Goal: Task Accomplishment & Management: Complete application form

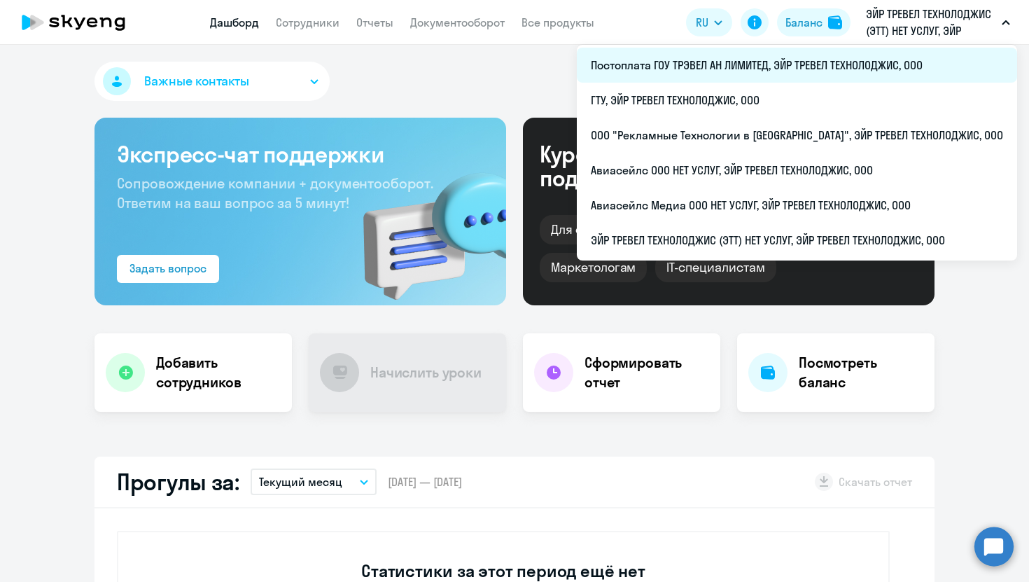
click at [790, 56] on li "Постоплата ГОУ ТРЭВЕЛ АН ЛИМИТЕД, ЭЙР ТРЕВЕЛ ТЕХНОЛОДЖИС, ООО" at bounding box center [797, 65] width 440 height 35
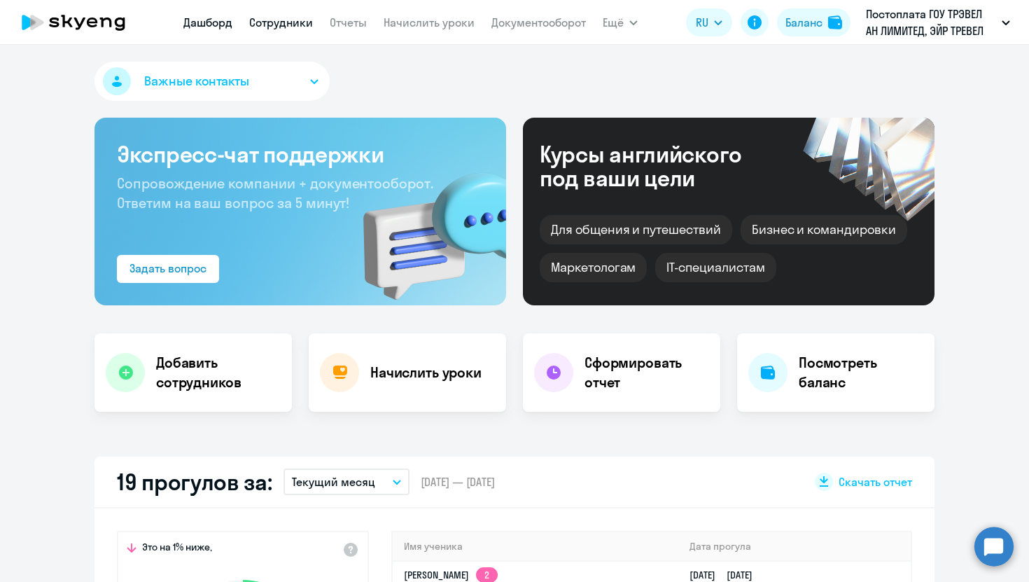
click at [263, 22] on link "Сотрудники" at bounding box center [281, 22] width 64 height 14
select select "30"
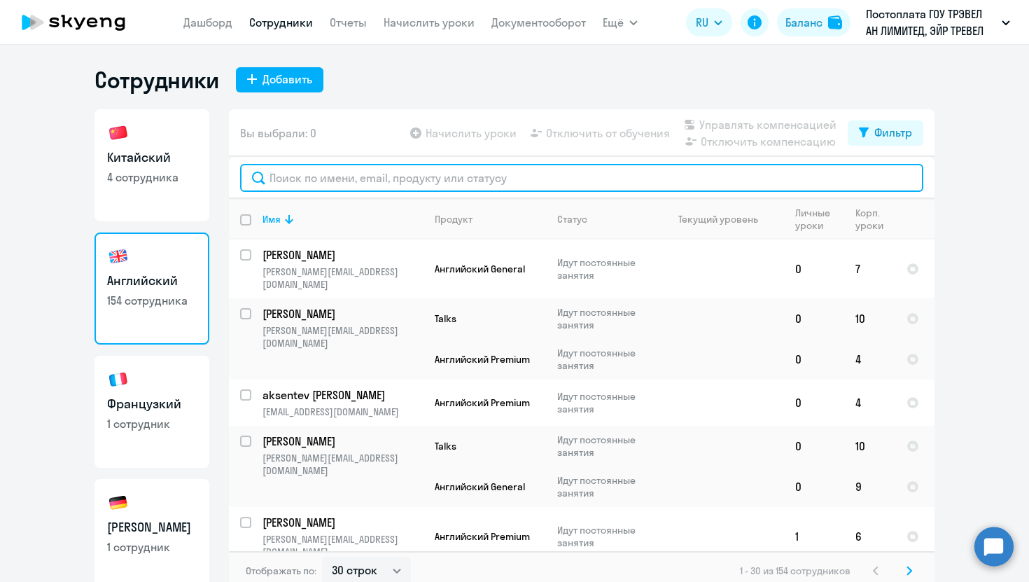
click at [356, 175] on input "text" at bounding box center [581, 178] width 683 height 28
paste input "vlasov"
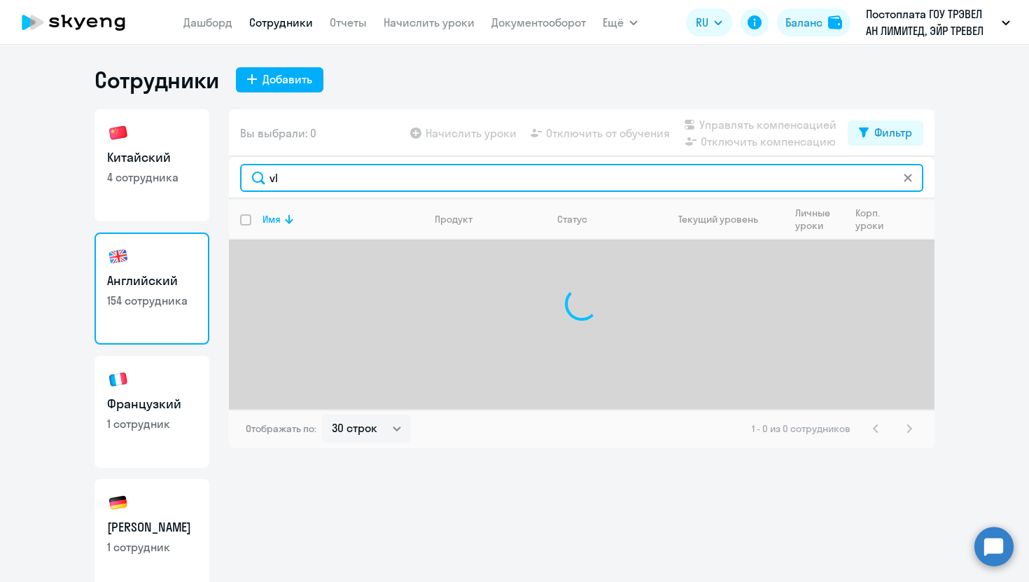
type input "v"
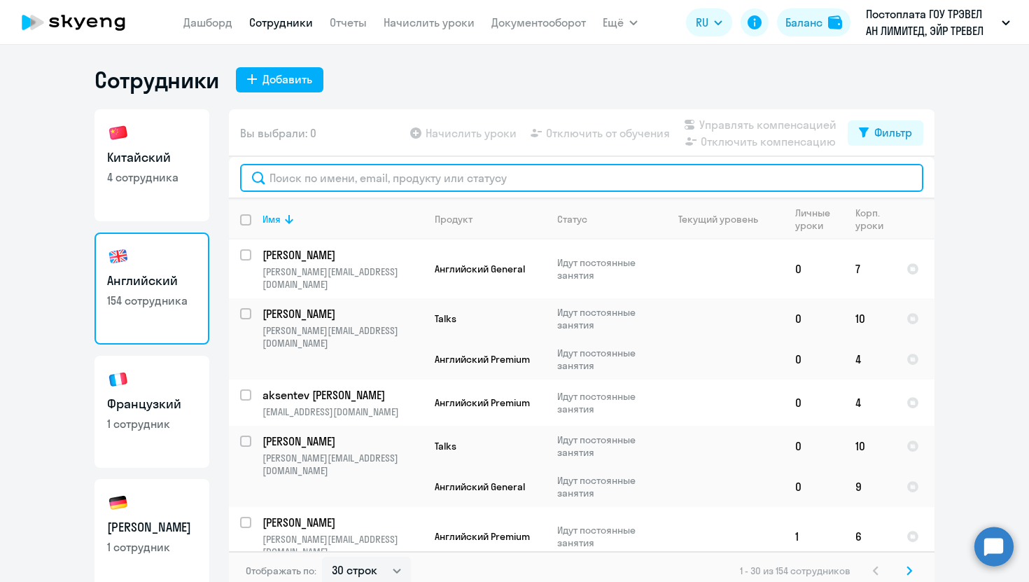
paste input "gordeychik"
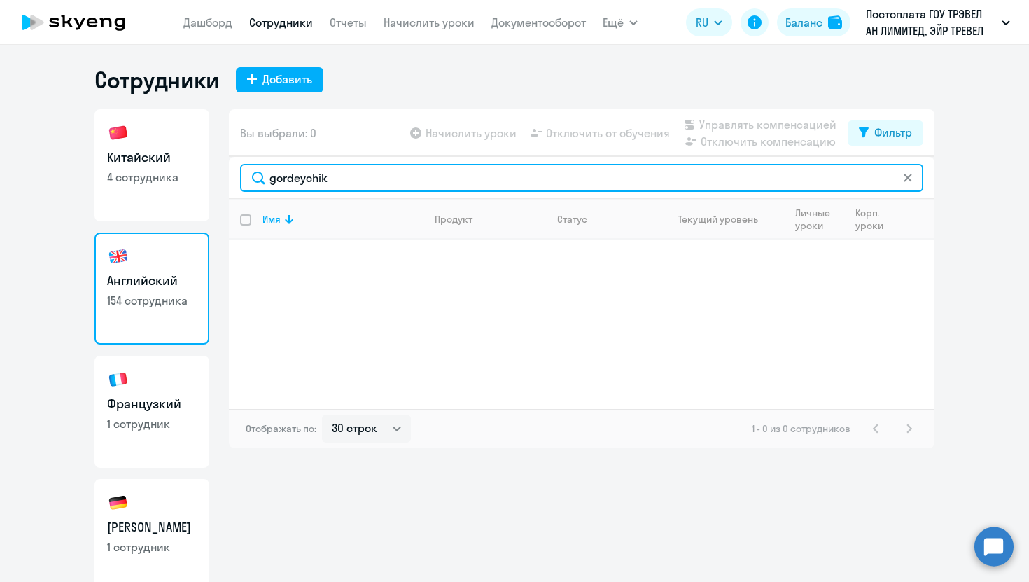
type input "gordeychik"
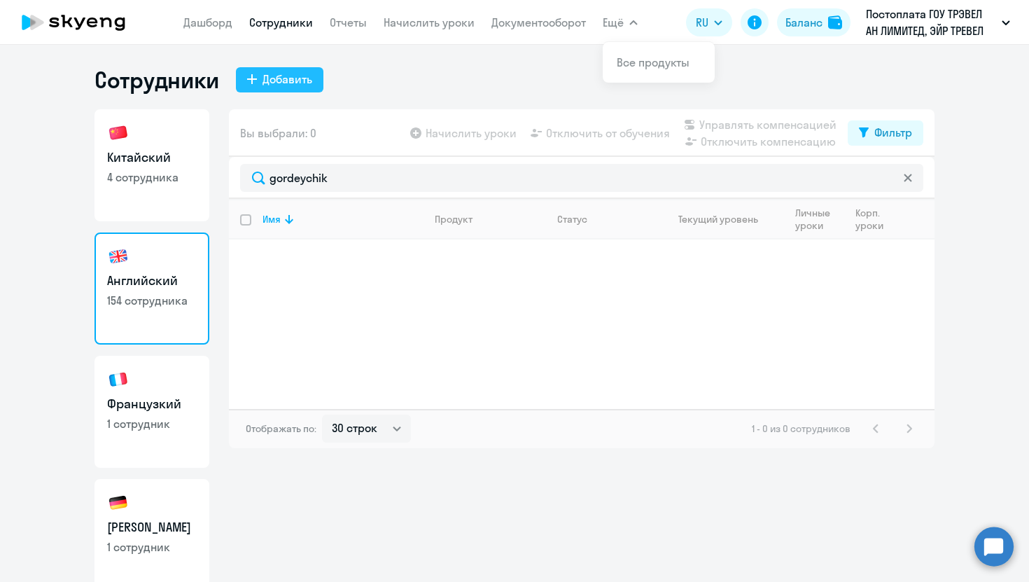
click at [279, 80] on div "Добавить" at bounding box center [288, 79] width 50 height 17
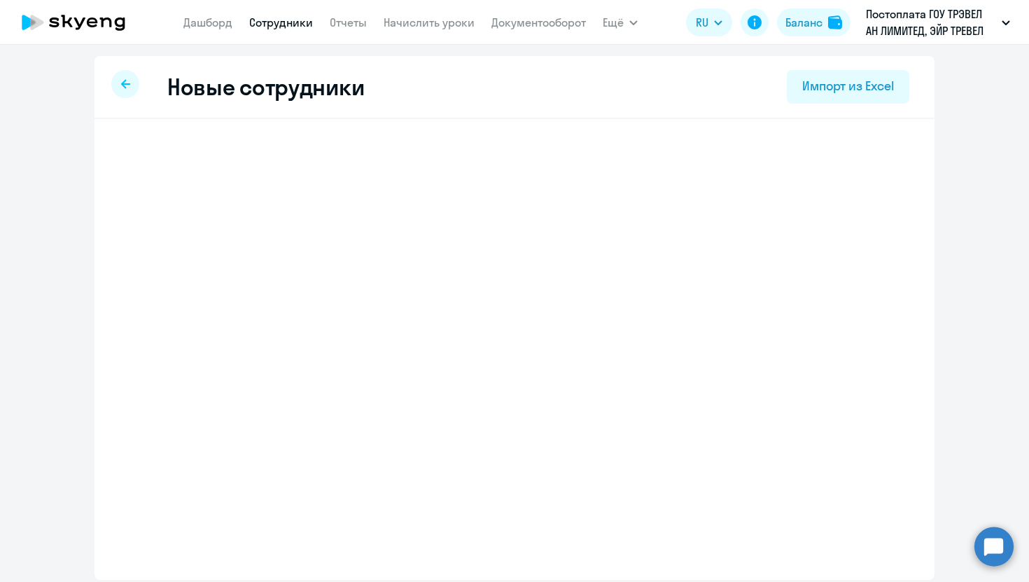
select select "english_adult_not_native_speaker"
select select "3"
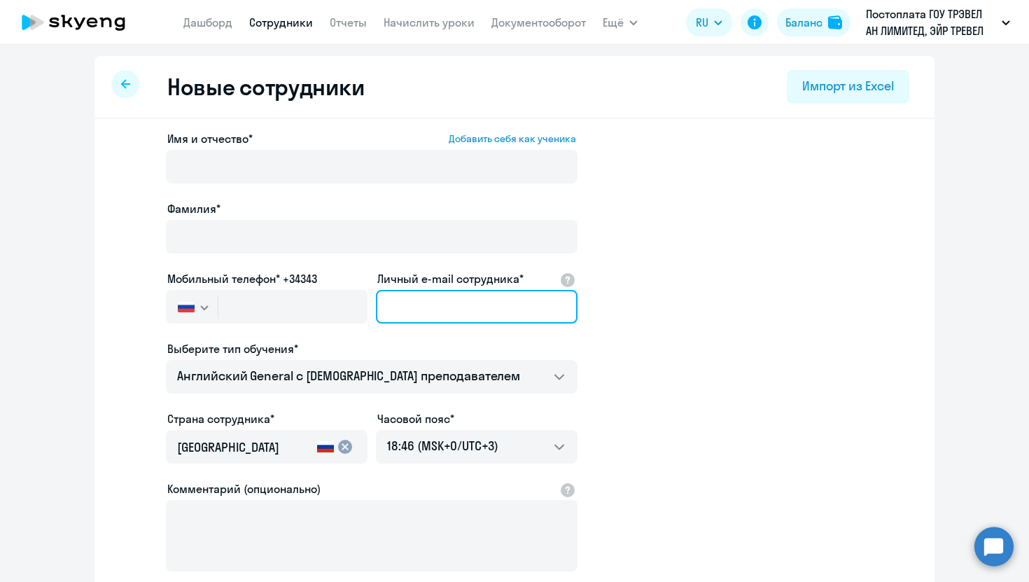
click at [442, 298] on input "Личный e-mail сотрудника*" at bounding box center [477, 307] width 202 height 34
paste input "[PERSON_NAME][EMAIL_ADDRESS][DOMAIN_NAME]"
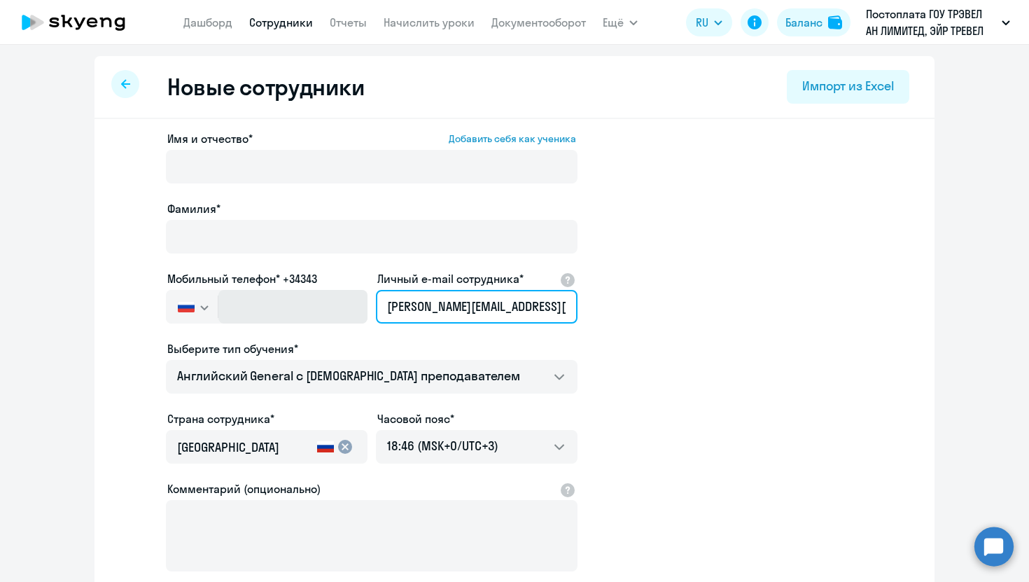
drag, startPoint x: 487, startPoint y: 306, endPoint x: 311, endPoint y: 302, distance: 176.5
click at [311, 302] on div "Имя и отчество* Добавить себя как ученика Фамилия* Мобильный телефон* +34343 Ро…" at bounding box center [372, 379] width 412 height 499
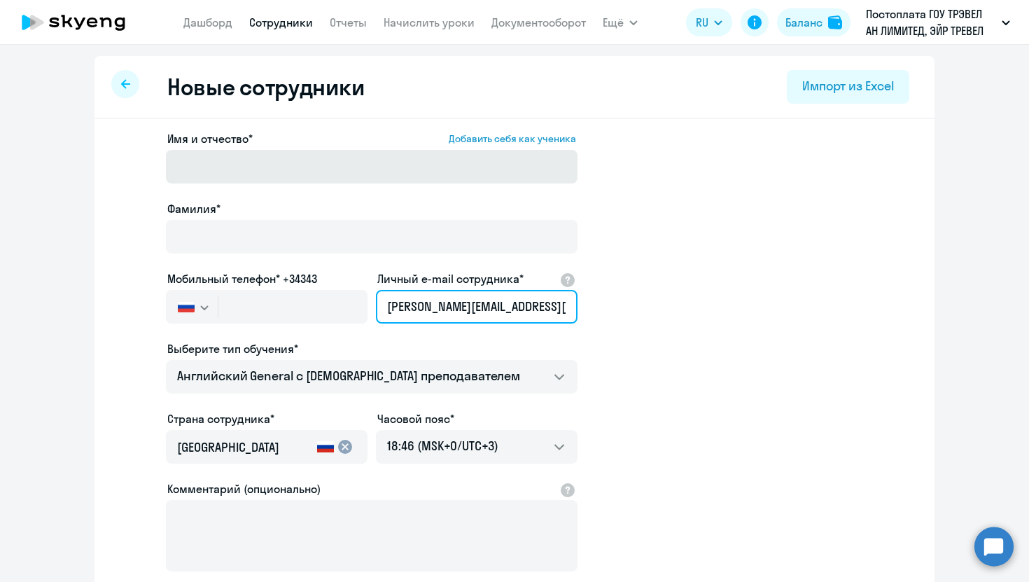
type input "[PERSON_NAME][EMAIL_ADDRESS][DOMAIN_NAME]"
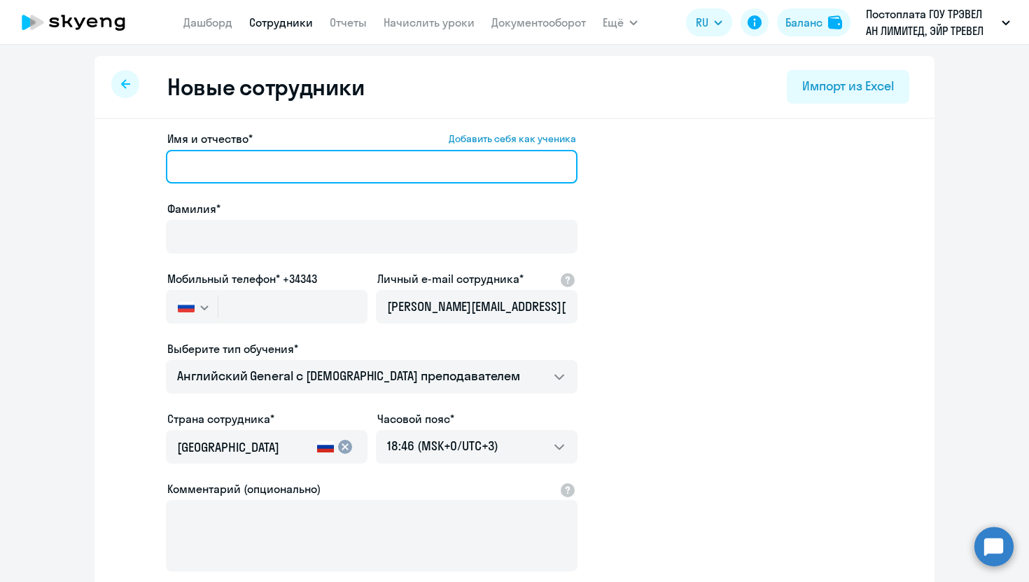
click at [272, 157] on input "Имя и отчество* Добавить себя как ученика" at bounding box center [372, 167] width 412 height 34
paste input "[PERSON_NAME].gordeychik"
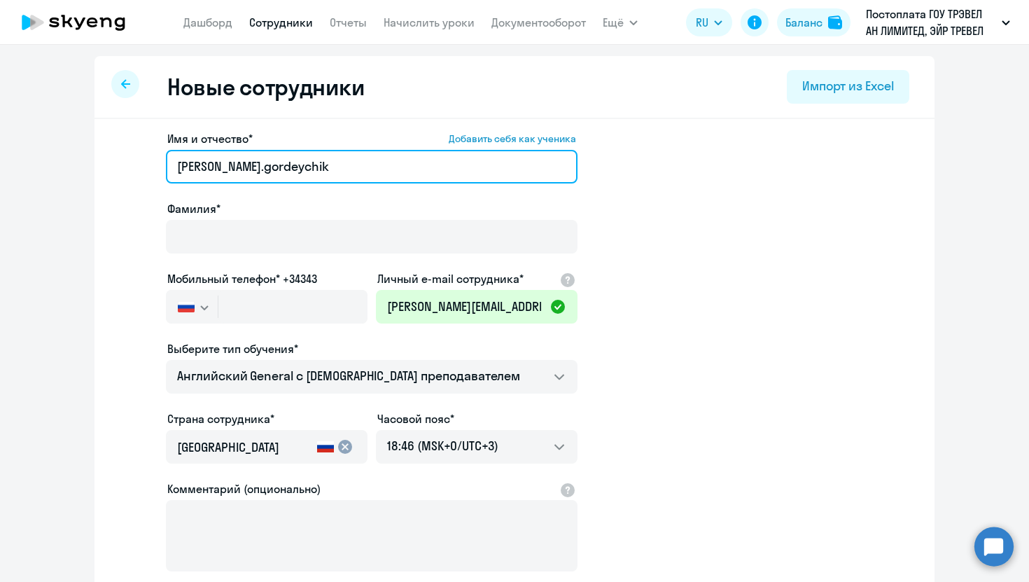
drag, startPoint x: 307, startPoint y: 166, endPoint x: 235, endPoint y: 166, distance: 71.4
click at [235, 166] on input "[PERSON_NAME].gordeychik" at bounding box center [372, 167] width 412 height 34
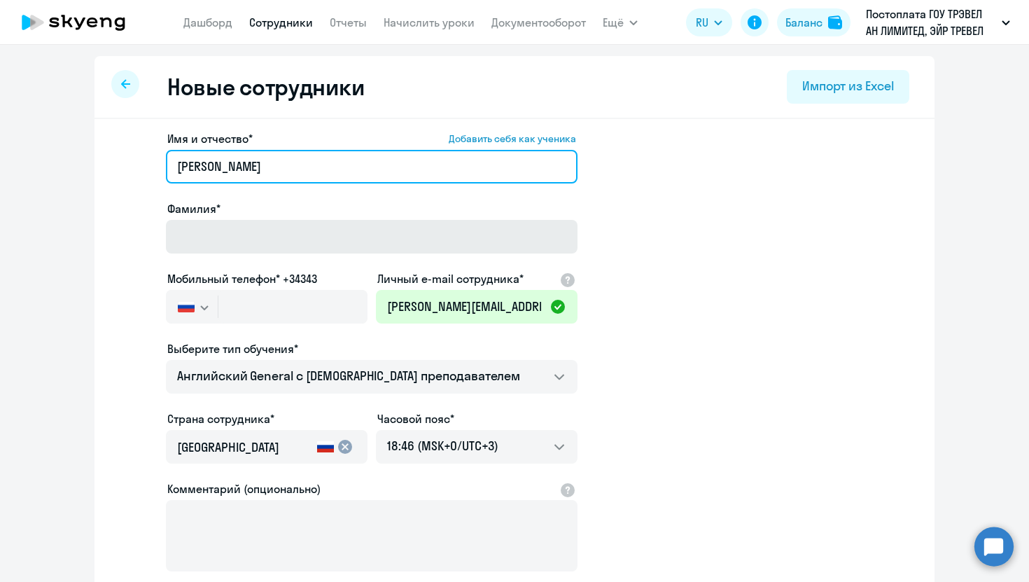
type input "[PERSON_NAME]"
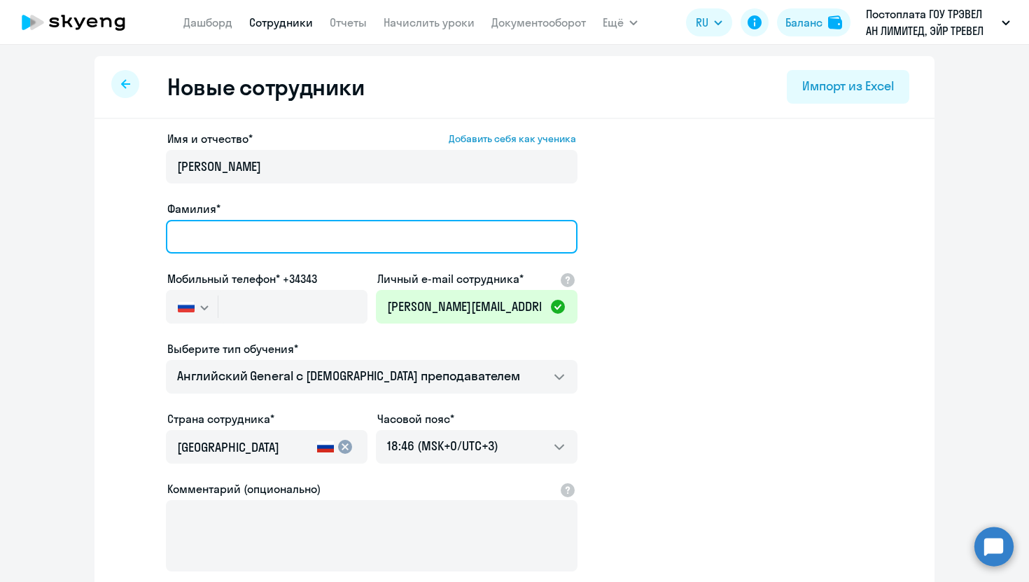
click at [201, 244] on input "Фамилия*" at bounding box center [372, 237] width 412 height 34
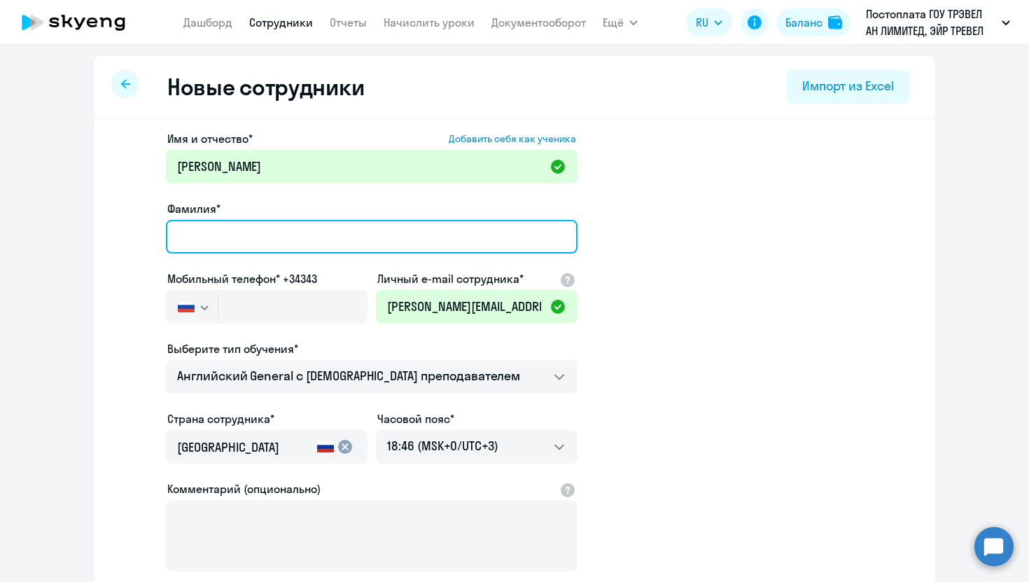
paste input "gordeychik"
type input "gordeychik"
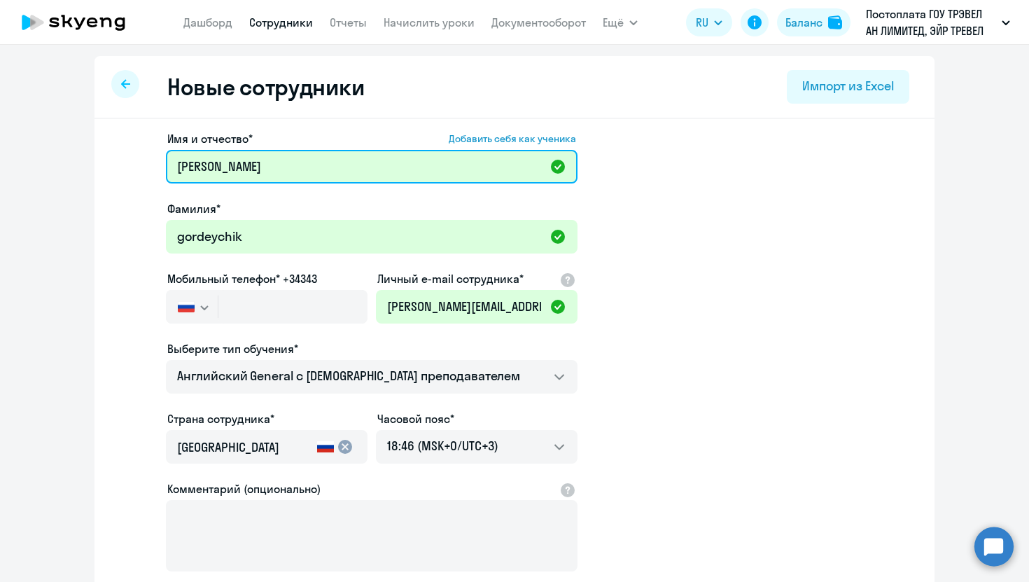
click at [181, 165] on input "[PERSON_NAME]" at bounding box center [372, 167] width 412 height 34
type input "[PERSON_NAME]"
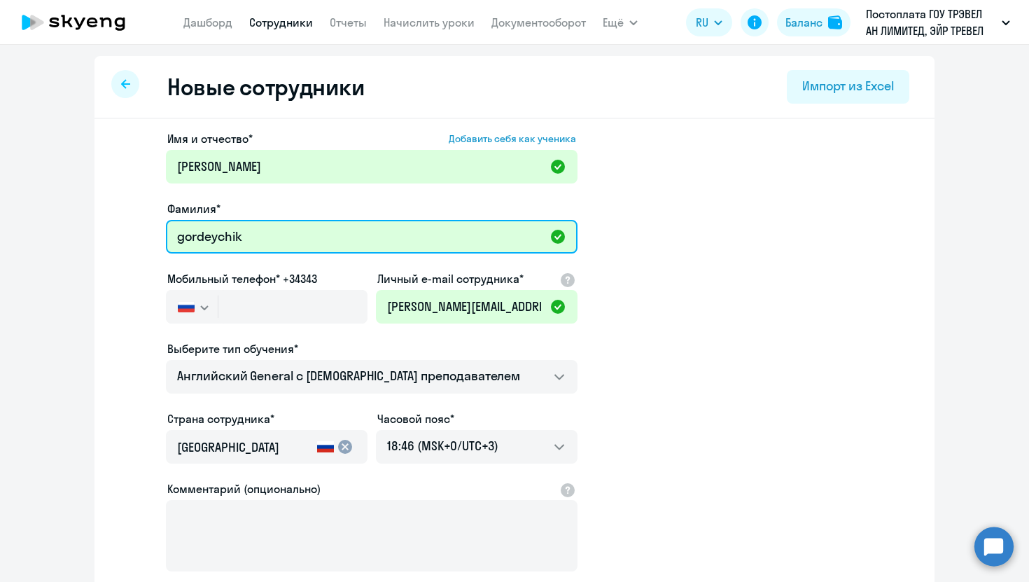
click at [186, 240] on input "gordeychik" at bounding box center [372, 237] width 412 height 34
type input "Gordeychik"
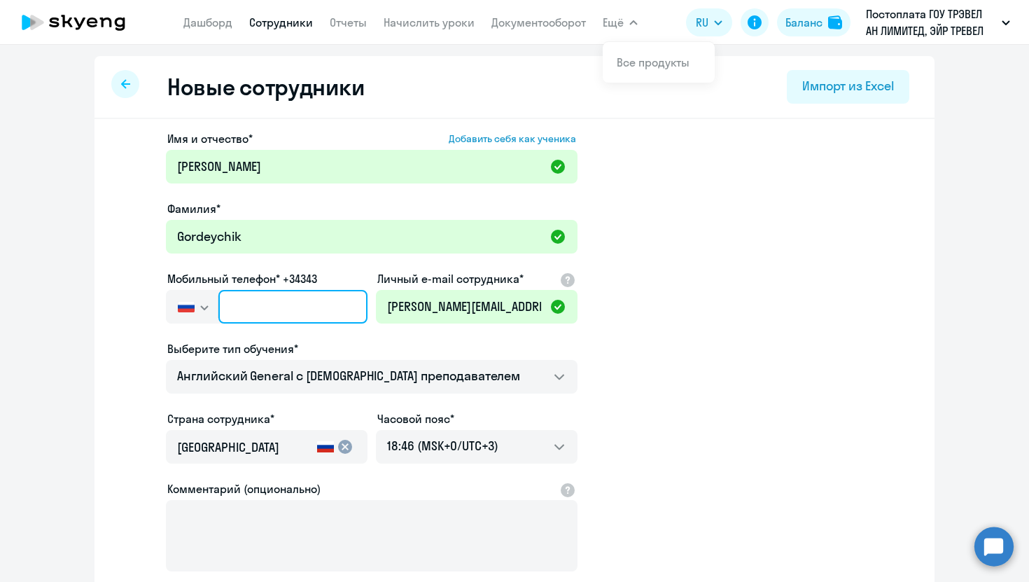
click at [277, 309] on input "text" at bounding box center [292, 307] width 149 height 34
paste input "+7 982 605-66-56"
type input "+7 982 605-66-56"
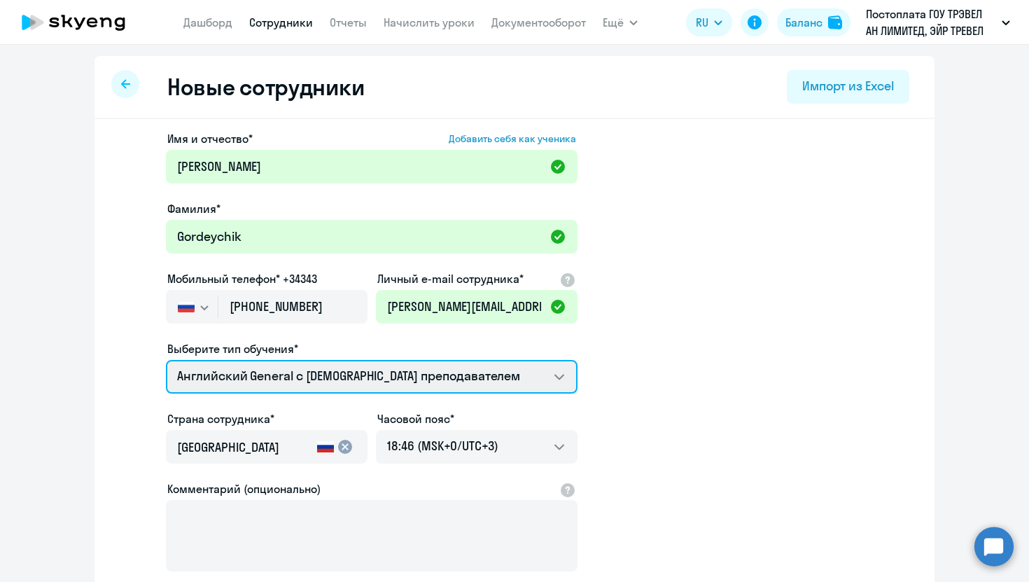
click at [332, 379] on select "Screening Test Английский General с русскоговорящим преподавателем Английский G…" at bounding box center [372, 377] width 412 height 34
select select "chinese_adult_not_native_speaker_premium"
click at [166, 360] on select "Screening Test Английский General с русскоговорящим преподавателем Английский G…" at bounding box center [372, 377] width 412 height 34
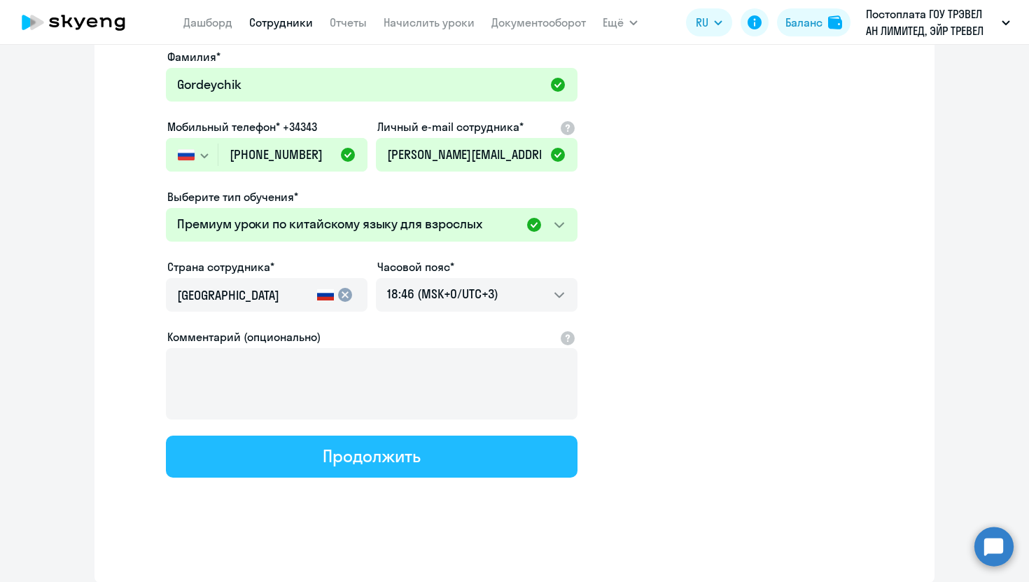
click at [326, 447] on div "Продолжить" at bounding box center [371, 456] width 97 height 22
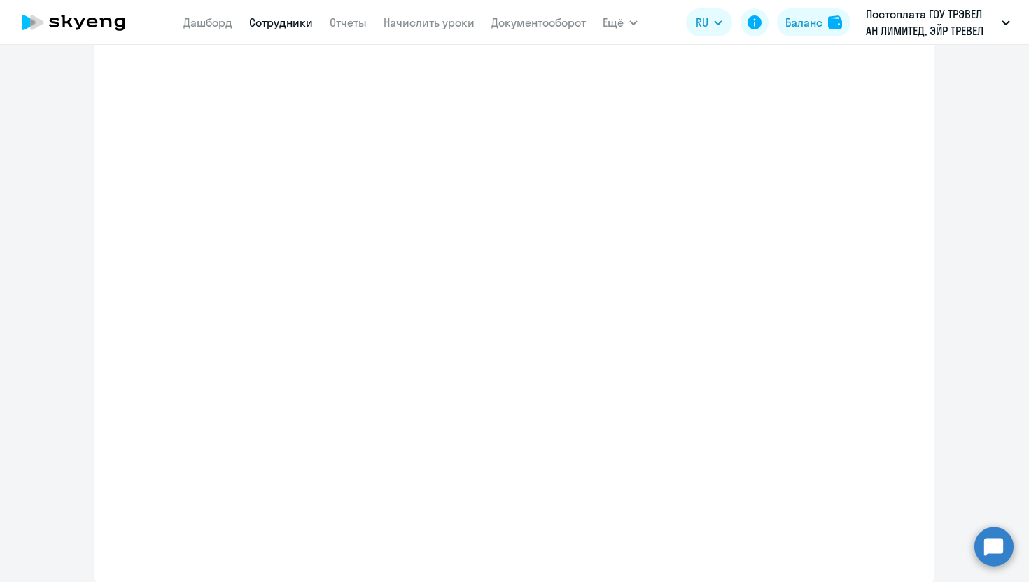
scroll to position [232, 0]
select select "chinese_adult_not_native_speaker_premium"
select select "3"
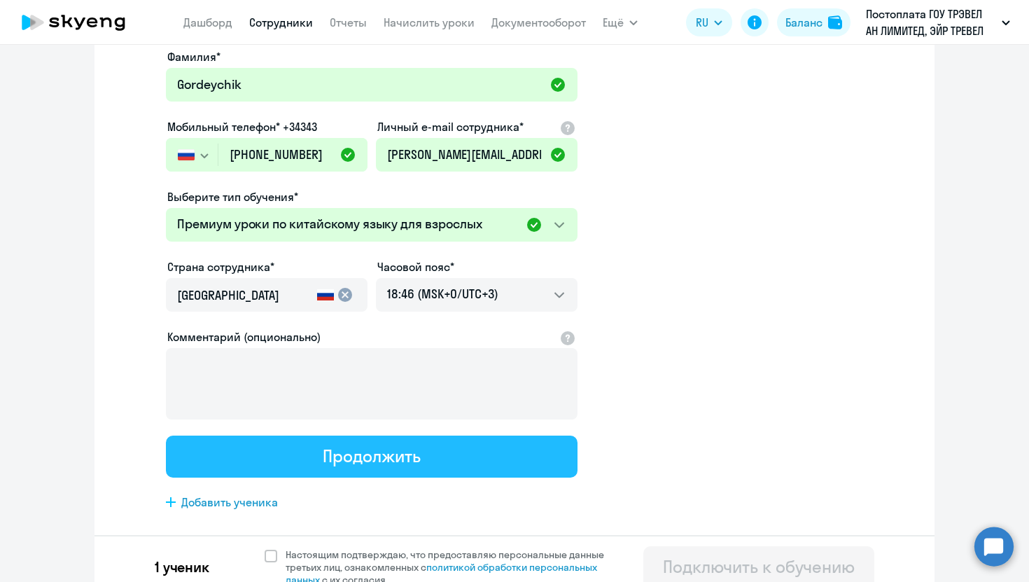
scroll to position [0, 0]
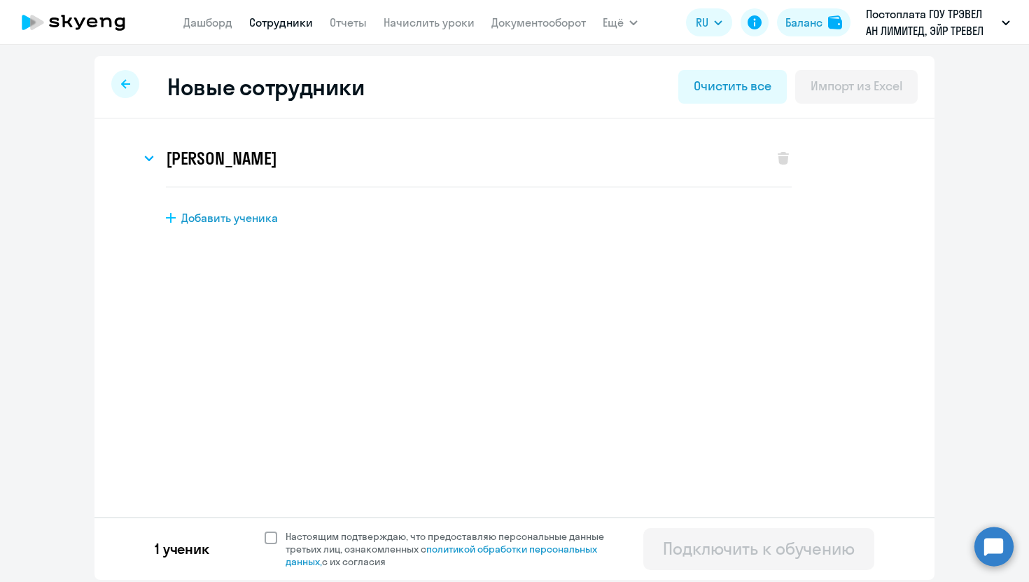
click at [267, 532] on span at bounding box center [271, 537] width 13 height 13
click at [265, 530] on input "Настоящим подтверждаю, что предоставляю персональные данные третьих лиц, ознако…" at bounding box center [264, 529] width 1 height 1
checkbox input "true"
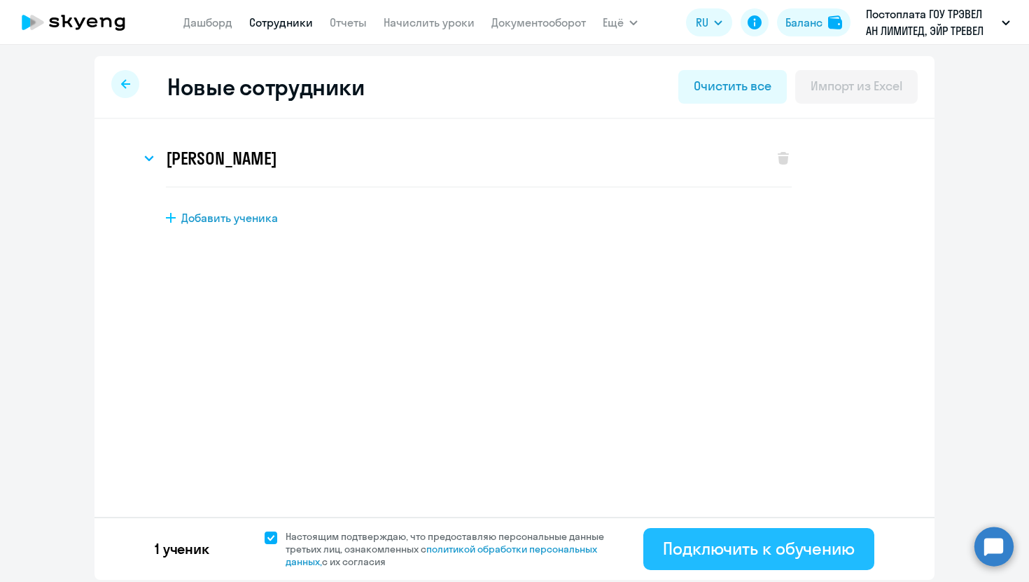
click at [767, 562] on button "Подключить к обучению" at bounding box center [758, 549] width 231 height 42
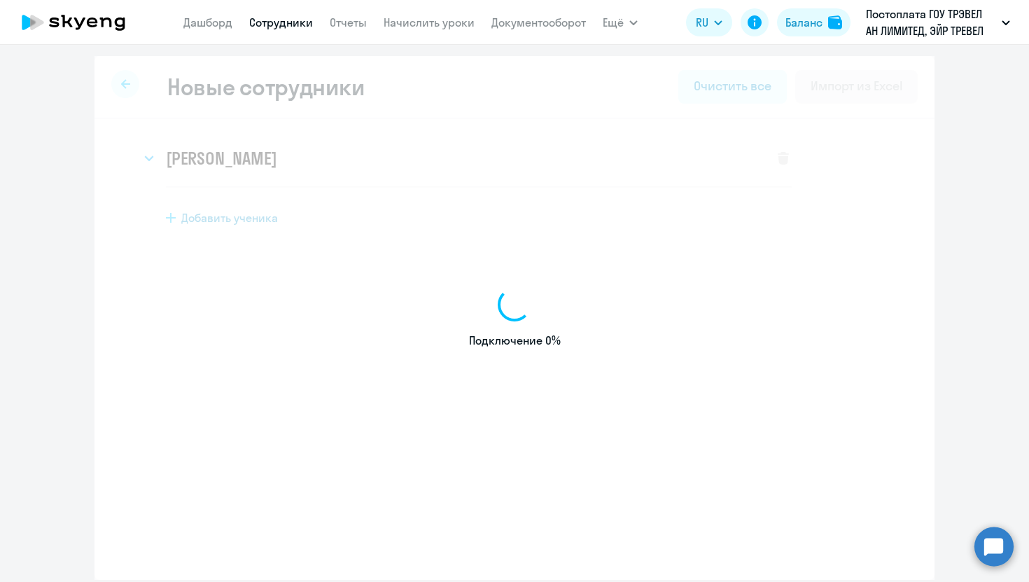
select select "english_adult_not_native_speaker"
select select "3"
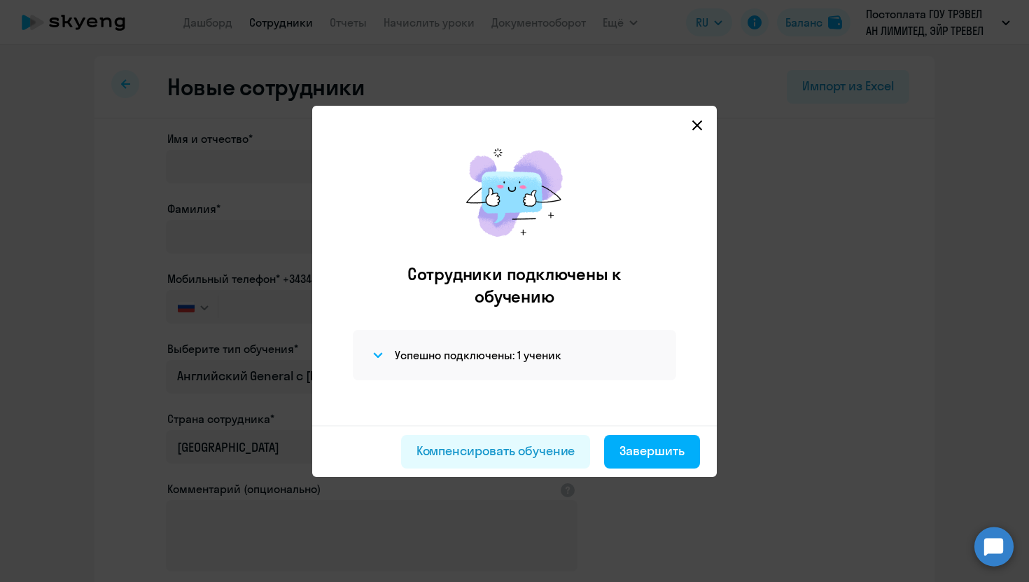
click at [699, 125] on icon at bounding box center [697, 125] width 11 height 11
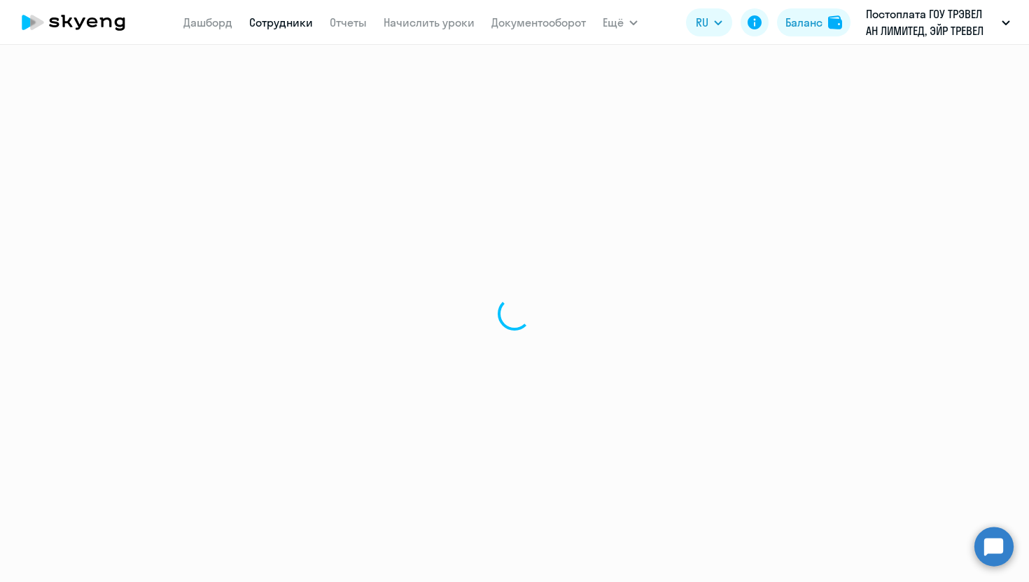
select select "30"
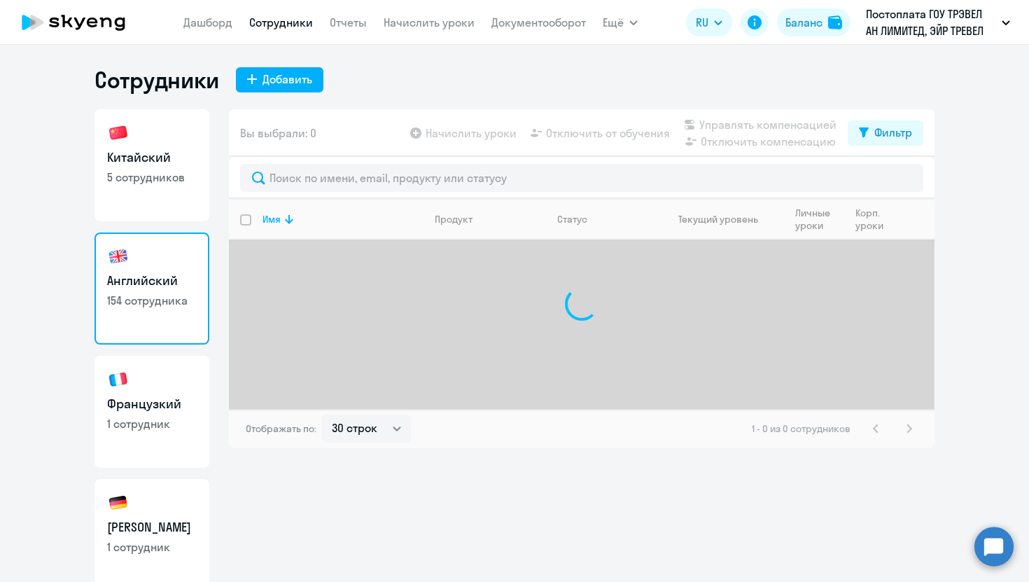
click at [161, 165] on h3 "Китайский" at bounding box center [152, 157] width 90 height 18
select select "30"
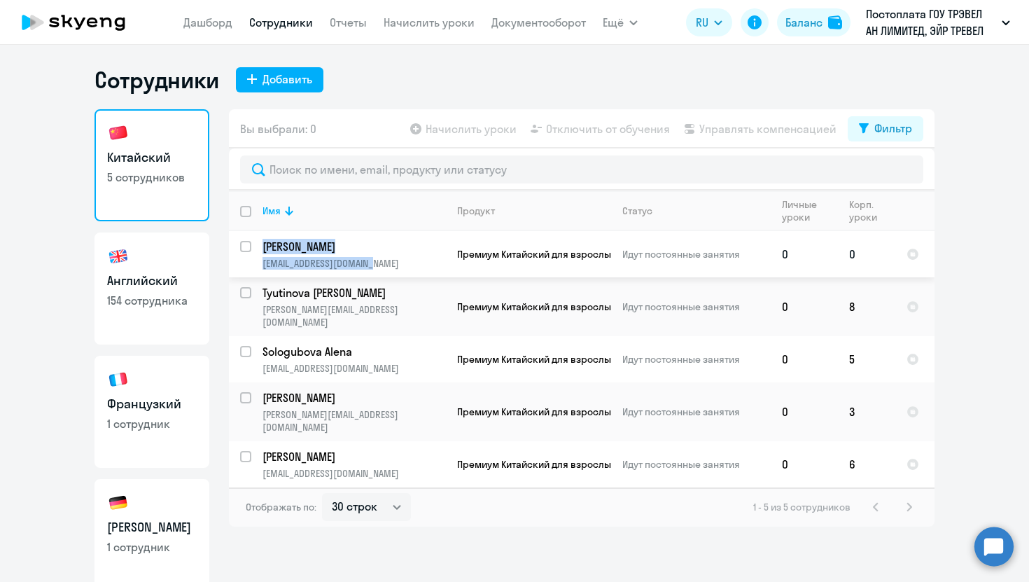
click at [244, 247] on input "select row 36988124" at bounding box center [254, 255] width 28 height 28
checkbox input "true"
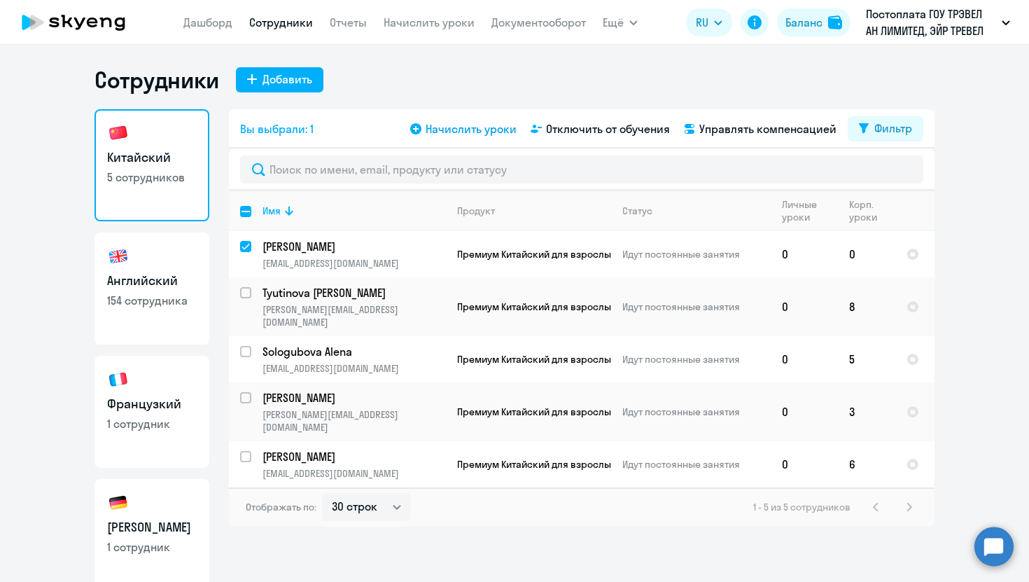
click at [470, 128] on span "Начислить уроки" at bounding box center [471, 128] width 91 height 17
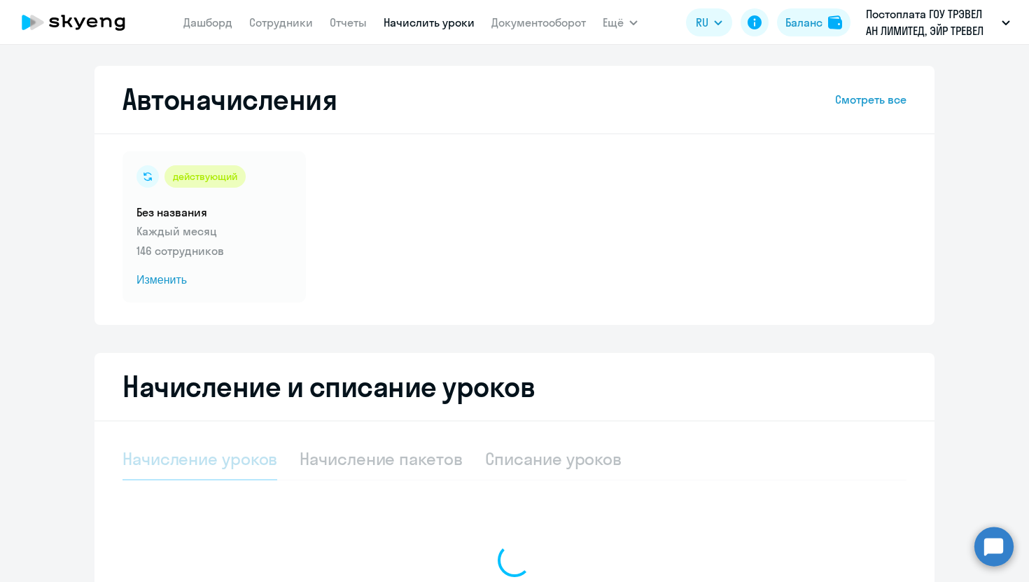
select select "10"
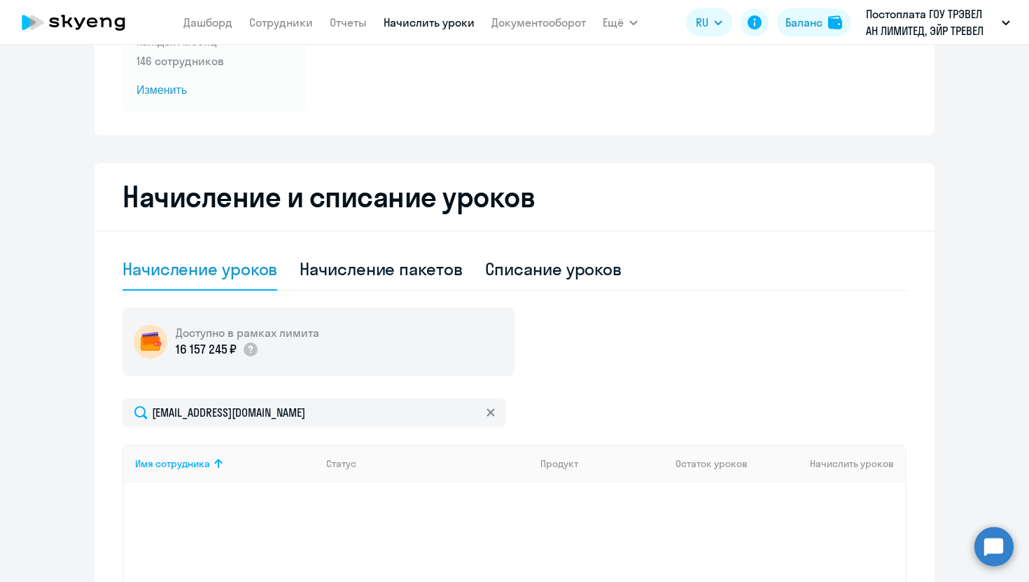
scroll to position [380, 0]
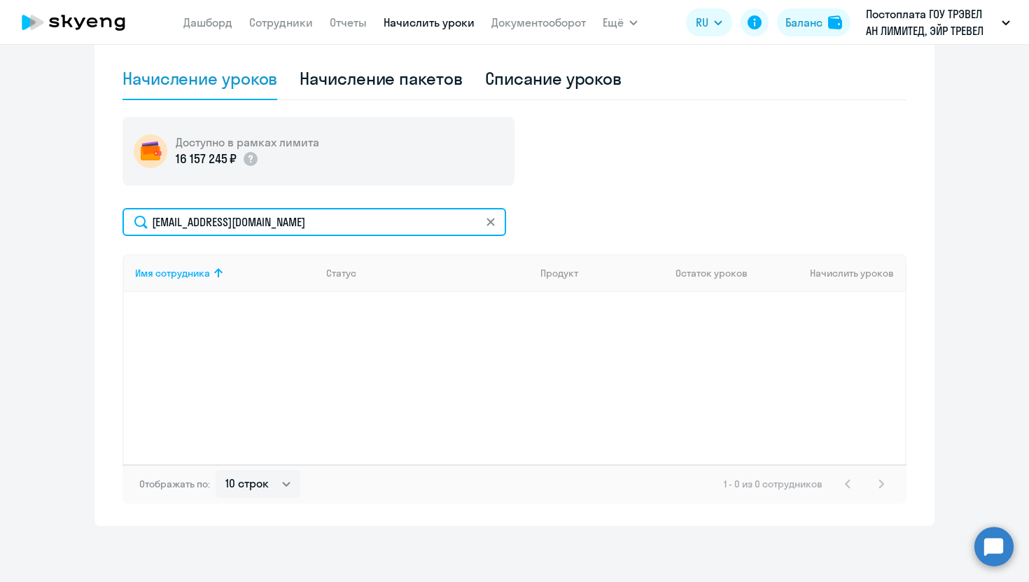
drag, startPoint x: 311, startPoint y: 227, endPoint x: 156, endPoint y: 225, distance: 154.7
click at [156, 227] on input "[EMAIL_ADDRESS][DOMAIN_NAME]" at bounding box center [315, 222] width 384 height 28
type input "c"
type input "п"
type input "g"
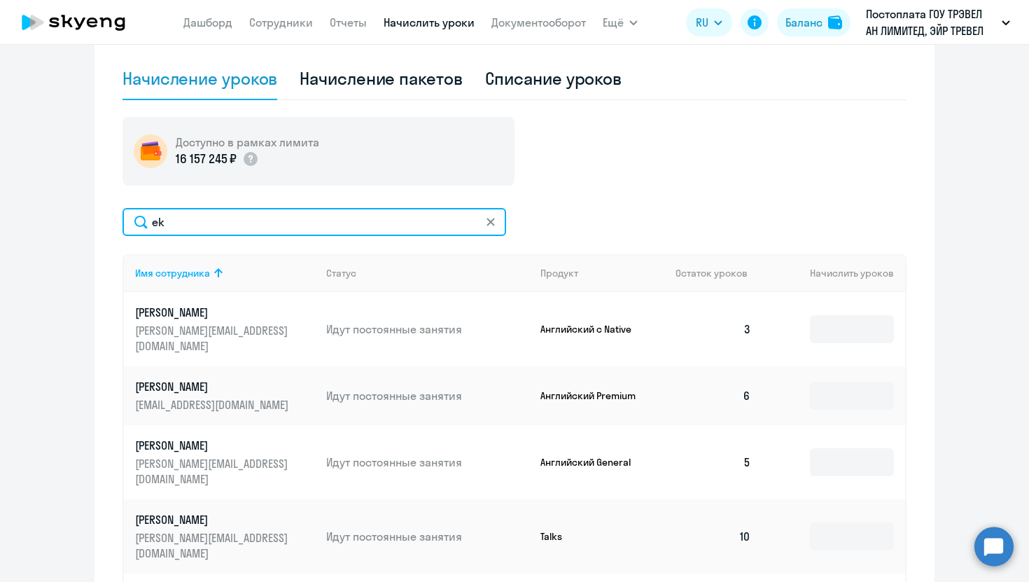
type input "e"
type input "у"
type input "r"
type input "e"
type input "у"
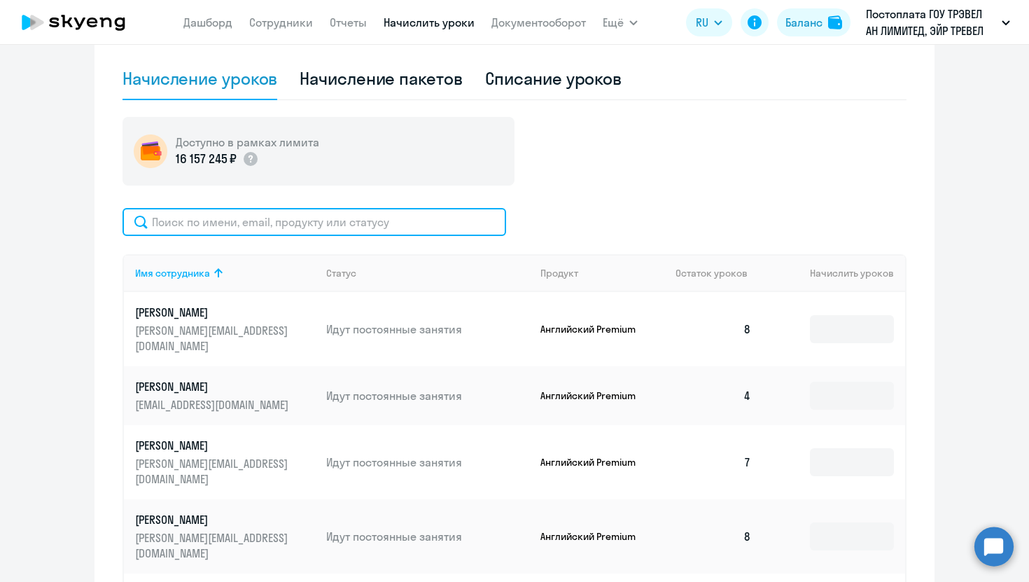
type input "к"
type input "у"
type input "н"
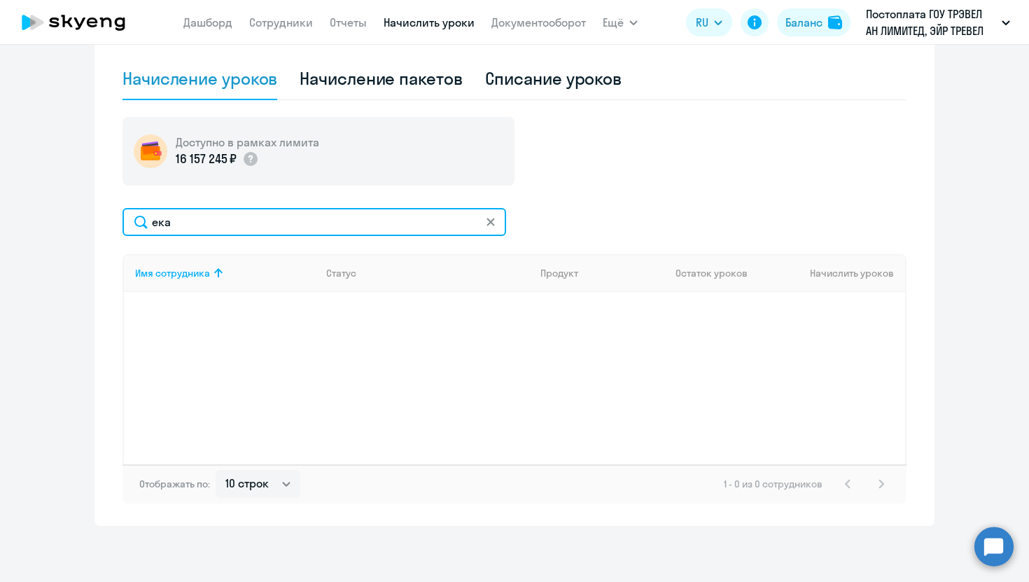
type input "екат"
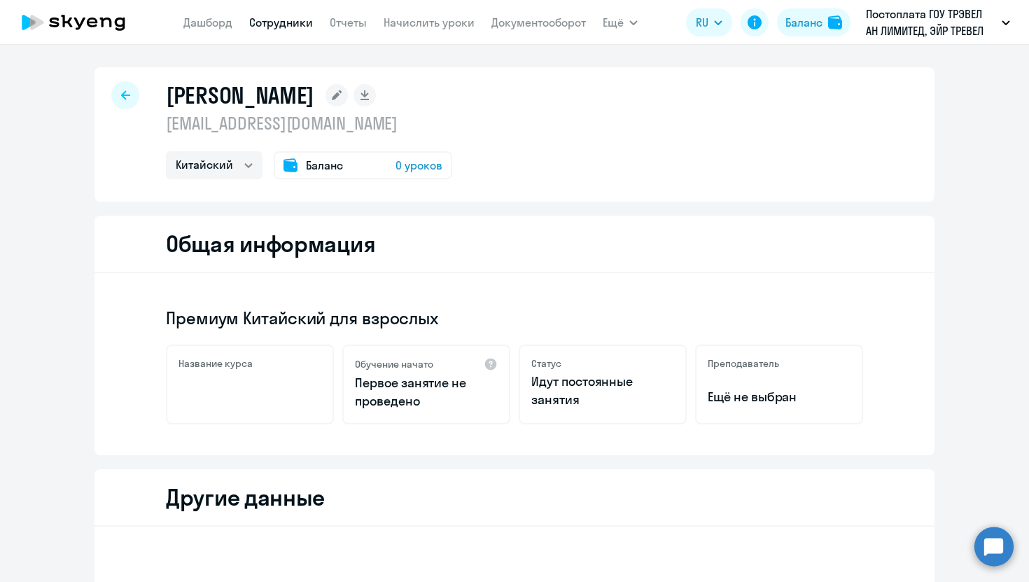
select select "chinese"
click at [348, 89] on rect at bounding box center [337, 95] width 22 height 22
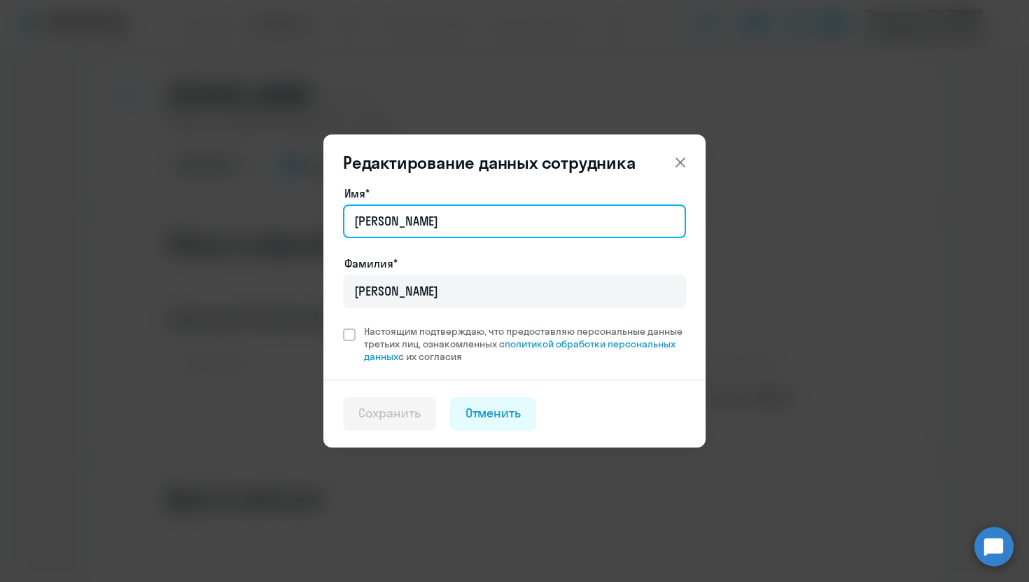
drag, startPoint x: 456, startPoint y: 225, endPoint x: 361, endPoint y: 225, distance: 95.2
click at [361, 225] on input "[PERSON_NAME]" at bounding box center [514, 221] width 343 height 34
type input "[PERSON_NAME]"
paste input "[PERSON_NAME][EMAIL_ADDRESS][DOMAIN_NAME]"
drag, startPoint x: 591, startPoint y: 221, endPoint x: 414, endPoint y: 216, distance: 177.2
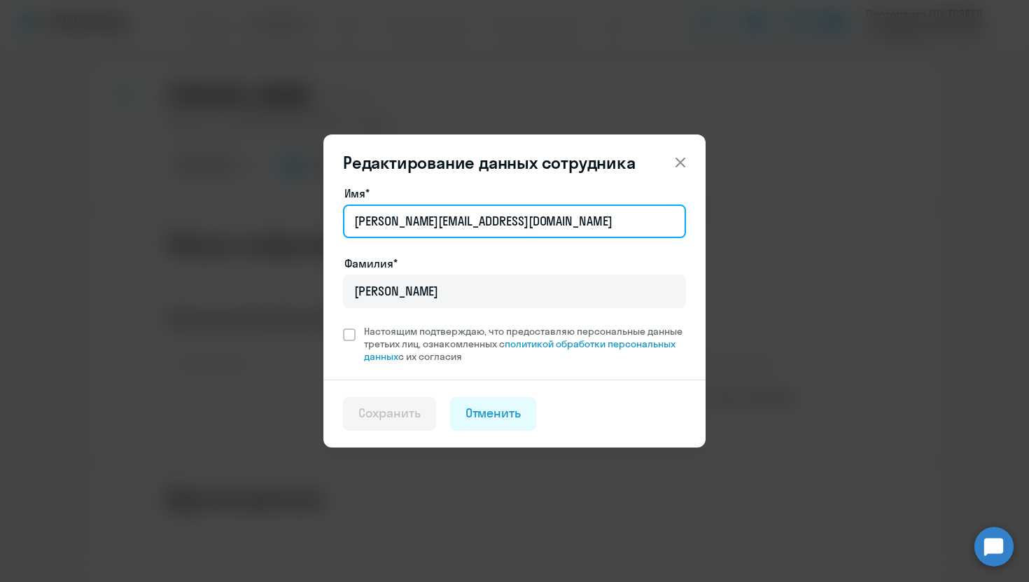
click at [414, 217] on input "[PERSON_NAME][EMAIL_ADDRESS][DOMAIN_NAME]" at bounding box center [514, 221] width 343 height 34
type input "[PERSON_NAME]"
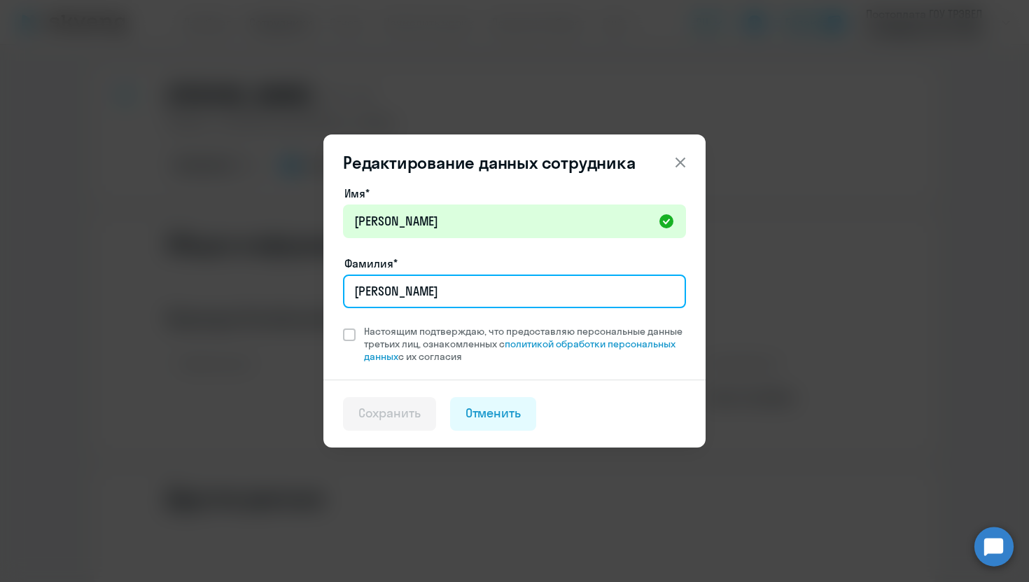
click at [431, 298] on input "[PERSON_NAME]" at bounding box center [514, 291] width 343 height 34
type input "Г"
paste input "[PERSON_NAME][EMAIL_ADDRESS][DOMAIN_NAME]"
drag, startPoint x: 587, startPoint y: 296, endPoint x: 493, endPoint y: 296, distance: 93.8
click at [493, 296] on input "[PERSON_NAME][EMAIL_ADDRESS][DOMAIN_NAME]" at bounding box center [514, 291] width 343 height 34
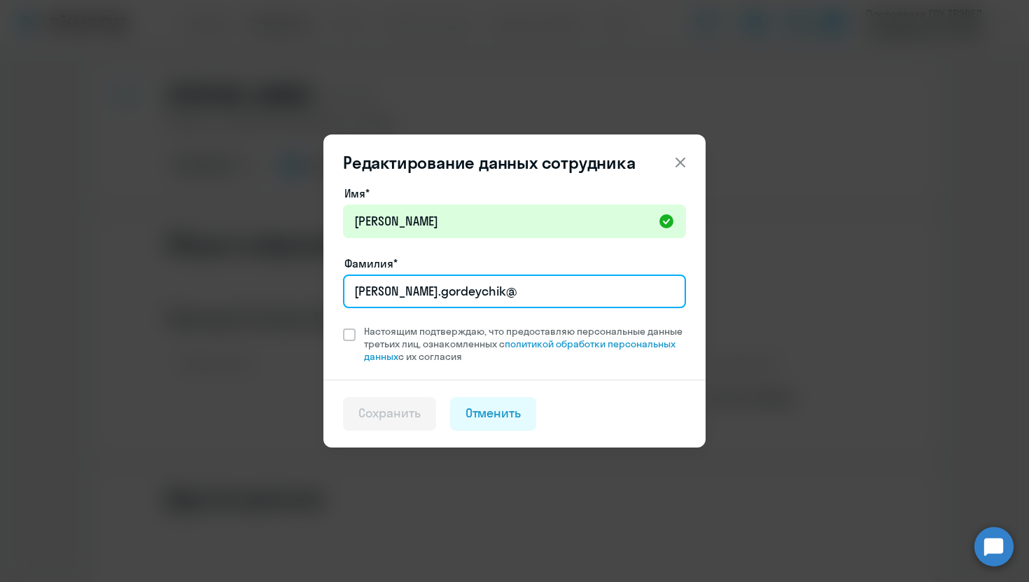
type input "[PERSON_NAME].gordeychik"
drag, startPoint x: 414, startPoint y: 295, endPoint x: 314, endPoint y: 294, distance: 100.1
click at [315, 295] on div "Редактирование данных сотрудника Имя* [PERSON_NAME]* [PERSON_NAME].[PERSON_NAME…" at bounding box center [515, 291] width 678 height 392
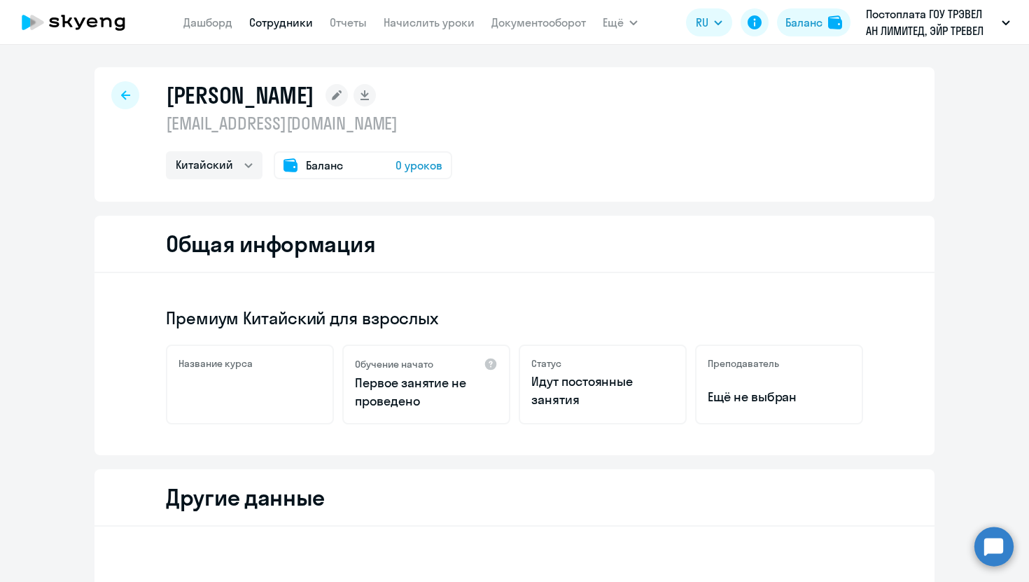
click at [348, 92] on rect at bounding box center [337, 95] width 22 height 22
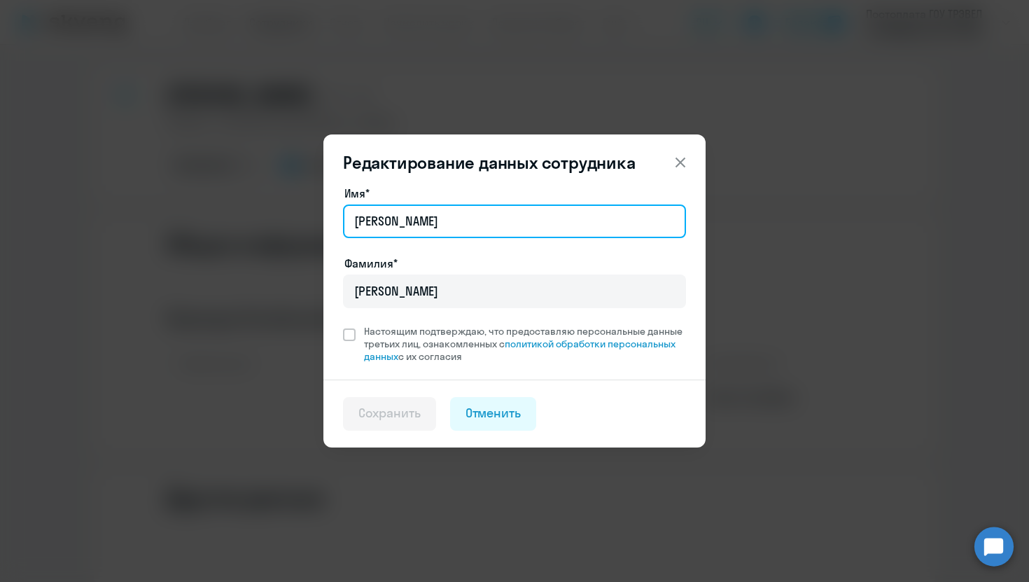
drag, startPoint x: 451, startPoint y: 224, endPoint x: 293, endPoint y: 220, distance: 157.6
click at [294, 223] on div "Редактирование данных сотрудника Имя* [PERSON_NAME]* [PERSON_NAME] Настоящим по…" at bounding box center [515, 291] width 678 height 392
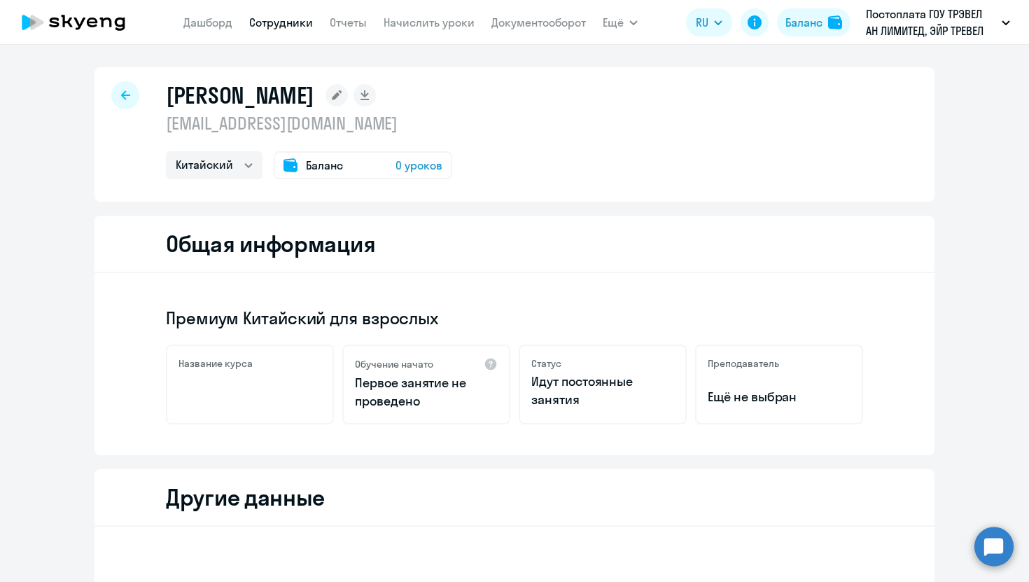
click at [348, 100] on rect at bounding box center [337, 95] width 22 height 22
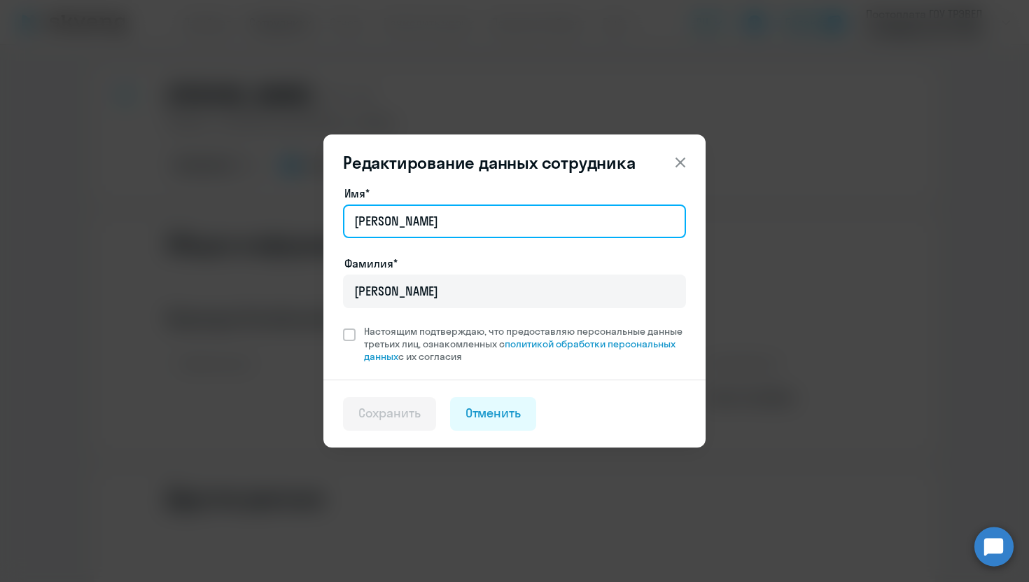
click at [438, 223] on input "[PERSON_NAME]" at bounding box center [514, 221] width 343 height 34
type input "[PERSON_NAME]"
paste input "[PERSON_NAME][EMAIL_ADDRESS][DOMAIN_NAME]"
drag, startPoint x: 559, startPoint y: 223, endPoint x: 443, endPoint y: 223, distance: 116.2
click at [443, 223] on input "[PERSON_NAME][EMAIL_ADDRESS][DOMAIN_NAME]" at bounding box center [514, 221] width 343 height 34
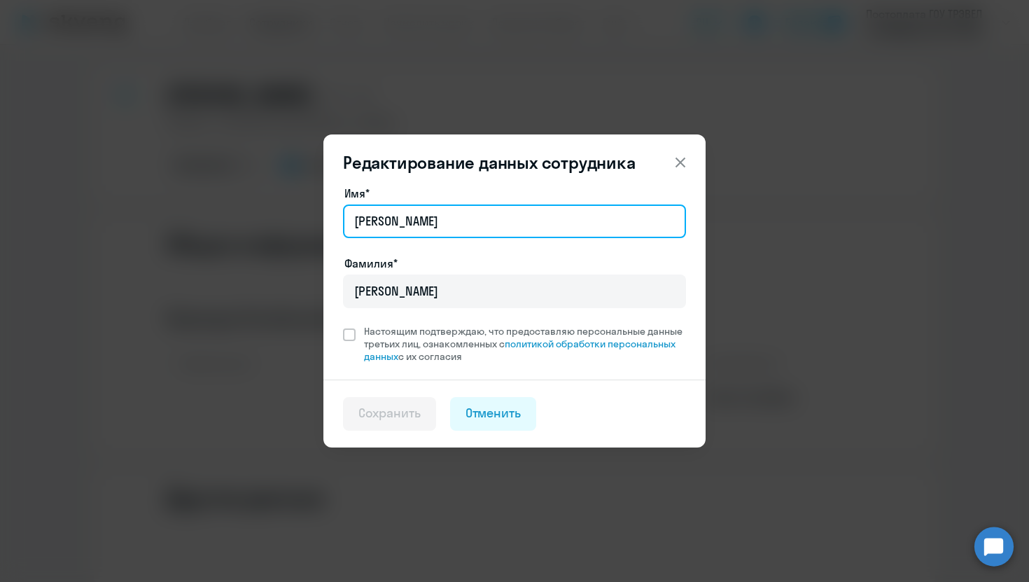
type input "[PERSON_NAME]"
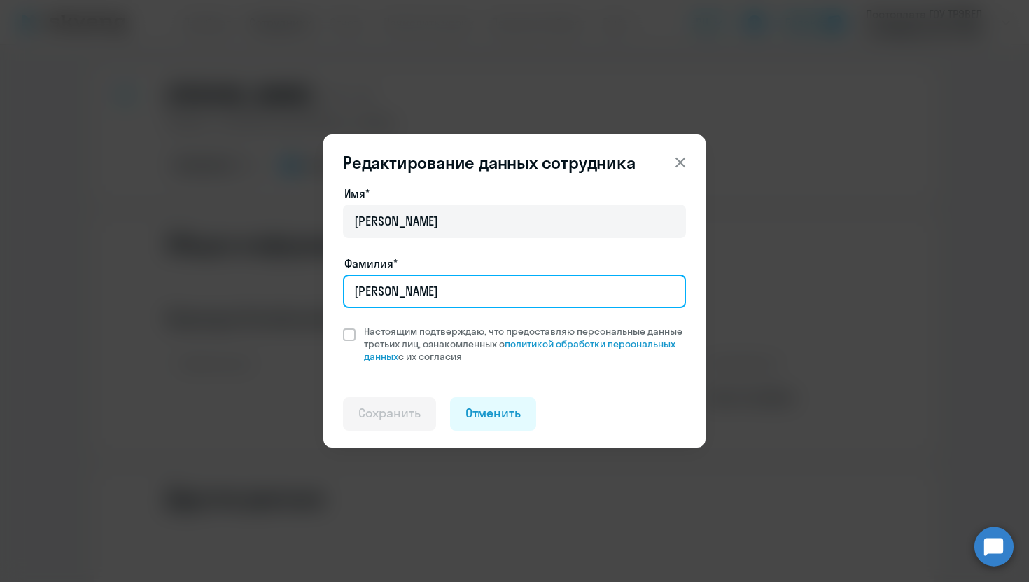
click at [446, 294] on input "[PERSON_NAME]" at bounding box center [514, 291] width 343 height 34
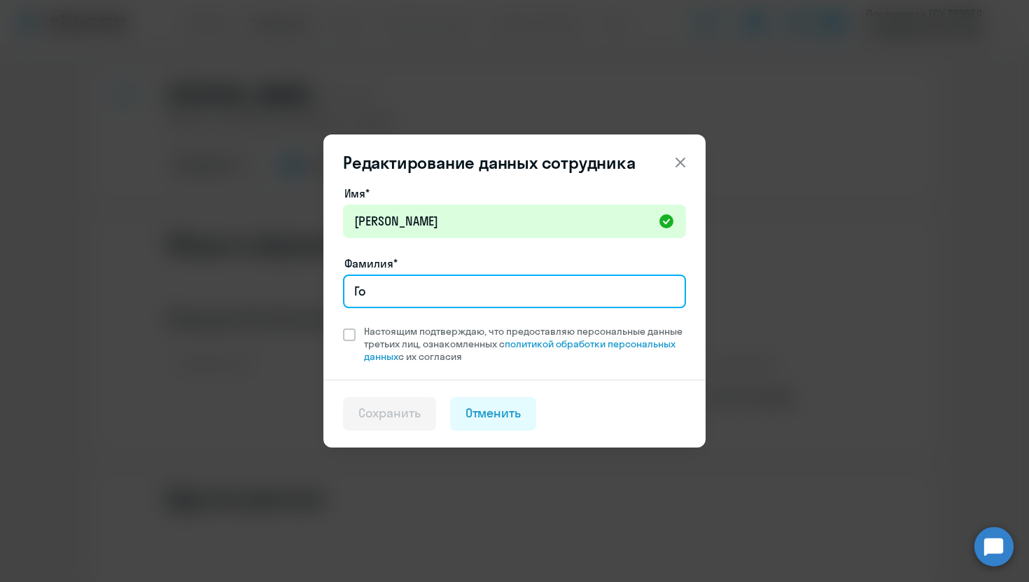
type input "Г"
paste input "[PERSON_NAME][EMAIL_ADDRESS][DOMAIN_NAME]"
drag, startPoint x: 573, startPoint y: 291, endPoint x: 476, endPoint y: 293, distance: 96.6
click at [477, 295] on input "[PERSON_NAME][EMAIL_ADDRESS][DOMAIN_NAME]" at bounding box center [514, 291] width 343 height 34
drag, startPoint x: 418, startPoint y: 290, endPoint x: 355, endPoint y: 290, distance: 63.0
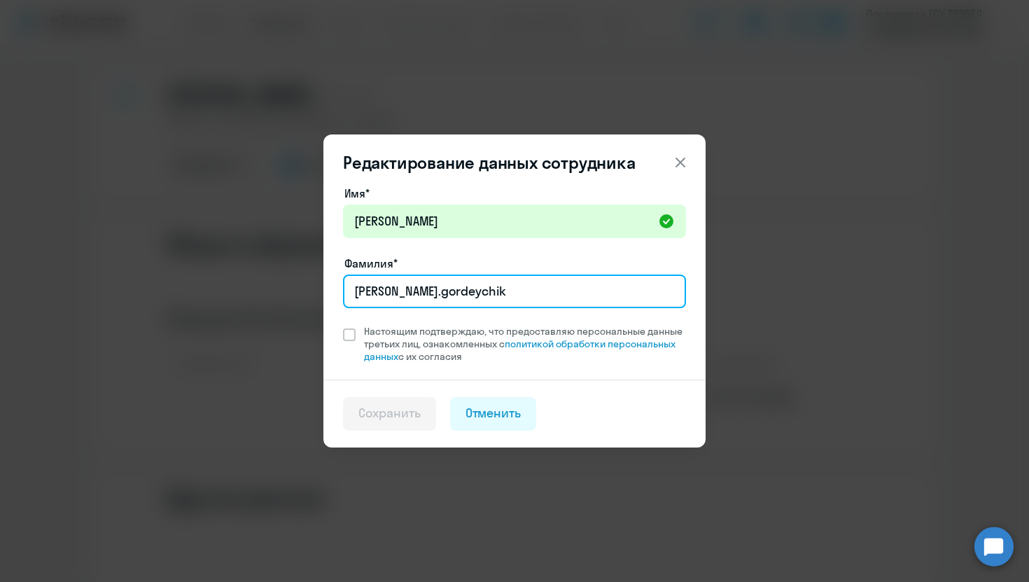
click at [355, 290] on input "[PERSON_NAME].gordeychik" at bounding box center [514, 291] width 343 height 34
type input "Gordeychik"
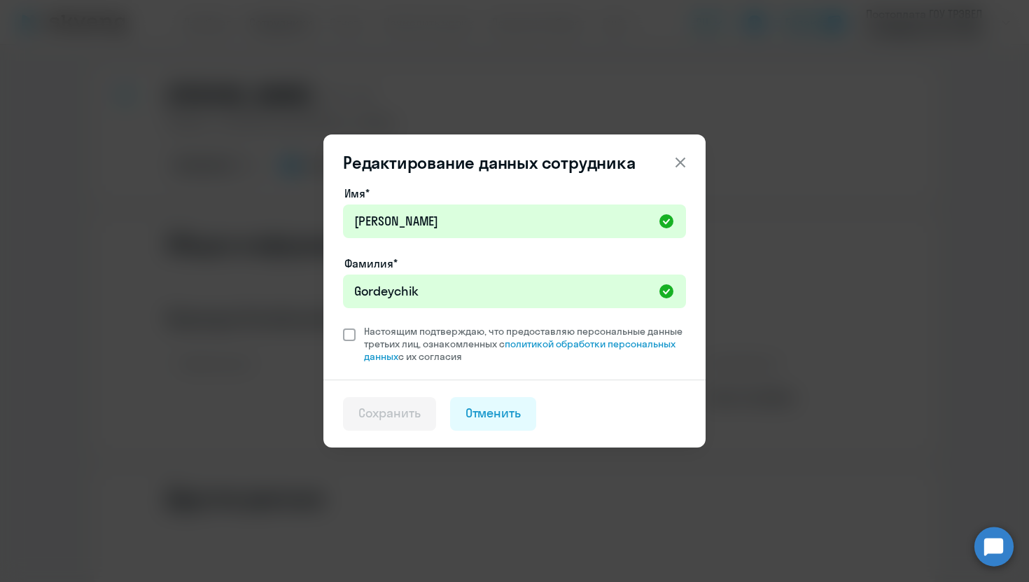
click at [349, 339] on span at bounding box center [349, 334] width 13 height 13
click at [343, 325] on input "Настоящим подтверждаю, что предоставляю персональные данные третьих лиц, ознако…" at bounding box center [342, 324] width 1 height 1
checkbox input "true"
click at [385, 413] on div "Сохранить" at bounding box center [389, 413] width 62 height 18
select select "chinese"
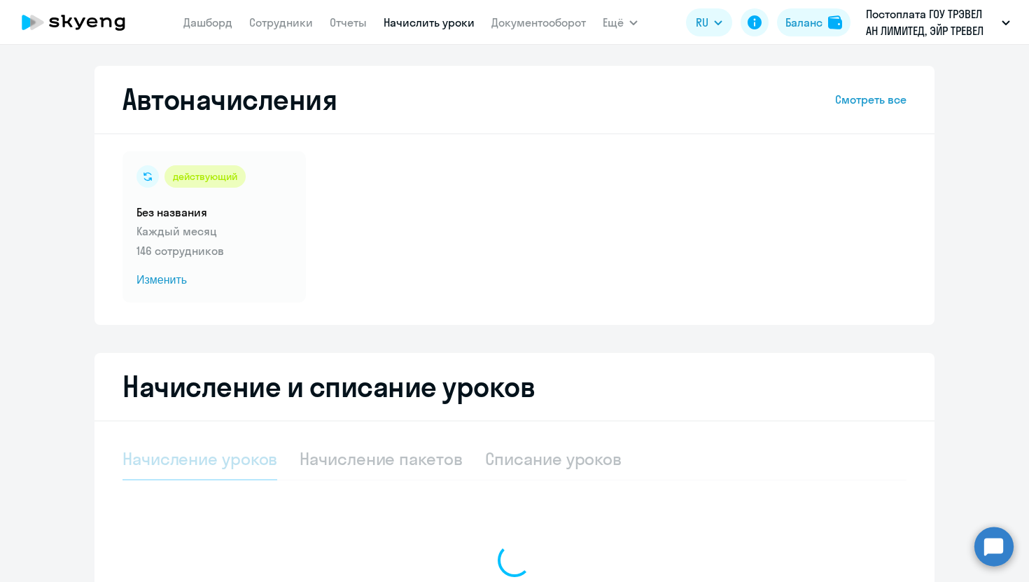
select select "10"
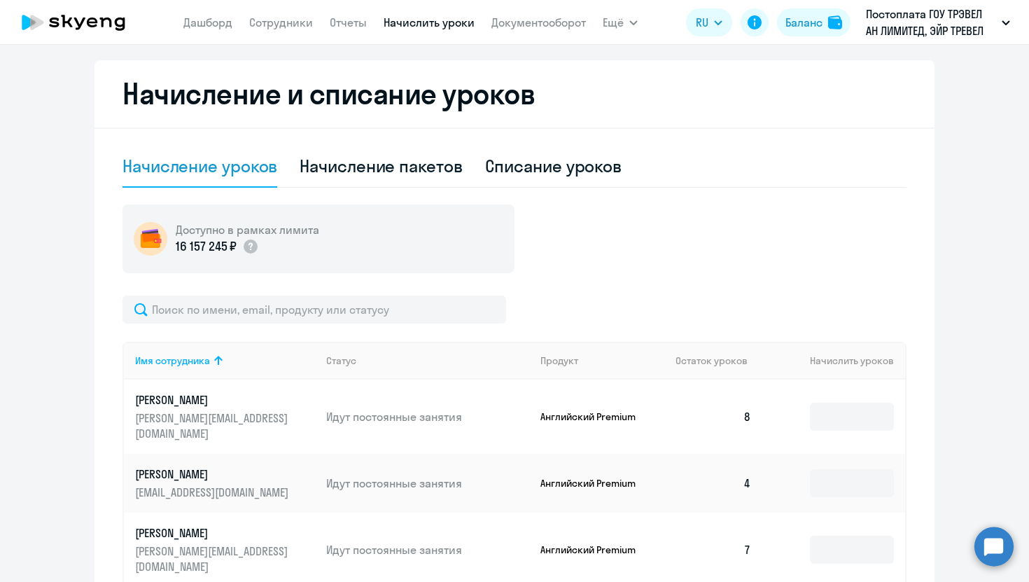
scroll to position [295, 0]
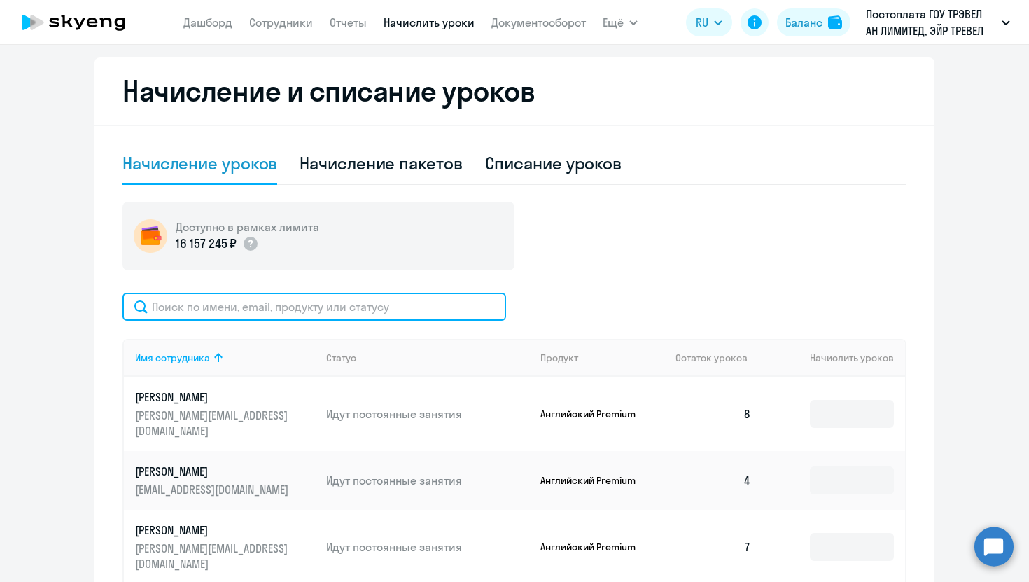
click at [237, 312] on input "text" at bounding box center [315, 307] width 384 height 28
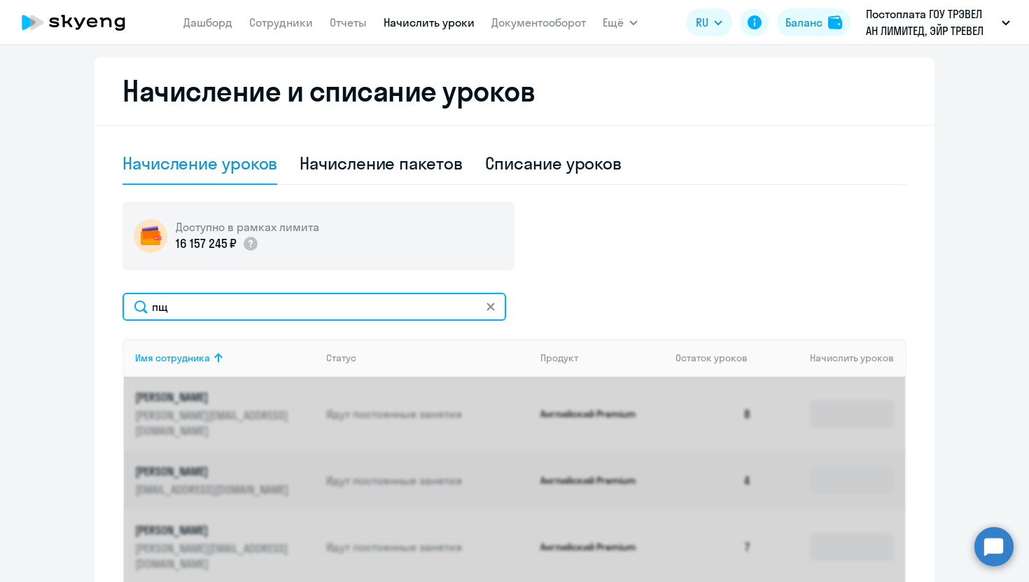
type input "п"
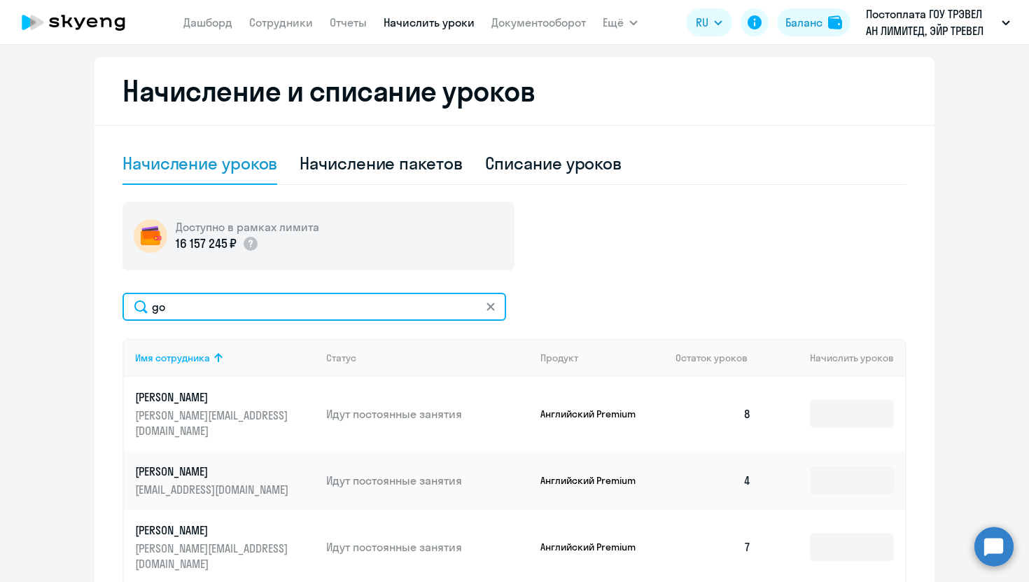
type input "gor"
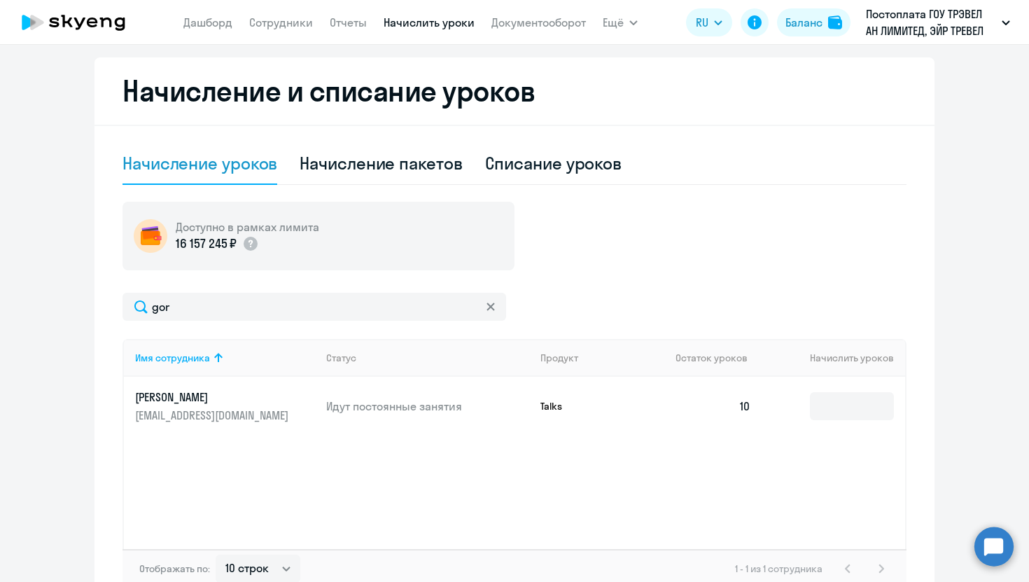
scroll to position [121, 0]
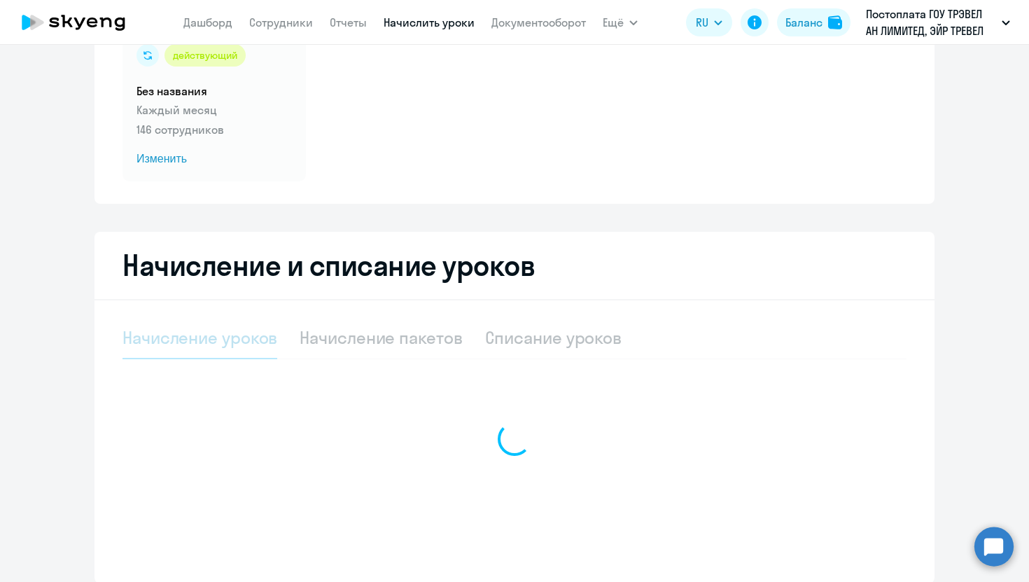
select select "10"
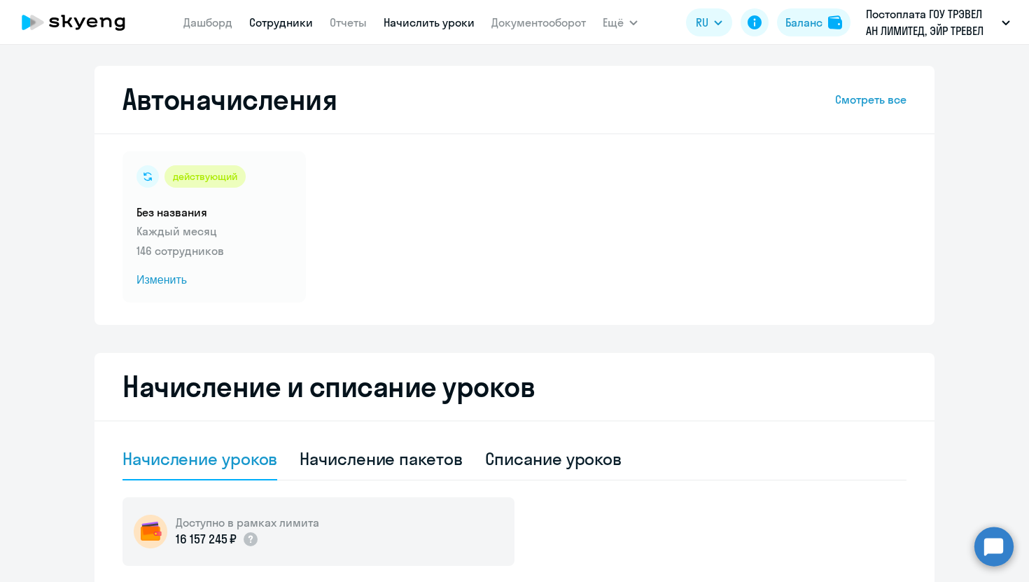
click at [274, 26] on link "Сотрудники" at bounding box center [281, 22] width 64 height 14
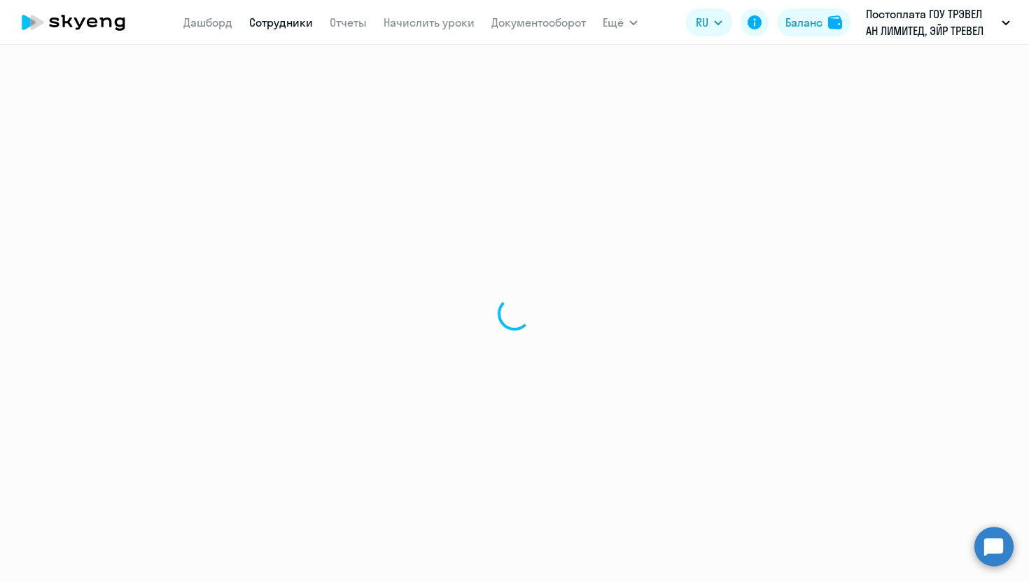
select select "30"
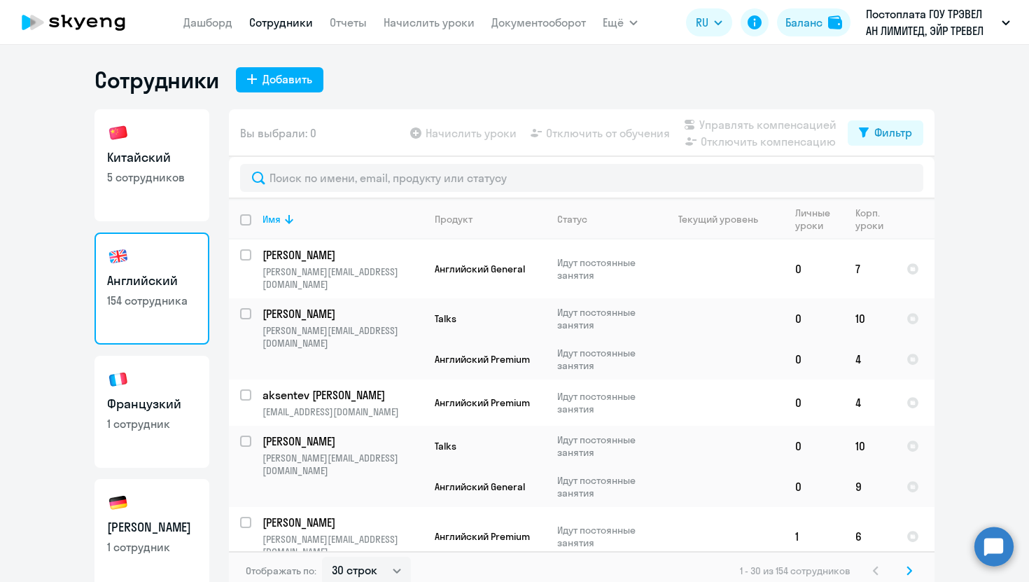
click at [152, 137] on link "Китайский 5 сотрудников" at bounding box center [152, 165] width 115 height 112
select select "30"
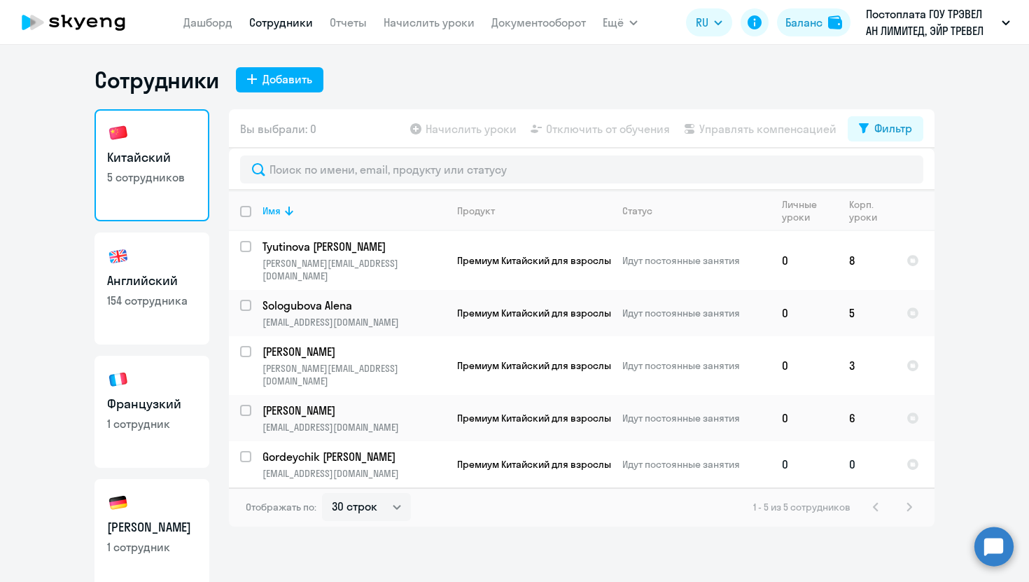
click at [246, 451] on input "select row 36988124" at bounding box center [254, 465] width 28 height 28
checkbox input "true"
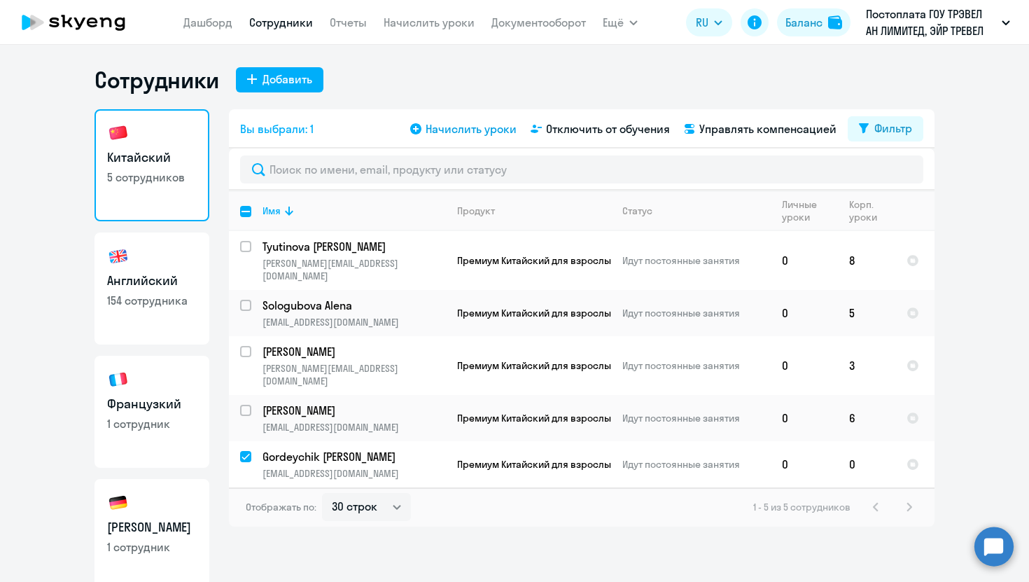
click at [452, 128] on span "Начислить уроки" at bounding box center [471, 128] width 91 height 17
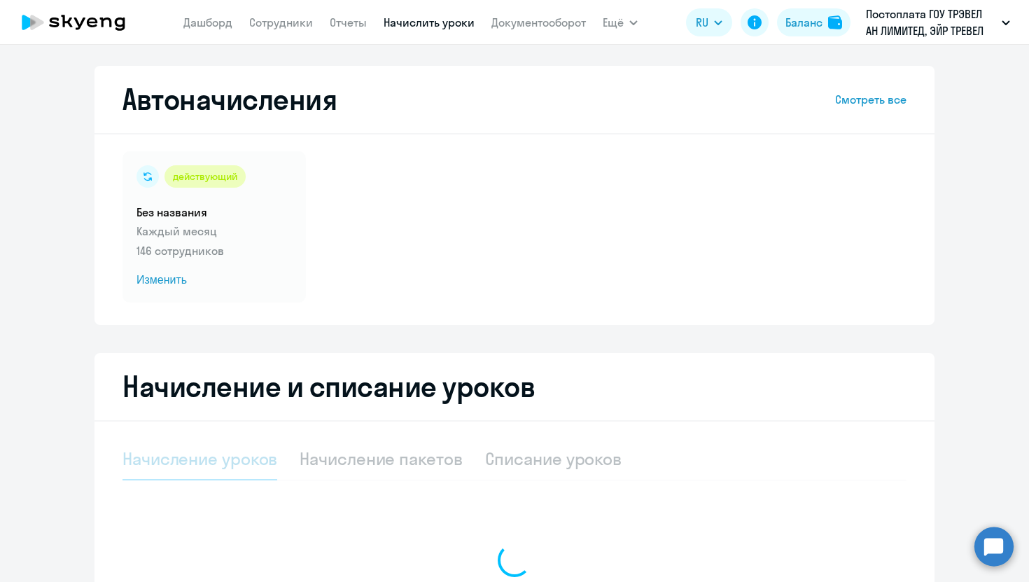
select select "10"
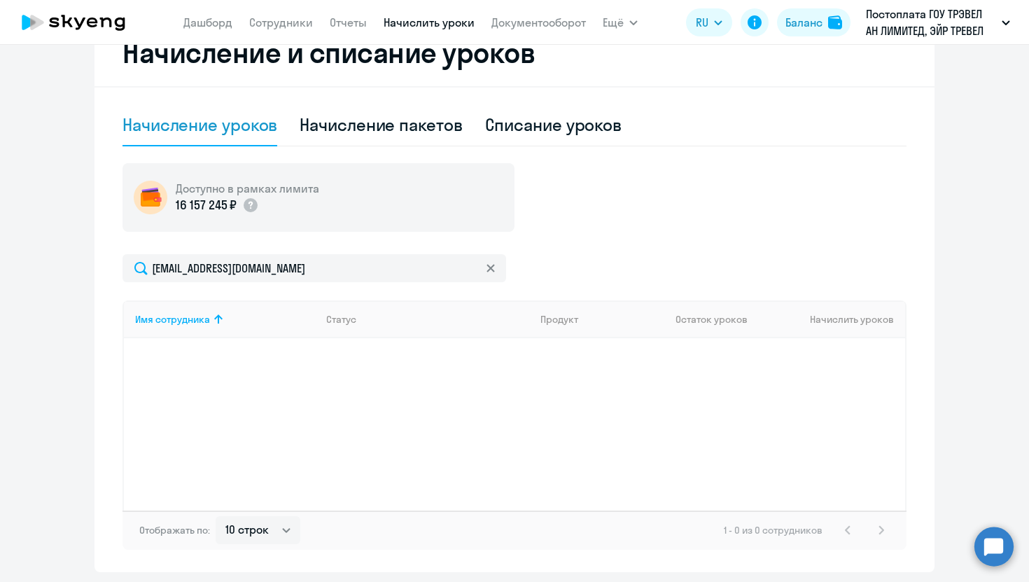
scroll to position [335, 0]
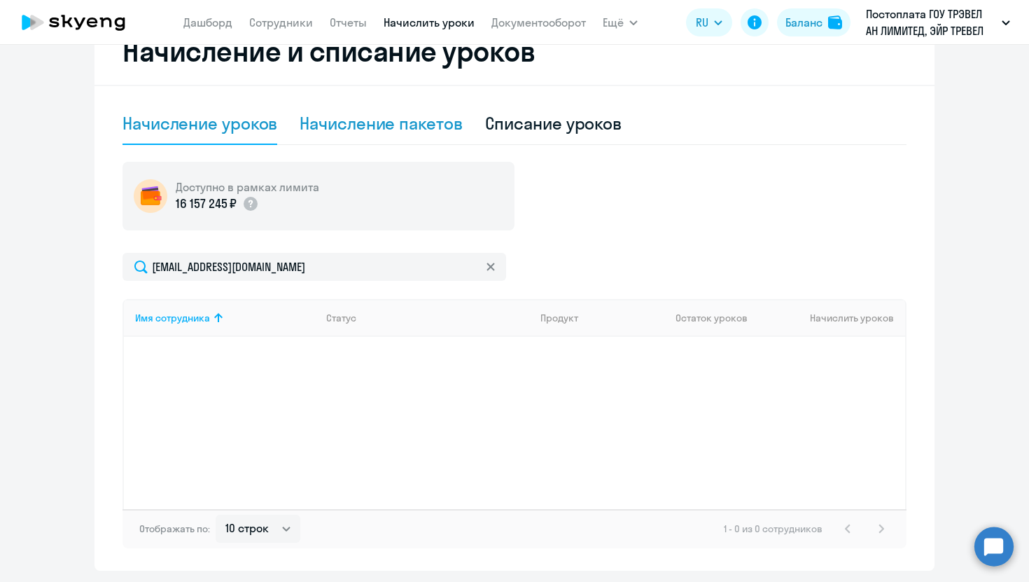
click at [394, 120] on div "Начисление пакетов" at bounding box center [381, 123] width 162 height 22
select select "10"
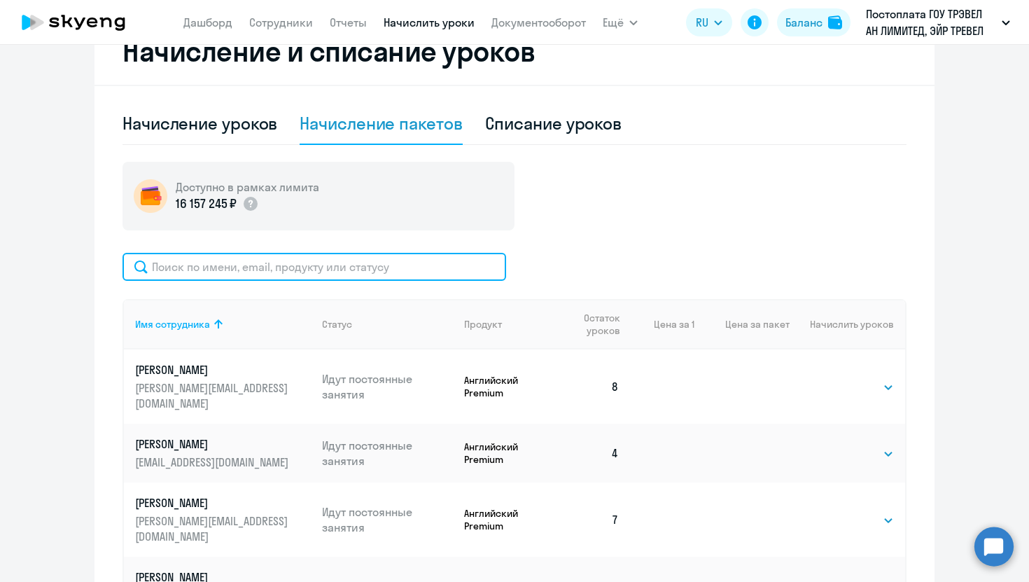
click at [231, 263] on input "text" at bounding box center [315, 267] width 384 height 28
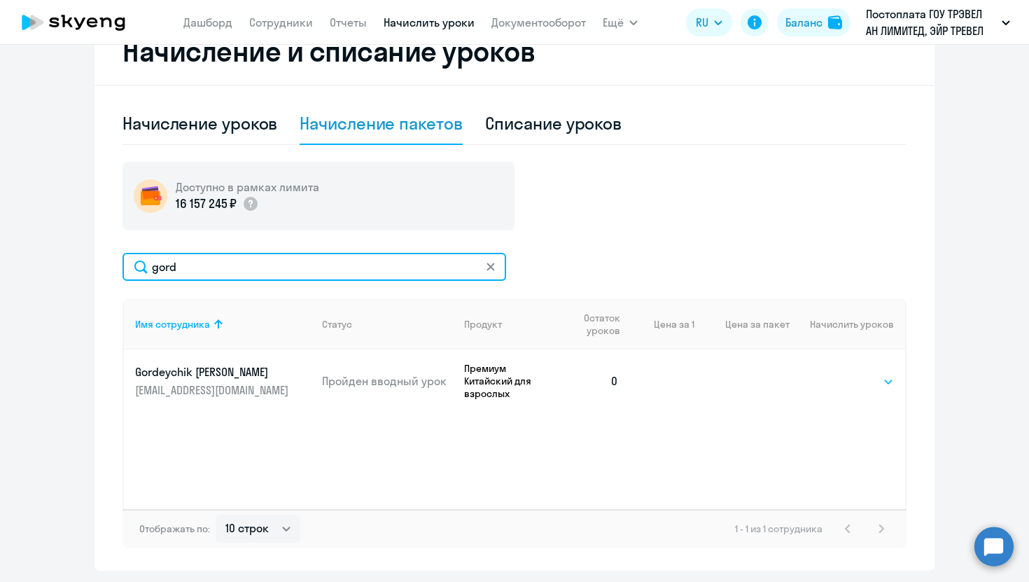
type input "gord"
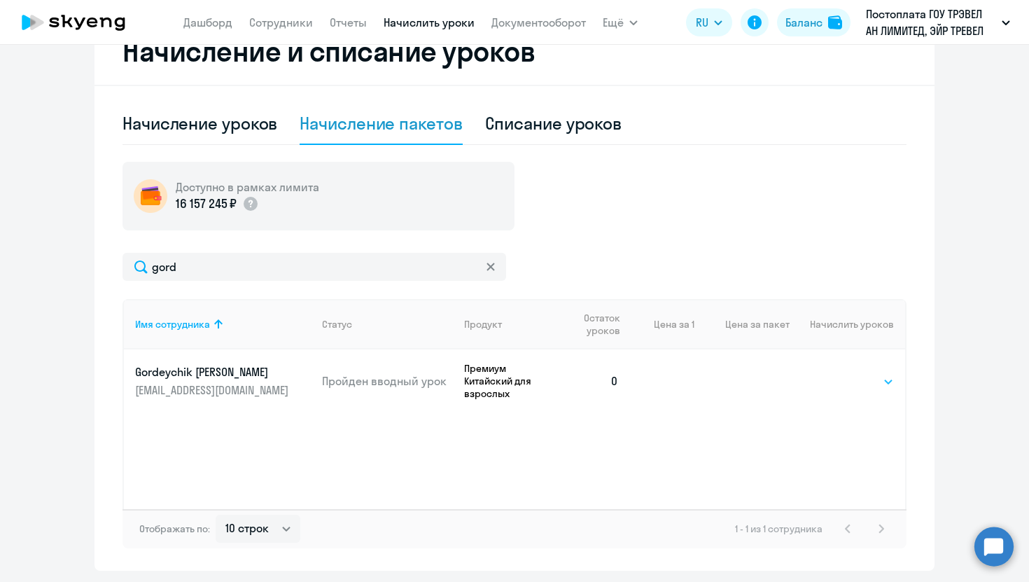
click at [864, 379] on select "Выбрать 4 8 16 32 64 96 128" at bounding box center [865, 381] width 57 height 17
select select "8"
click at [837, 373] on select "Выбрать 4 8 16 32 64 96 128" at bounding box center [865, 381] width 57 height 17
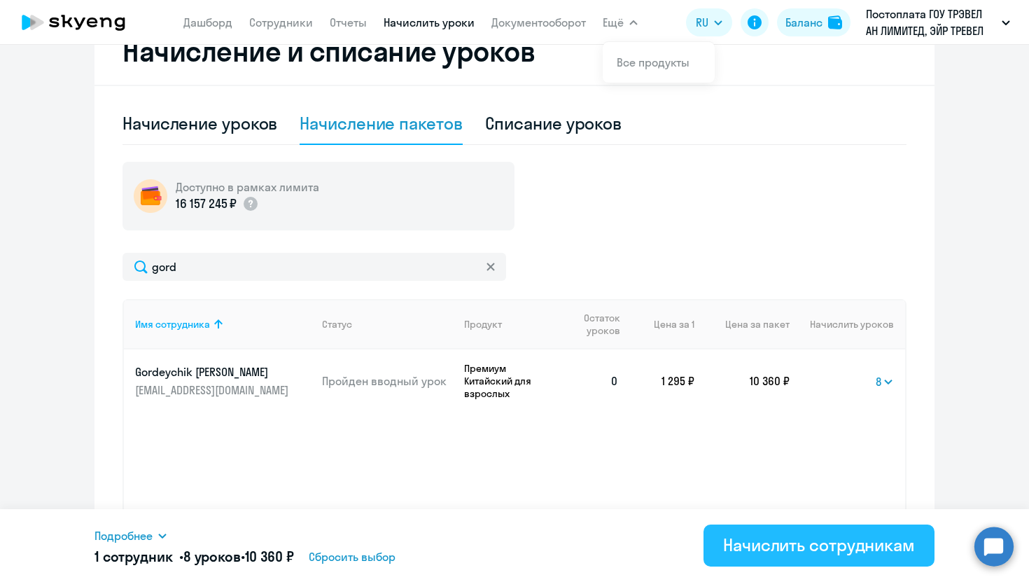
click at [748, 532] on button "Начислить сотрудникам" at bounding box center [819, 545] width 231 height 42
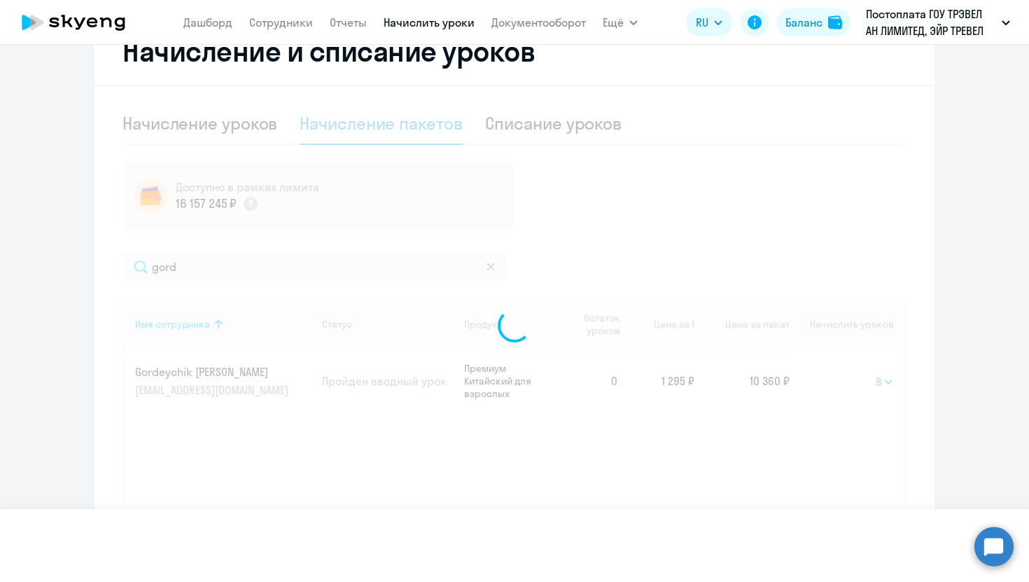
select select
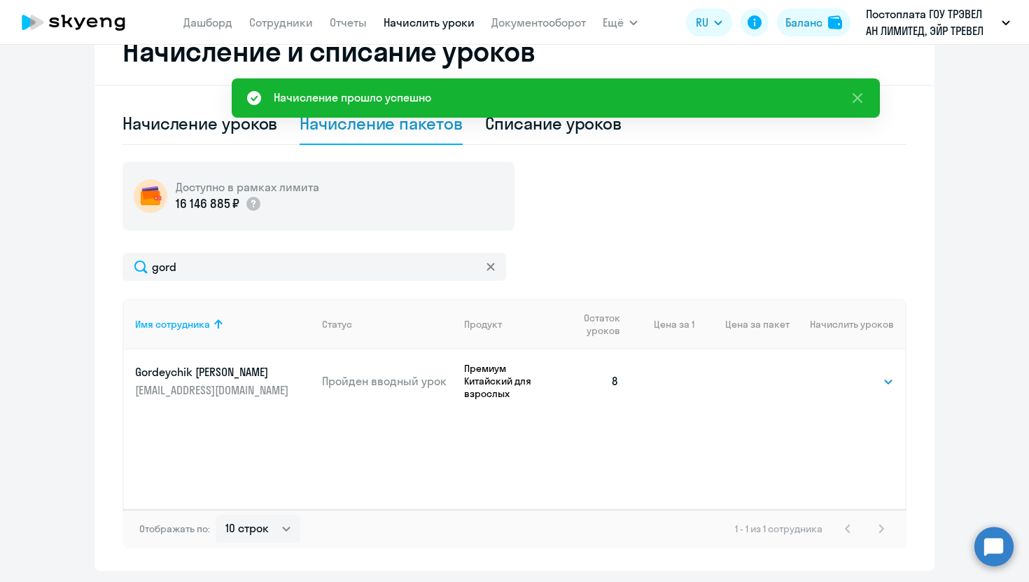
scroll to position [0, 0]
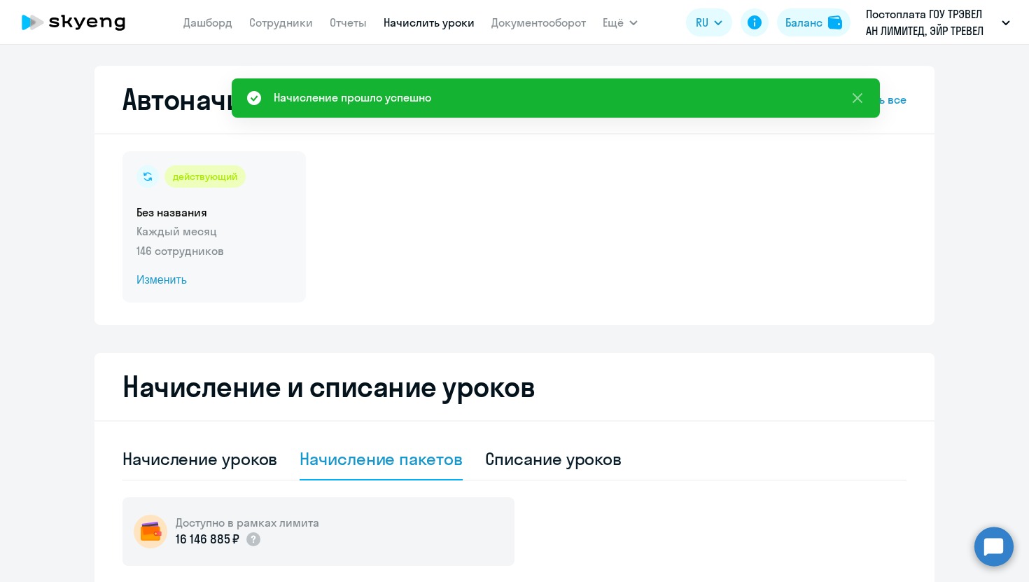
click at [150, 281] on span "Изменить" at bounding box center [214, 280] width 155 height 17
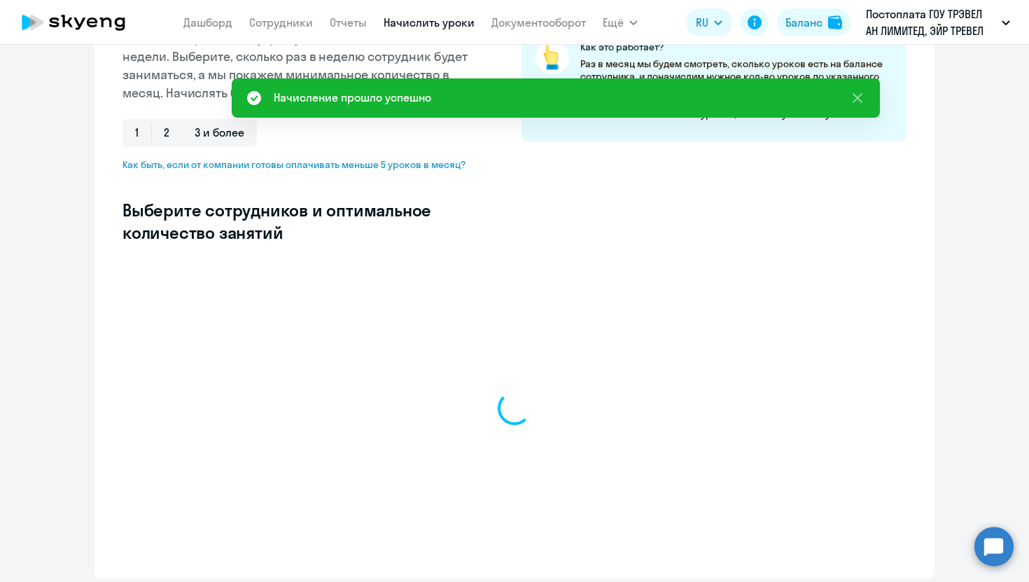
select select "10"
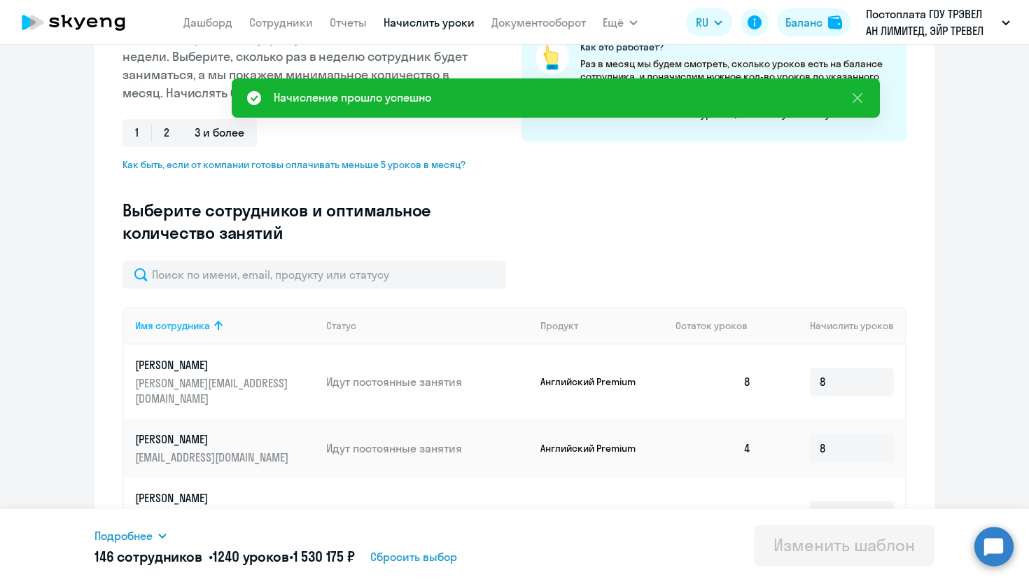
scroll to position [238, 0]
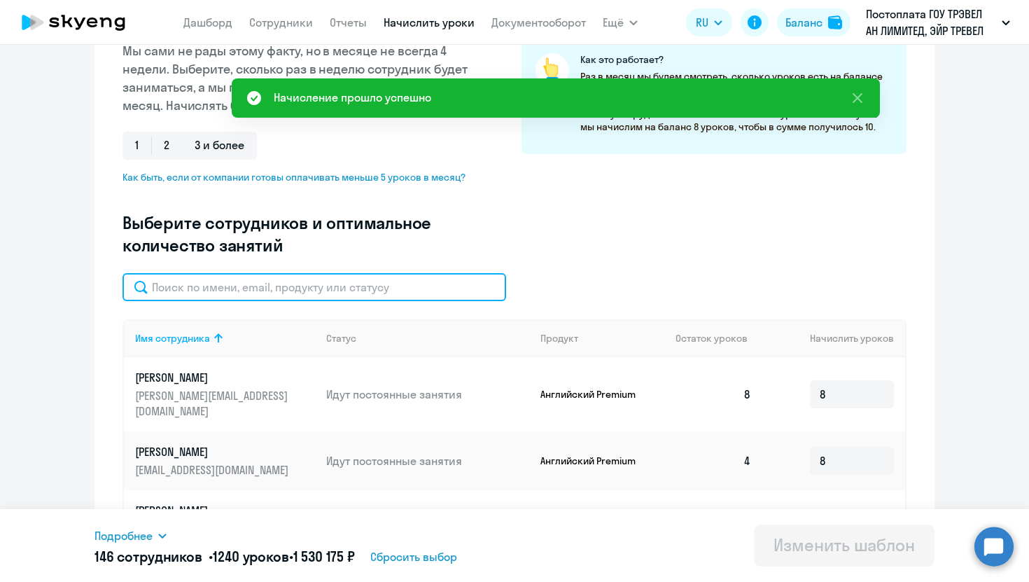
click at [280, 286] on input "text" at bounding box center [315, 287] width 384 height 28
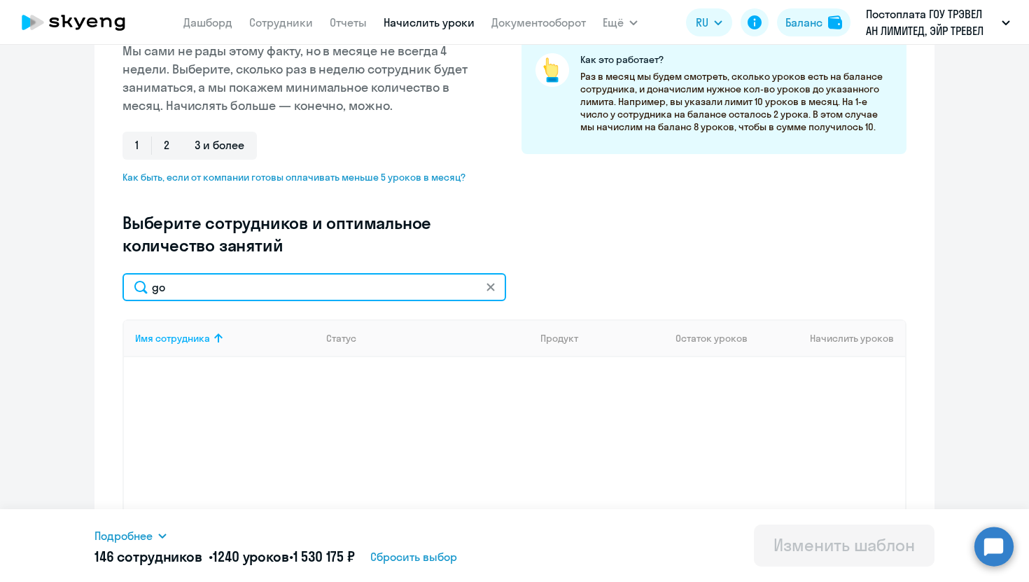
type input "g"
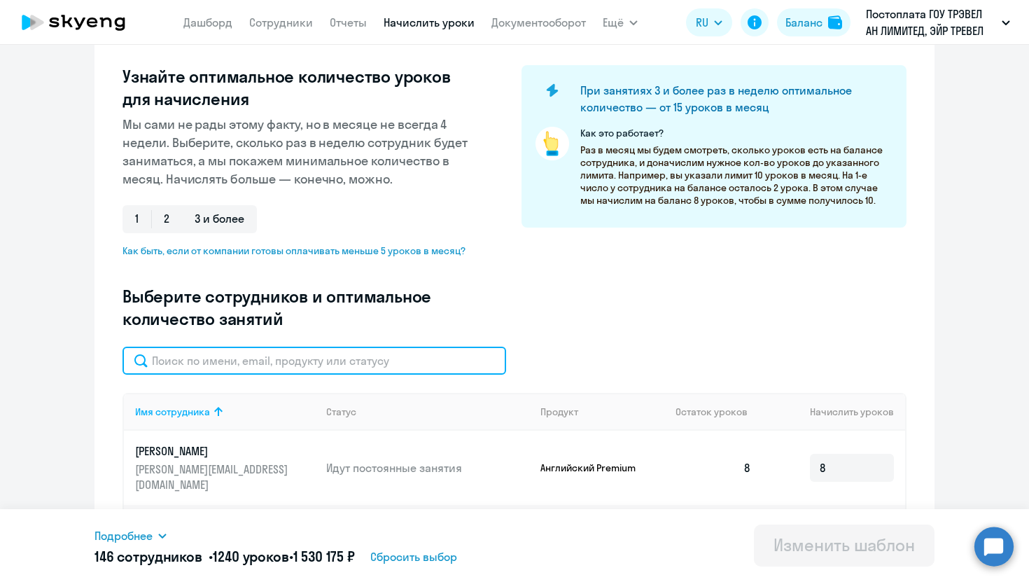
scroll to position [204, 0]
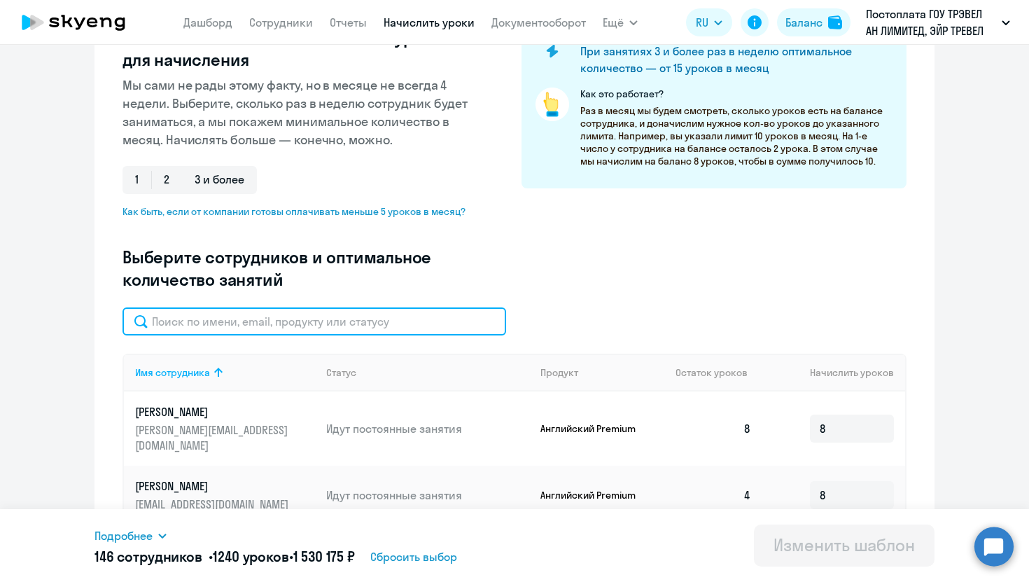
click at [224, 315] on input "text" at bounding box center [315, 321] width 384 height 28
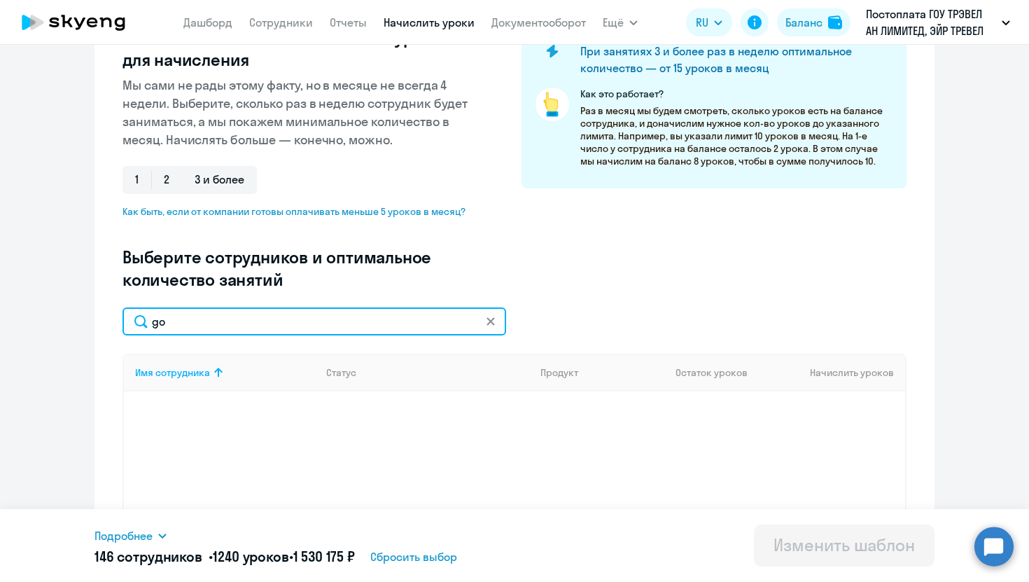
type input "g"
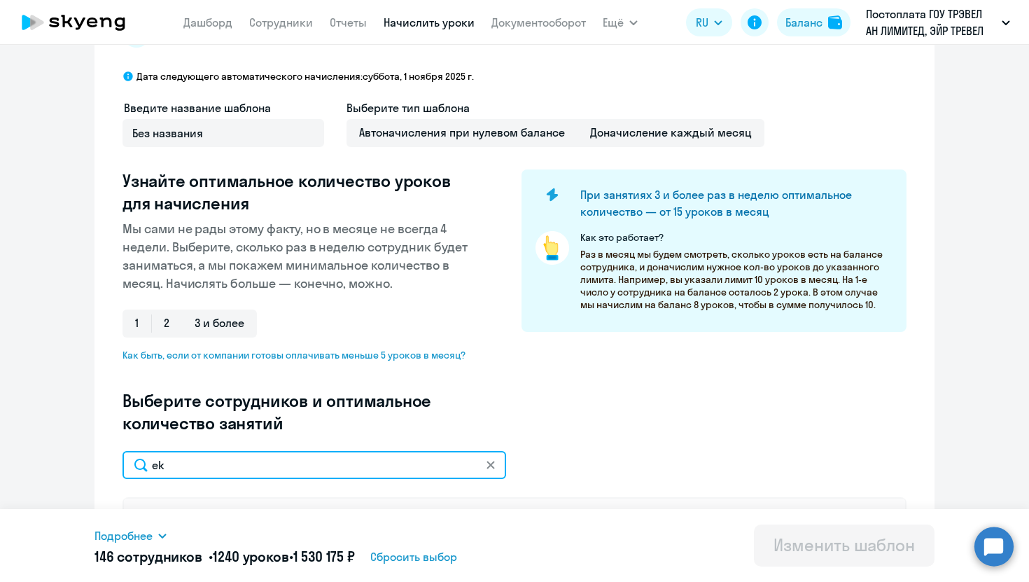
scroll to position [55, 0]
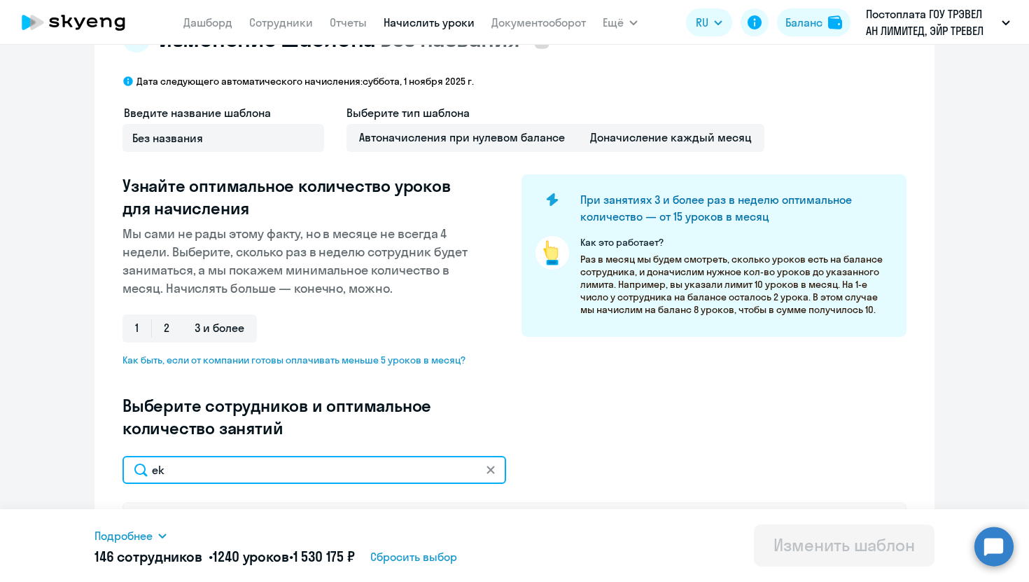
type input "e"
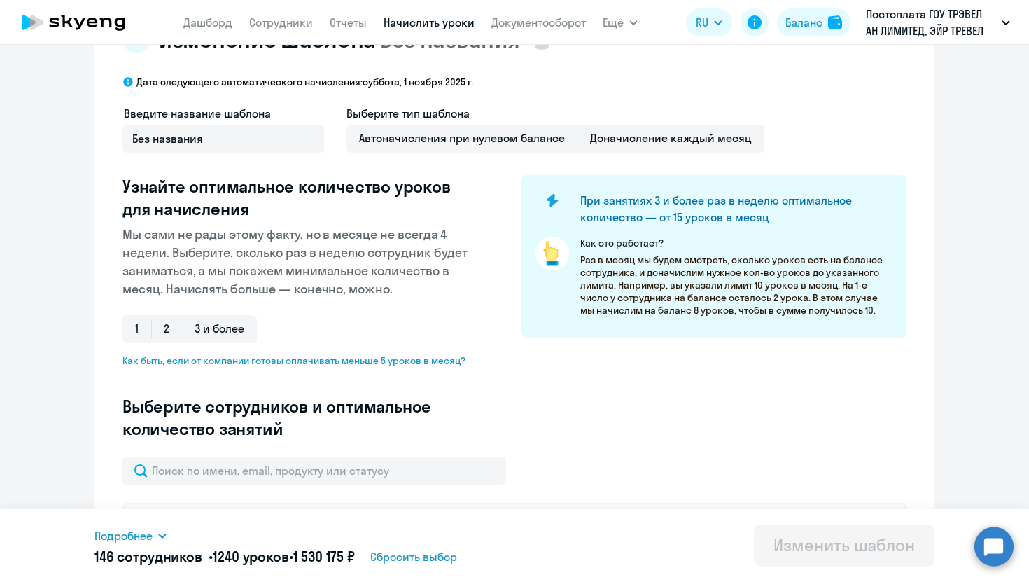
click at [671, 424] on div "Введите название шаблона Без названия Выберите тип шаблона Автоначисления при н…" at bounding box center [515, 280] width 784 height 351
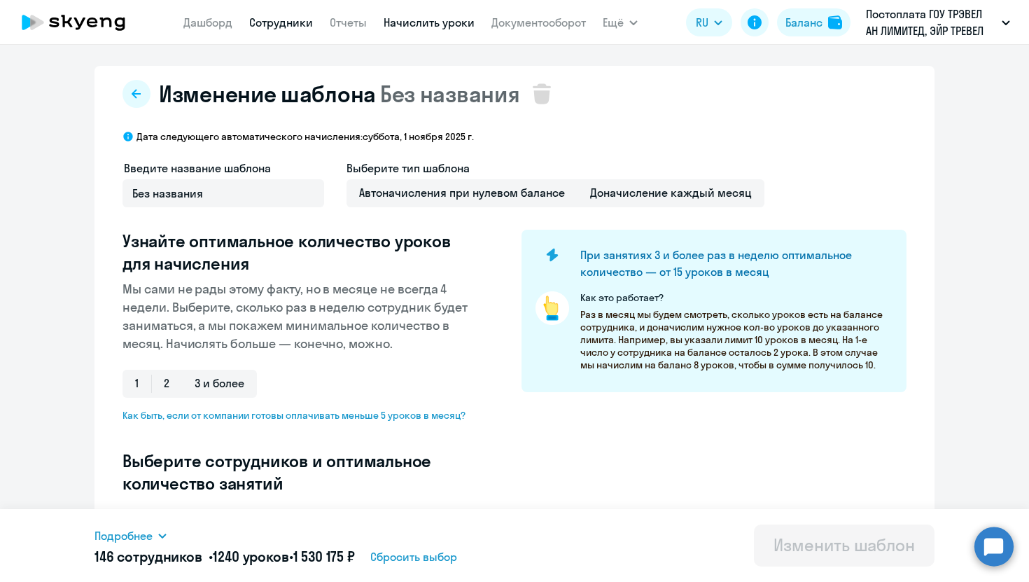
click at [265, 22] on link "Сотрудники" at bounding box center [281, 22] width 64 height 14
select select "30"
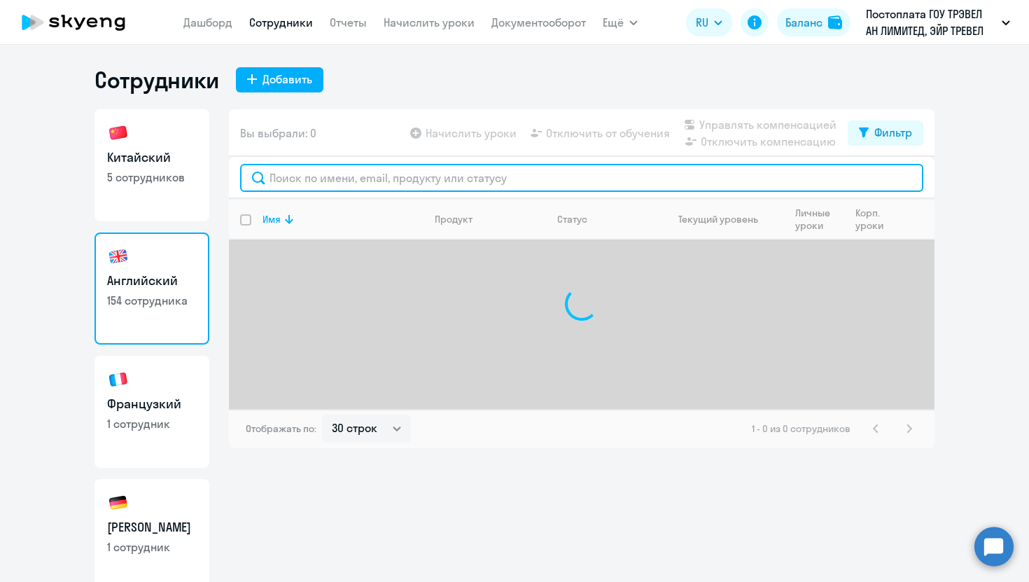
click at [362, 175] on input "text" at bounding box center [581, 178] width 683 height 28
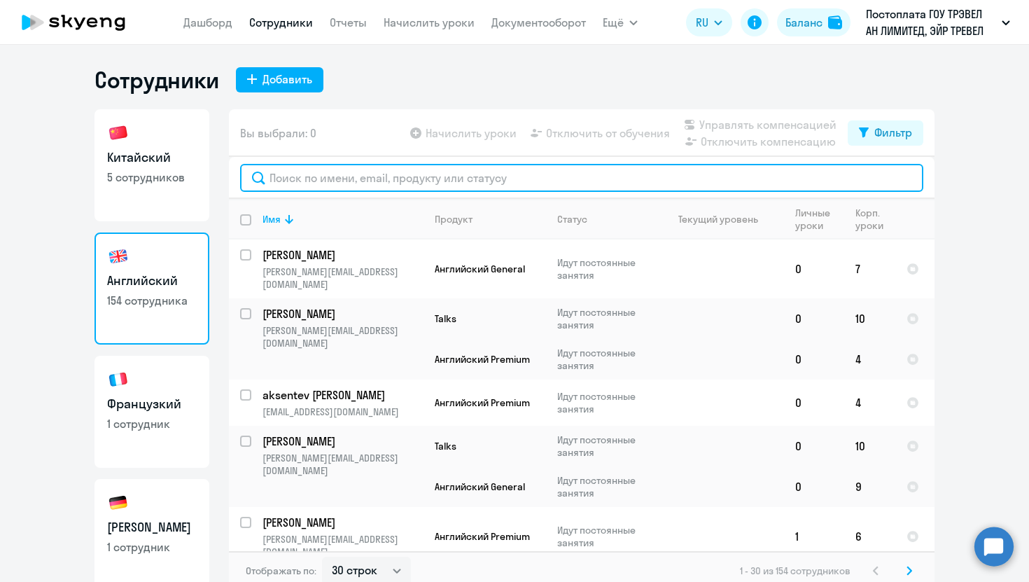
paste input "pleshakova"
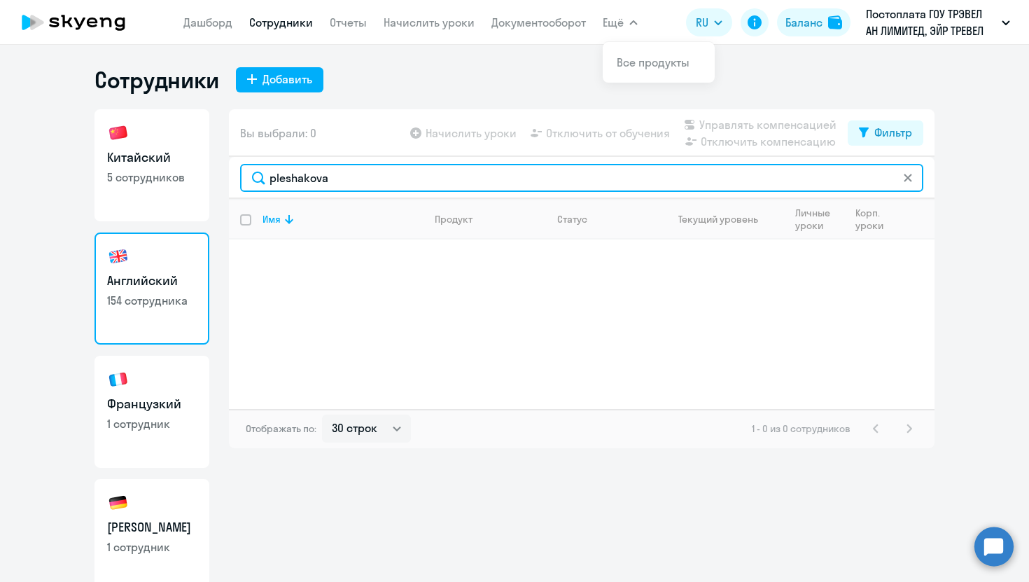
type input "pleshakova"
drag, startPoint x: 376, startPoint y: 184, endPoint x: 256, endPoint y: 183, distance: 119.7
click at [256, 183] on input "pleshakova" at bounding box center [581, 178] width 683 height 28
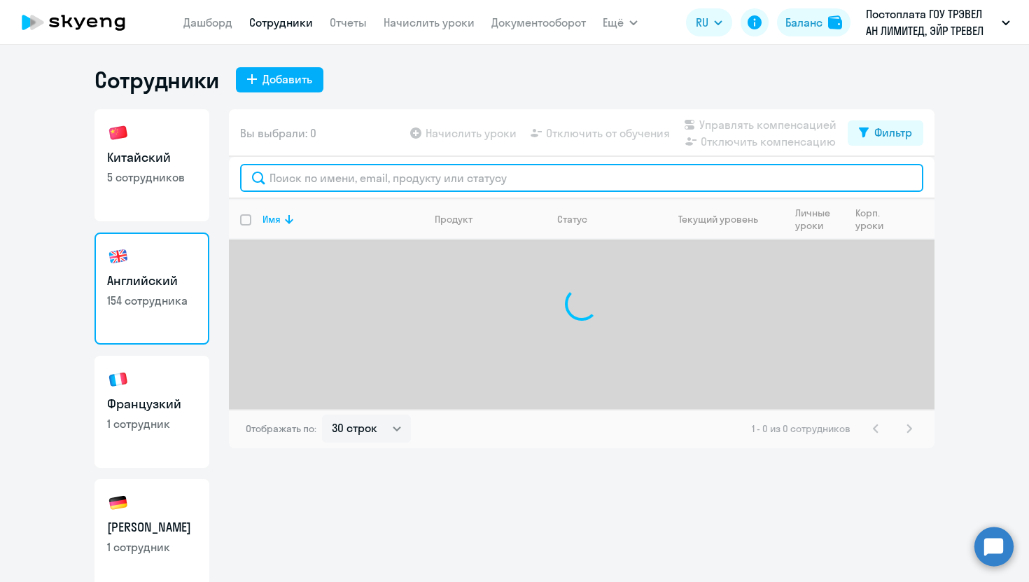
paste input "rybalko"
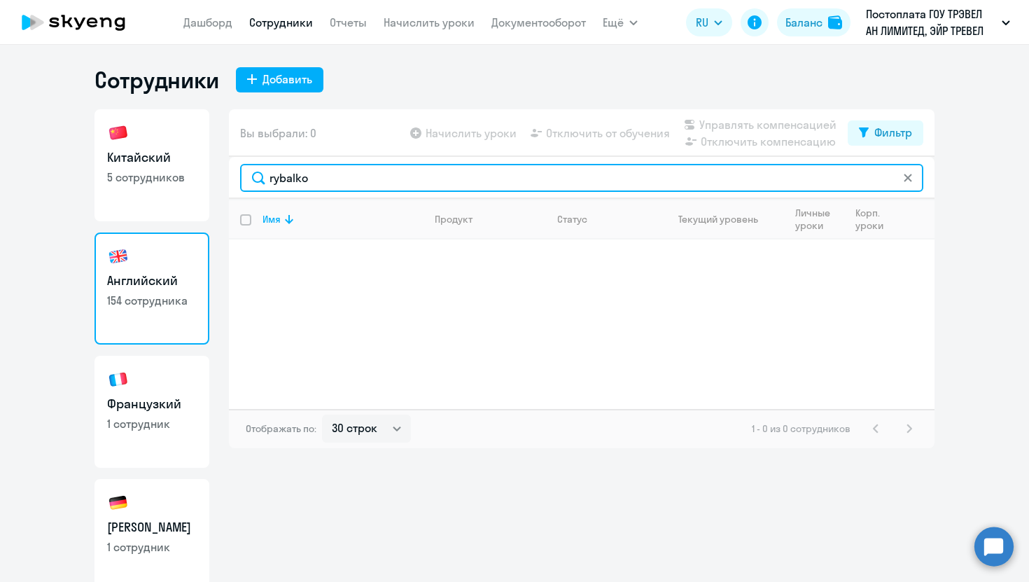
type input "rybalko"
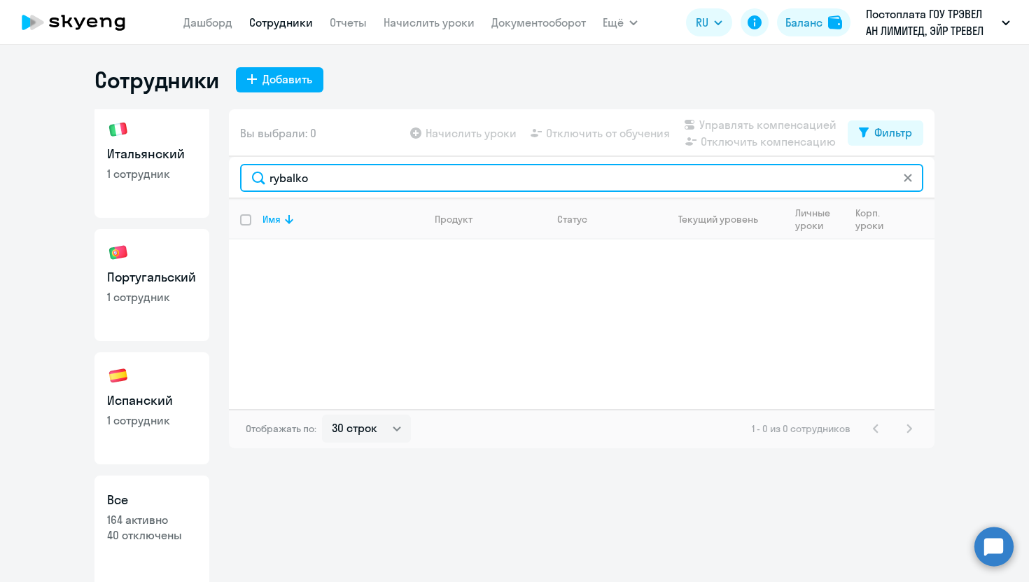
scroll to position [502, 0]
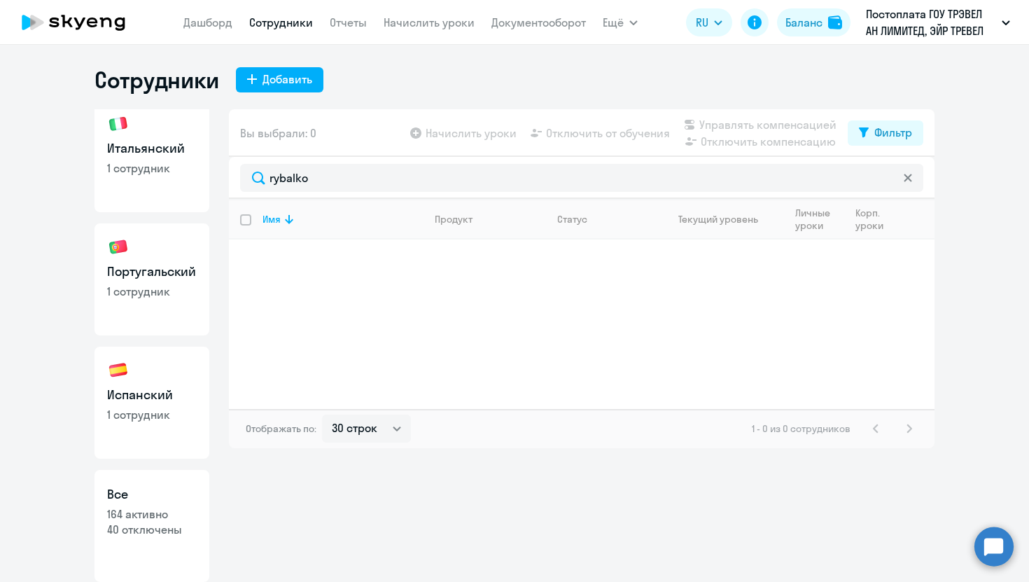
click at [155, 306] on link "Португальский 1 сотрудник" at bounding box center [152, 279] width 115 height 112
select select "30"
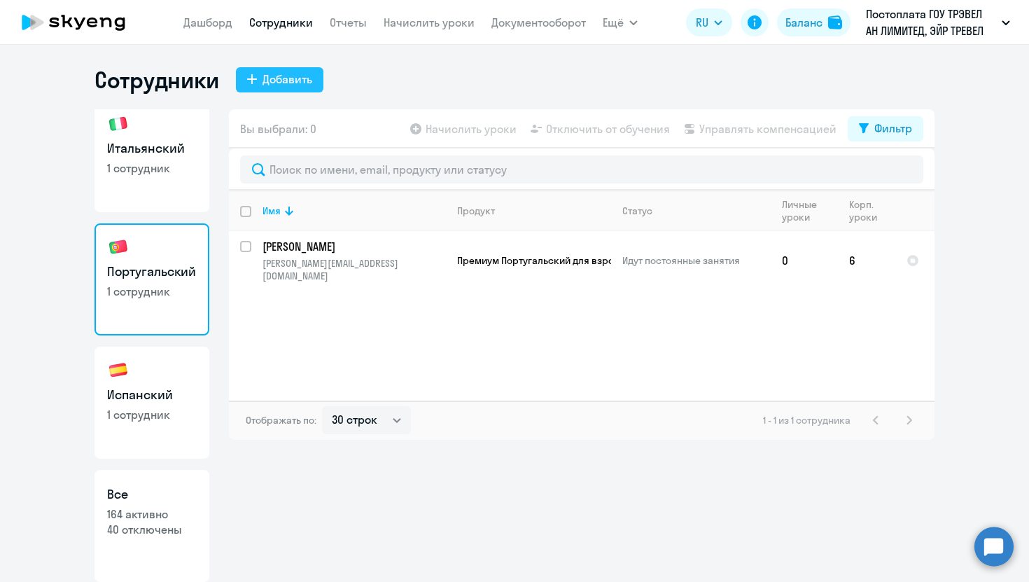
click at [281, 76] on div "Добавить" at bounding box center [288, 79] width 50 height 17
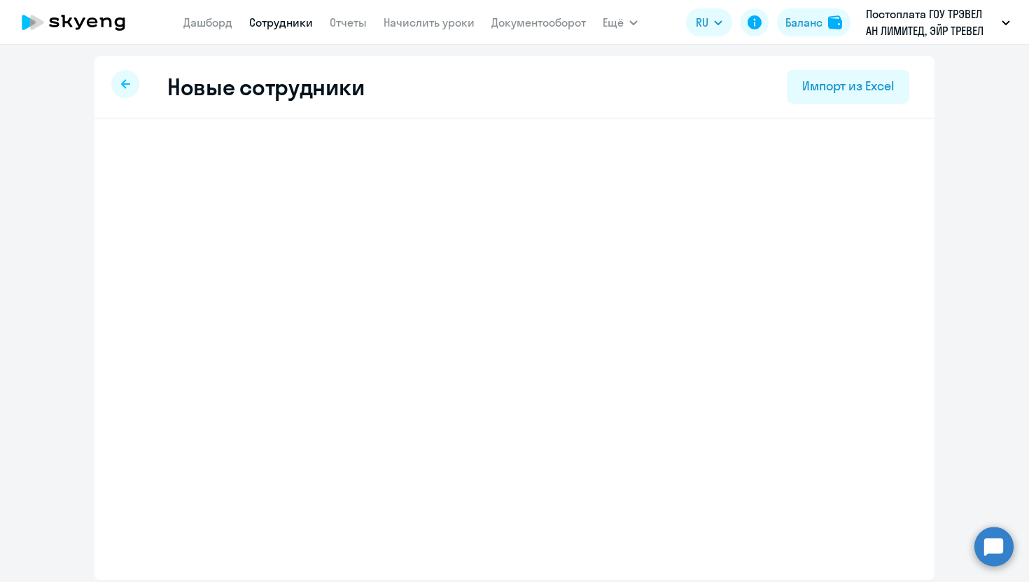
select select "english_adult_not_native_speaker"
select select "3"
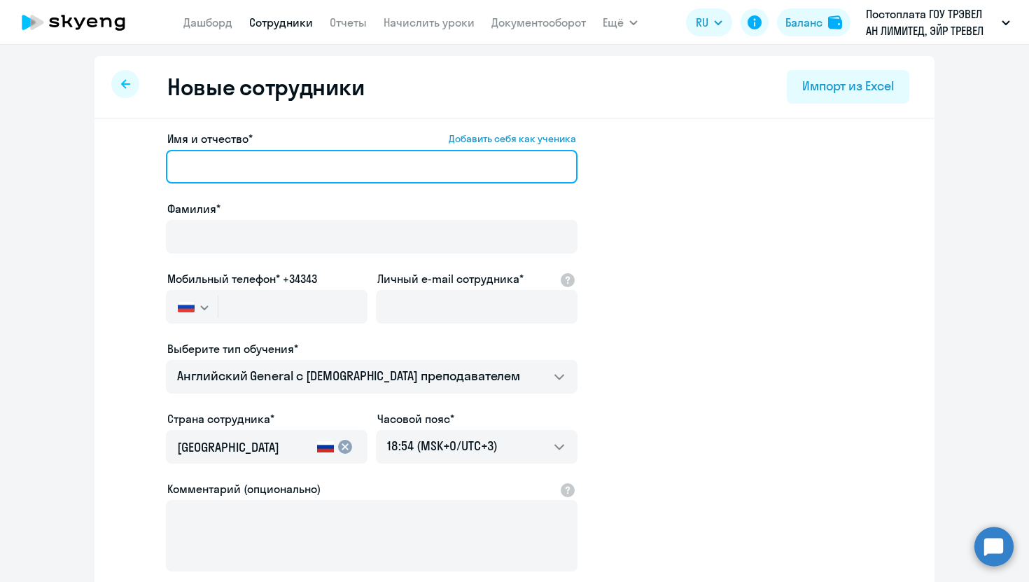
click at [291, 170] on input "Имя и отчество* Добавить себя как ученика" at bounding box center [372, 167] width 412 height 34
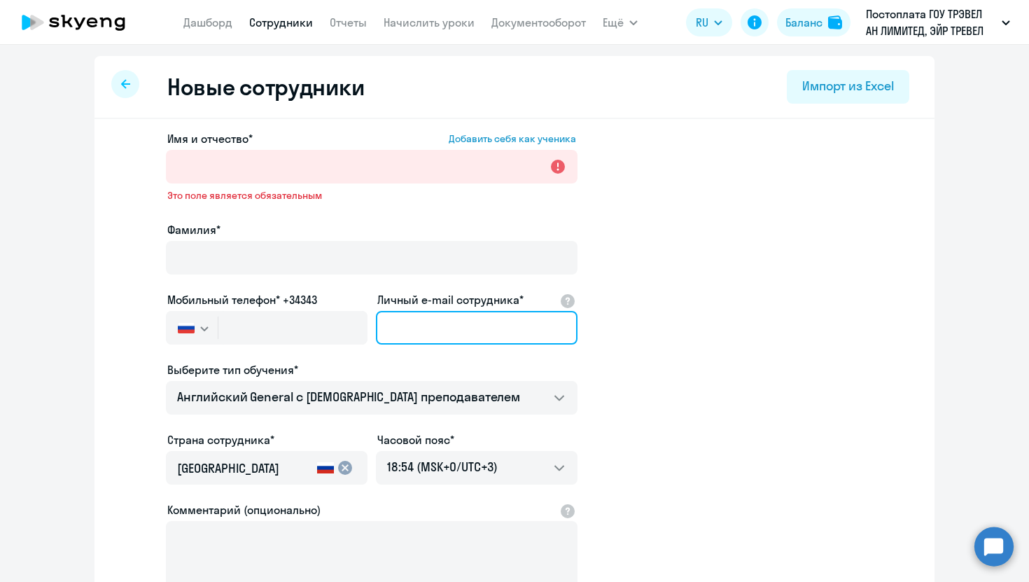
click at [410, 294] on div "Личный e-mail сотрудника*" at bounding box center [477, 320] width 202 height 59
paste input "roman.piatnichuk@aviasales.ru"
type input "roman.piatnichuk@aviasales.ru"
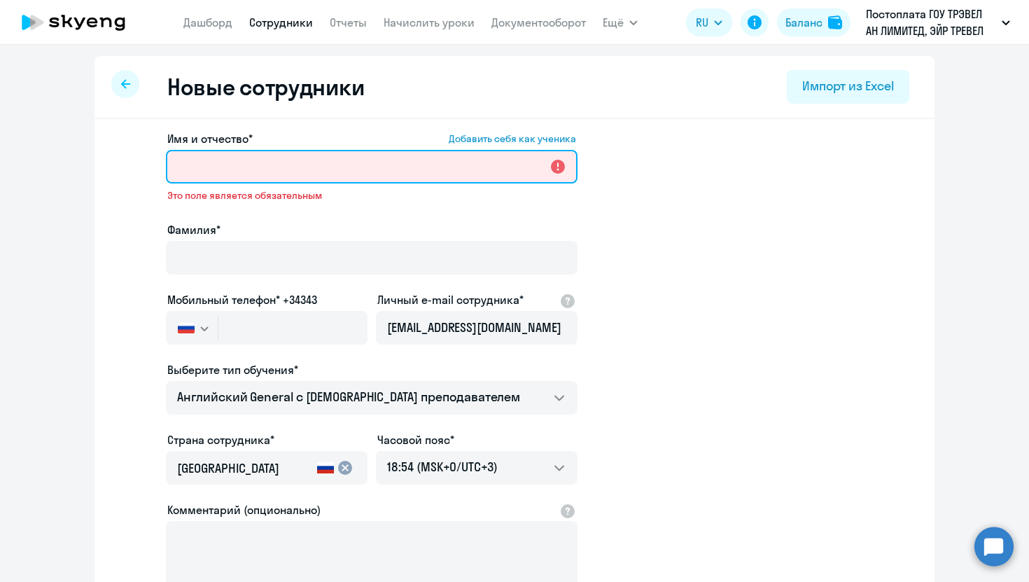
click at [328, 165] on input "Имя и отчество* Добавить себя как ученика" at bounding box center [372, 167] width 412 height 34
paste input "roman.piatnichuk@aviasales.ru"
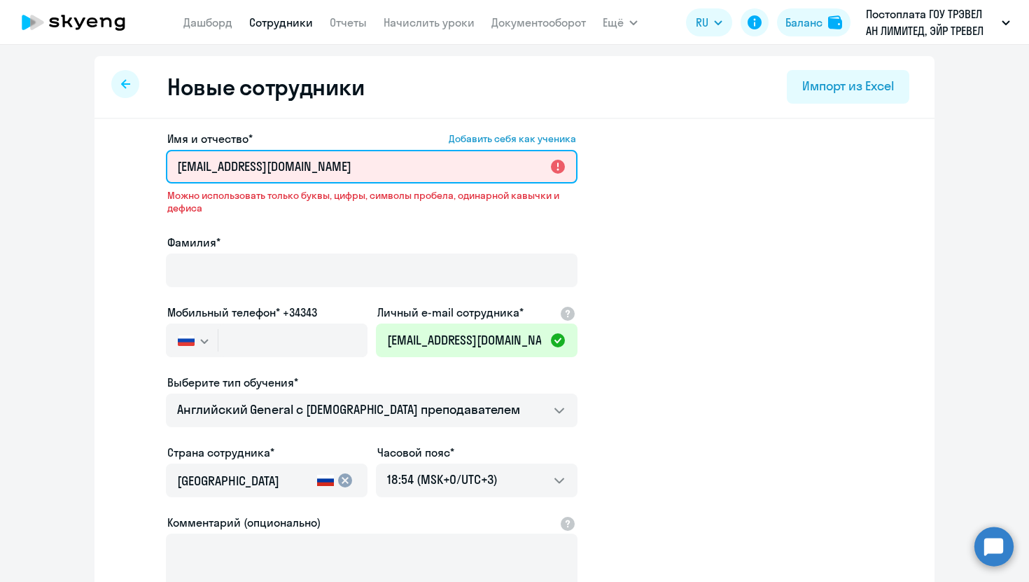
drag, startPoint x: 379, startPoint y: 168, endPoint x: 280, endPoint y: 165, distance: 98.7
click at [280, 165] on input "roman.piatnichuk@aviasales.ru" at bounding box center [372, 167] width 412 height 34
drag, startPoint x: 285, startPoint y: 167, endPoint x: 225, endPoint y: 167, distance: 60.2
click at [225, 167] on input "roman.piatnichuk" at bounding box center [372, 167] width 412 height 34
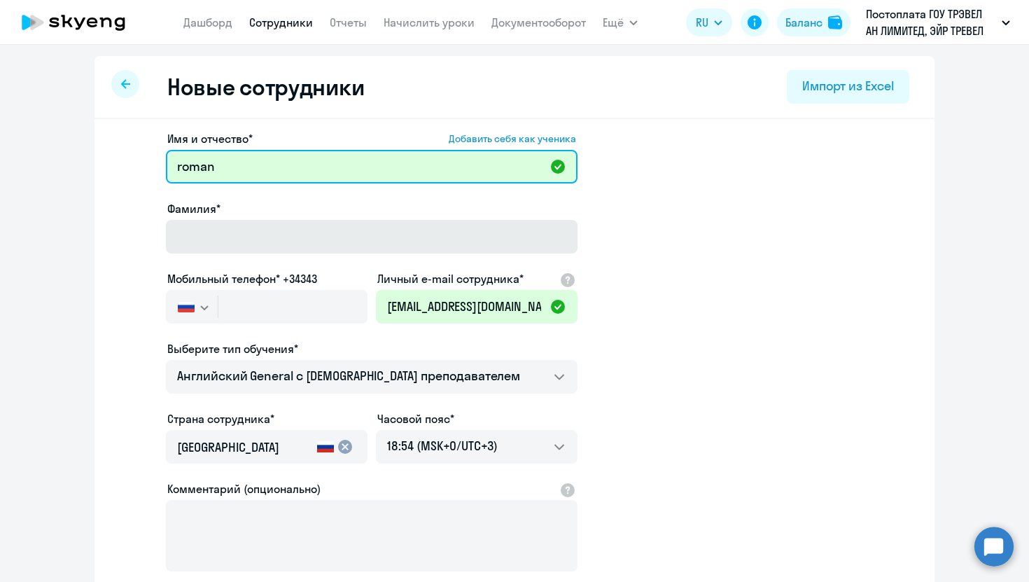
type input "roman"
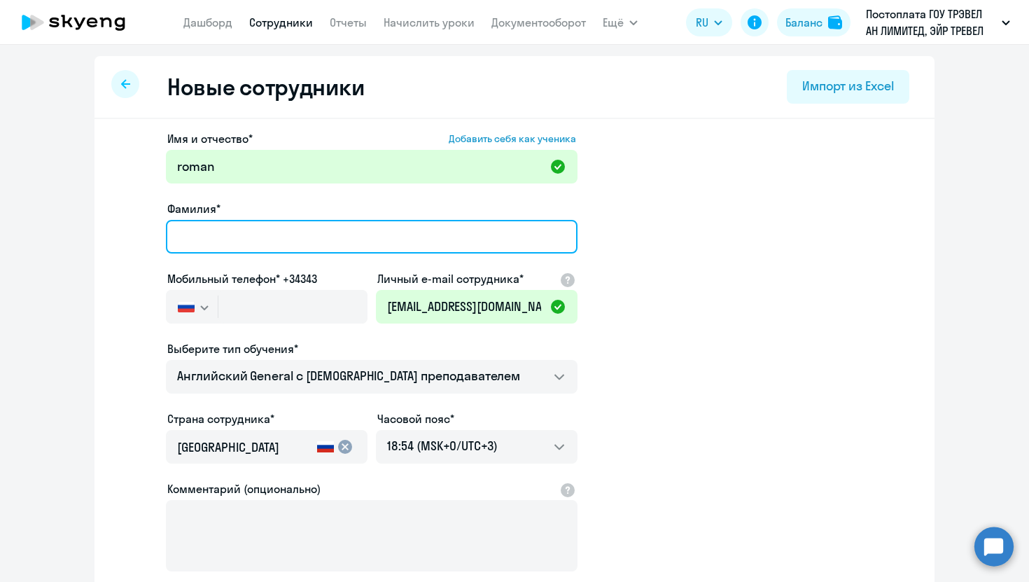
click at [212, 239] on input "Фамилия*" at bounding box center [372, 237] width 412 height 34
type input "З"
paste input "iatnichuk"
type input "Piatnichuk"
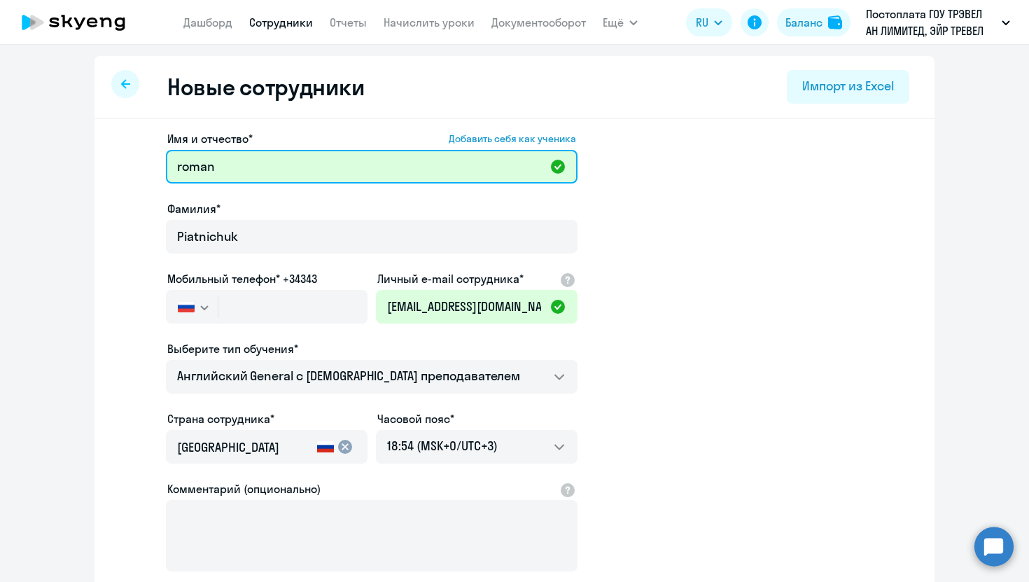
click at [183, 169] on input "roman" at bounding box center [372, 167] width 412 height 34
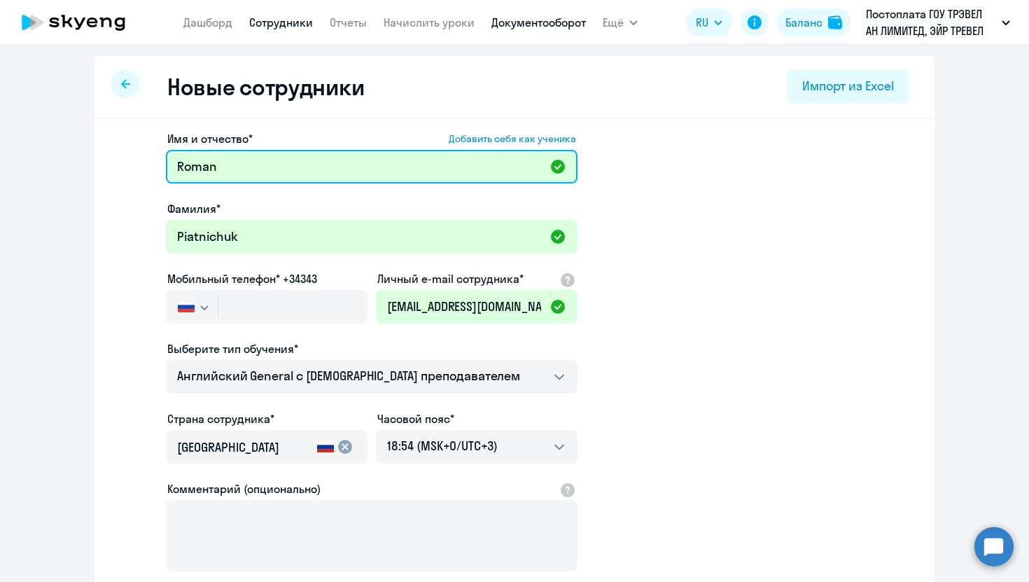
type input "Roman"
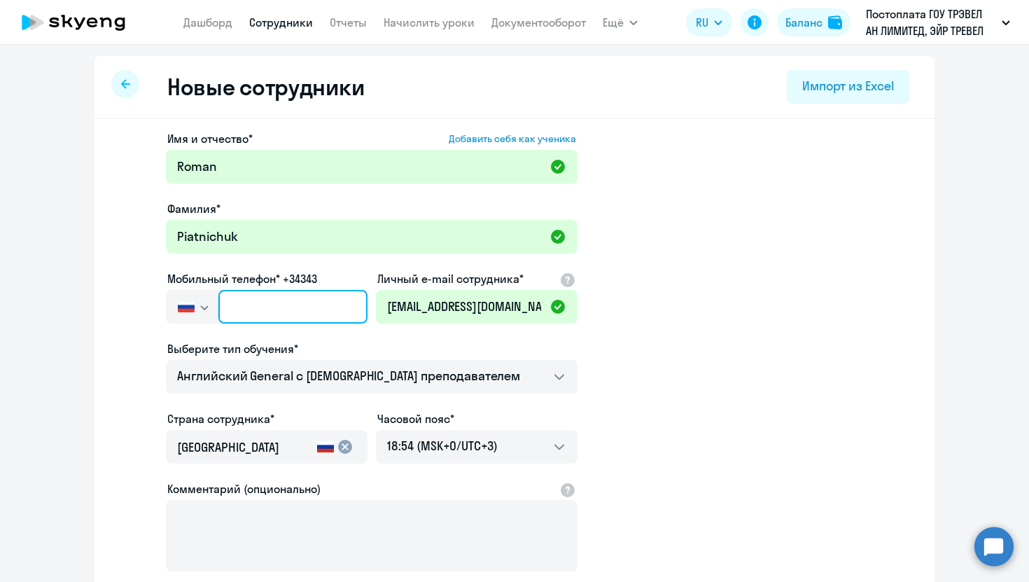
click at [279, 312] on input "text" at bounding box center [292, 307] width 149 height 34
paste input "+7 981 879-51-05"
type input "+7 981 879-51-05"
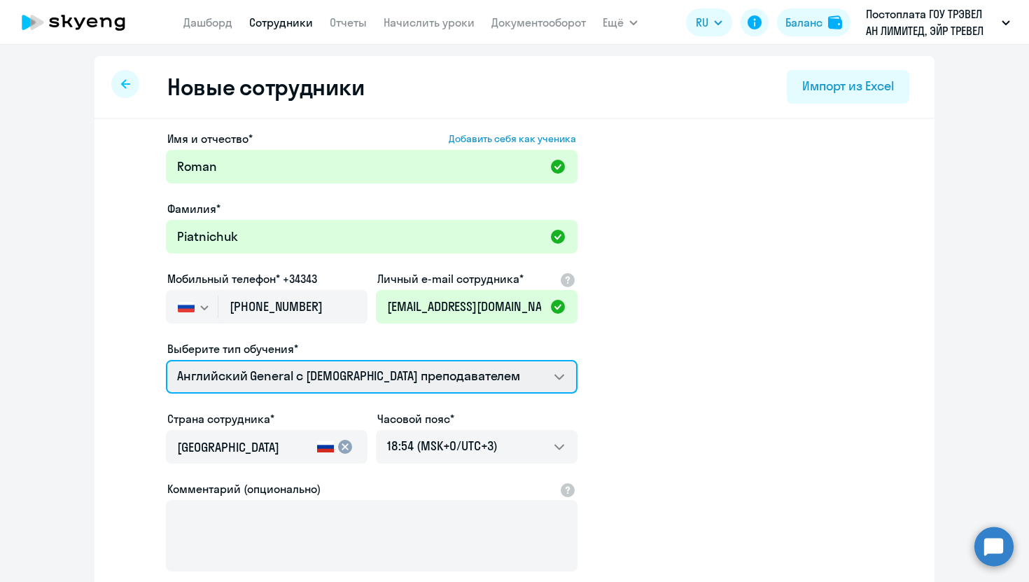
click at [356, 379] on select "Screening Test Английский General с русскоговорящим преподавателем Английский G…" at bounding box center [372, 377] width 412 height 34
select select "portuguese_adult_not_native_speaker_premium"
click at [166, 360] on select "Screening Test Английский General с русскоговорящим преподавателем Английский G…" at bounding box center [372, 377] width 412 height 34
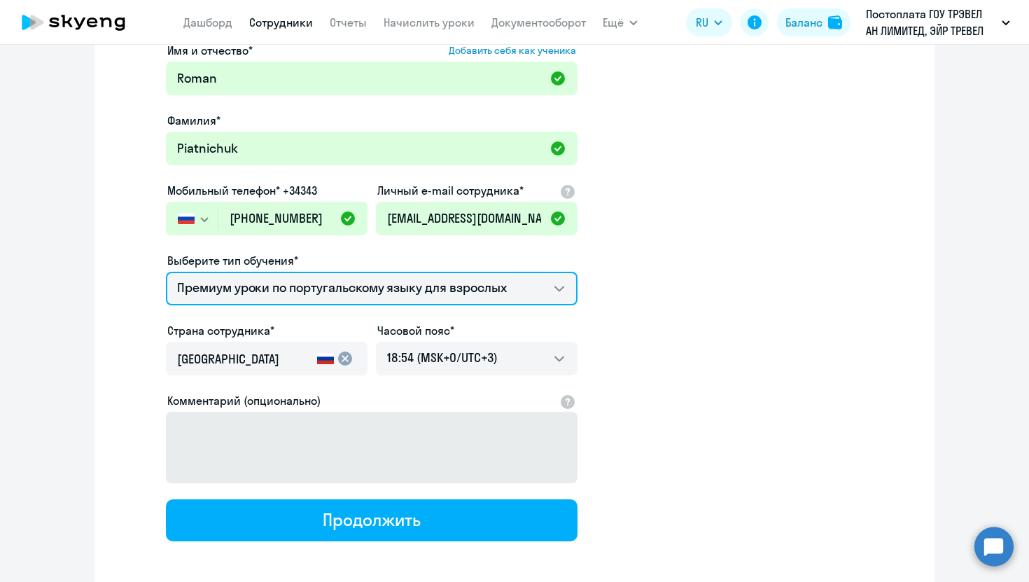
scroll to position [123, 0]
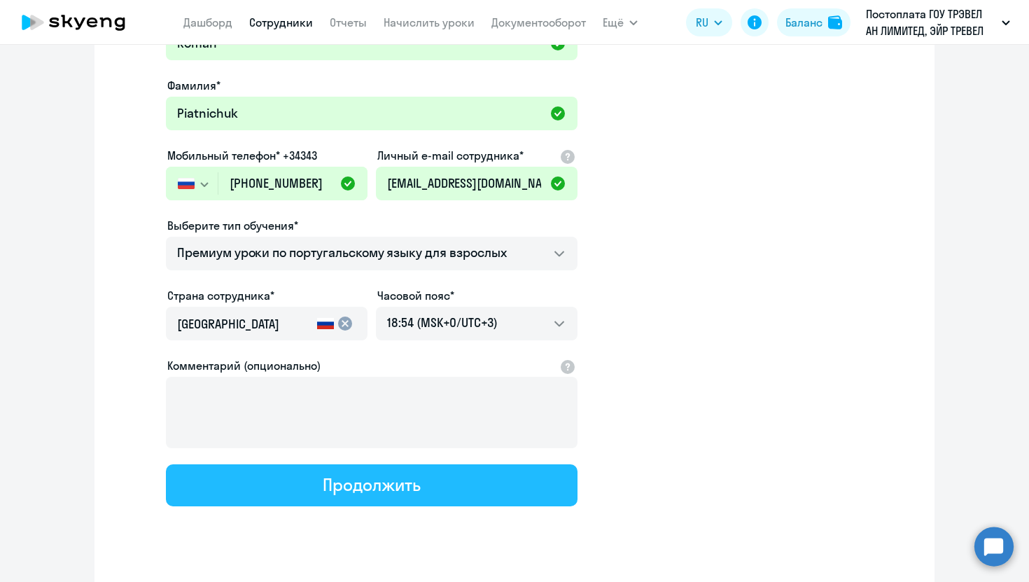
click at [357, 483] on div "Продолжить" at bounding box center [371, 484] width 97 height 22
select select "portuguese_adult_not_native_speaker_premium"
select select "3"
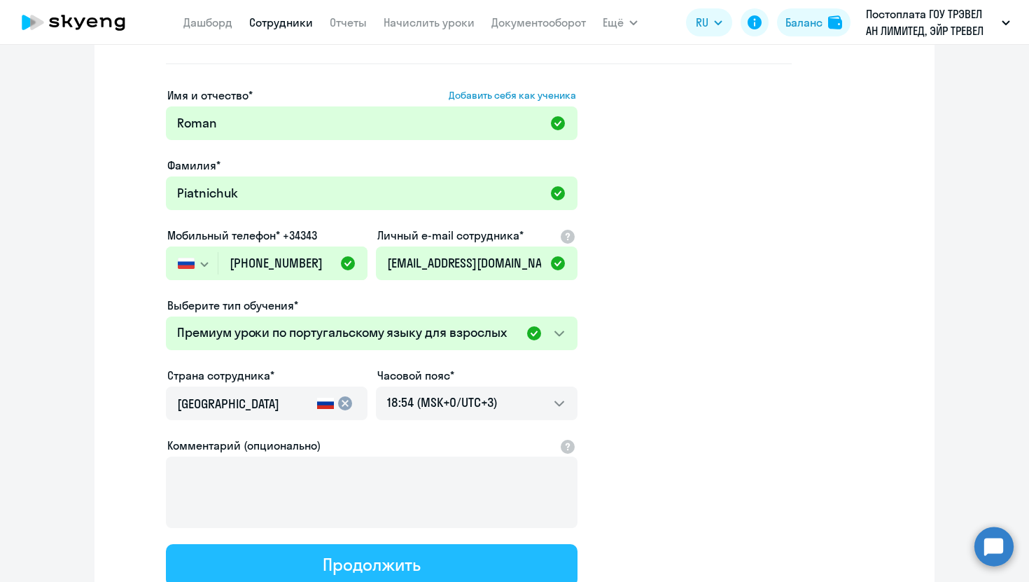
scroll to position [0, 0]
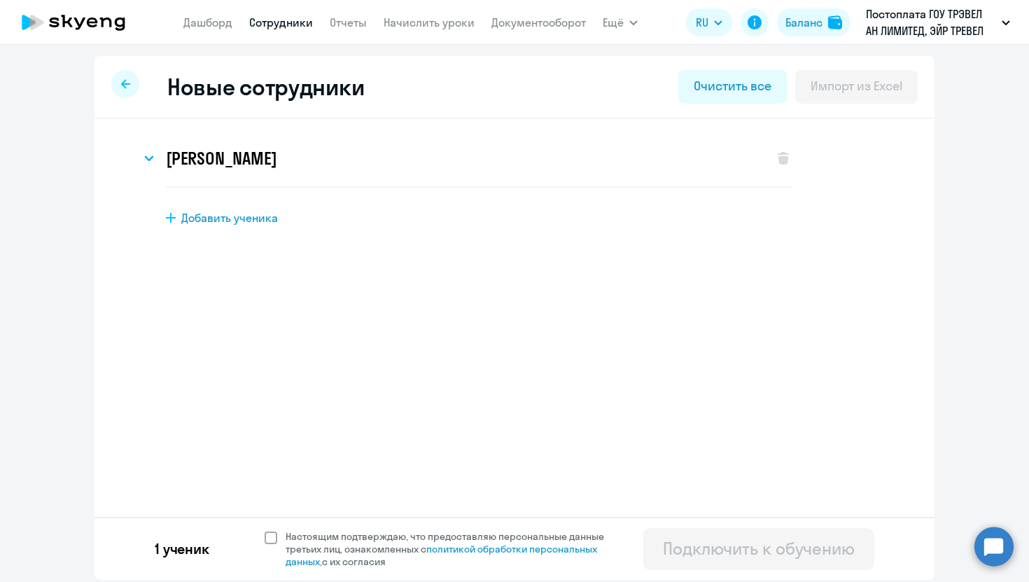
click at [274, 535] on span at bounding box center [271, 537] width 13 height 13
click at [265, 530] on input "Настоящим подтверждаю, что предоставляю персональные данные третьих лиц, ознако…" at bounding box center [264, 529] width 1 height 1
checkbox input "true"
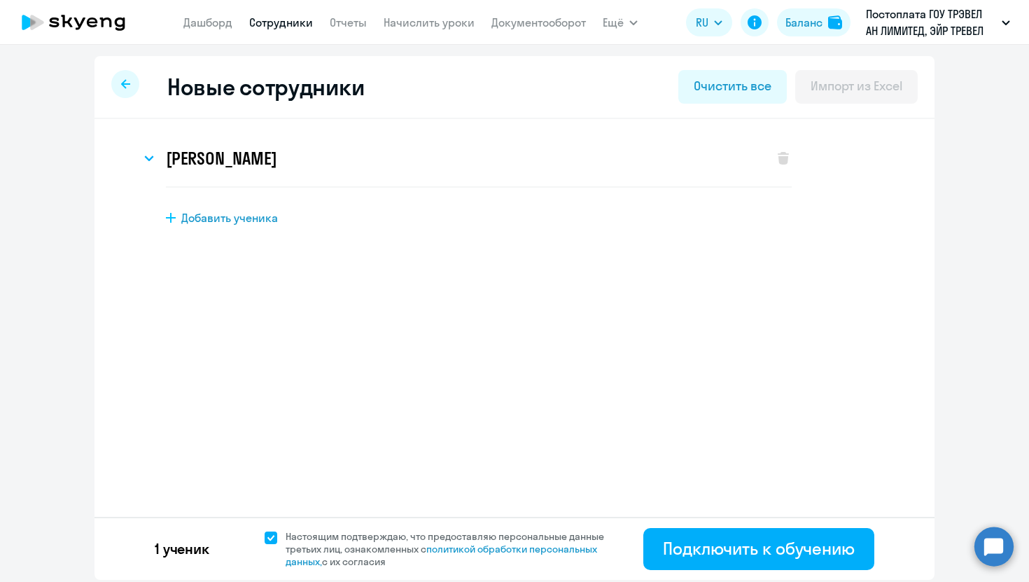
click at [736, 581] on div "Новые сотрудники Очистить все Импорт из Excel Roman Piatnichuk Имя и отчество* …" at bounding box center [514, 313] width 1029 height 537
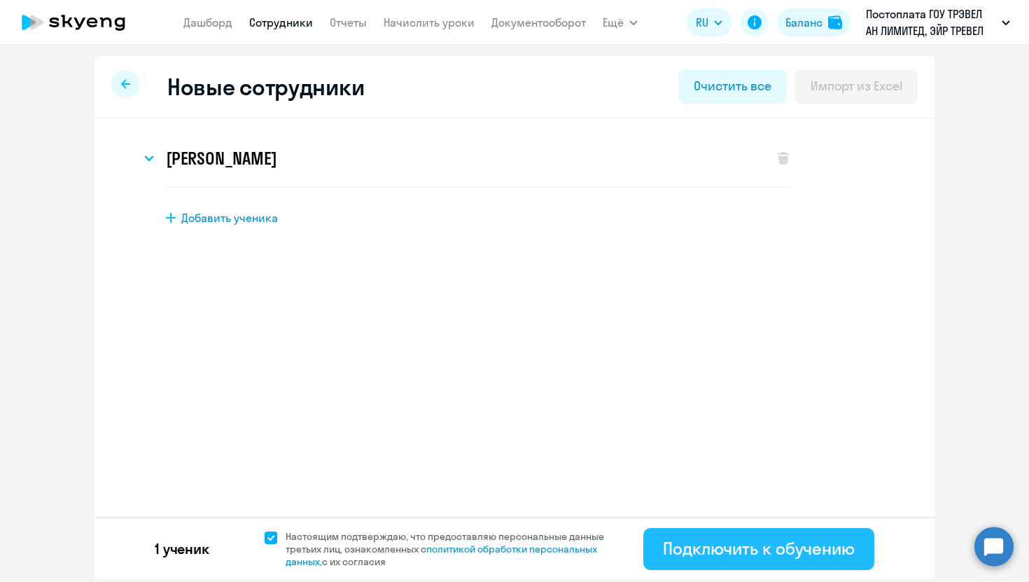
click at [733, 561] on button "Подключить к обучению" at bounding box center [758, 549] width 231 height 42
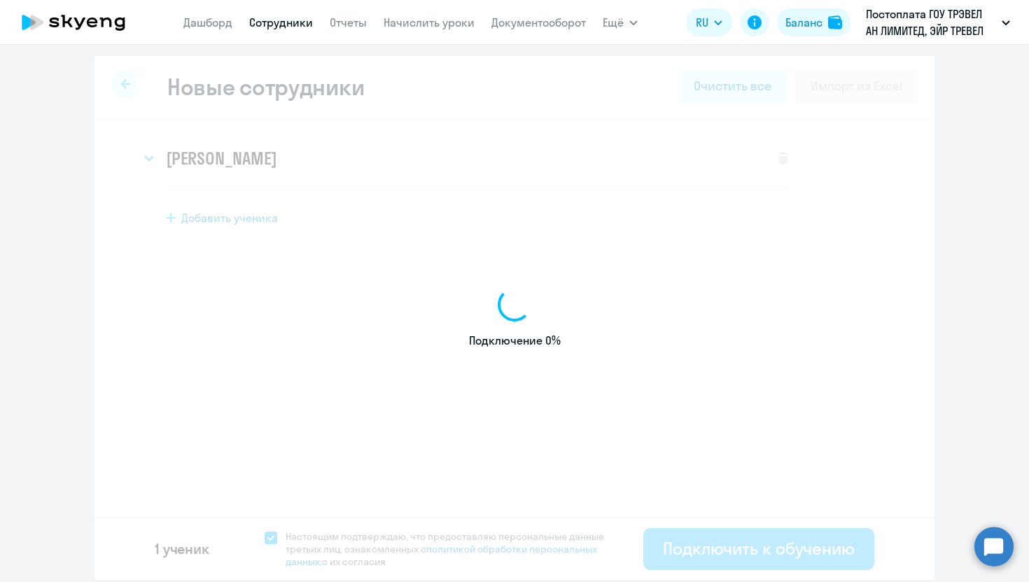
select select "english_adult_not_native_speaker"
select select "3"
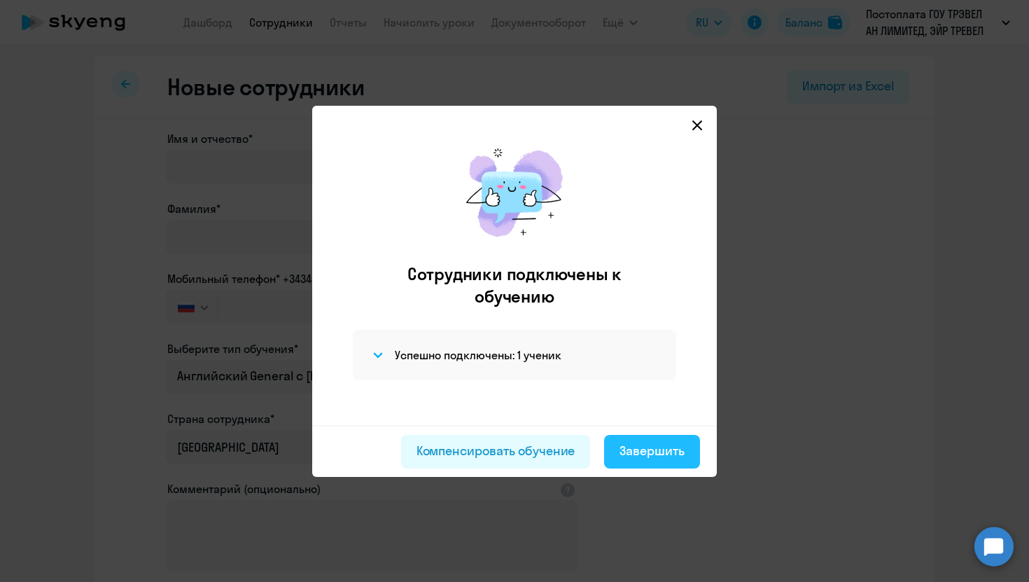
click at [671, 452] on div "Завершить" at bounding box center [652, 451] width 65 height 18
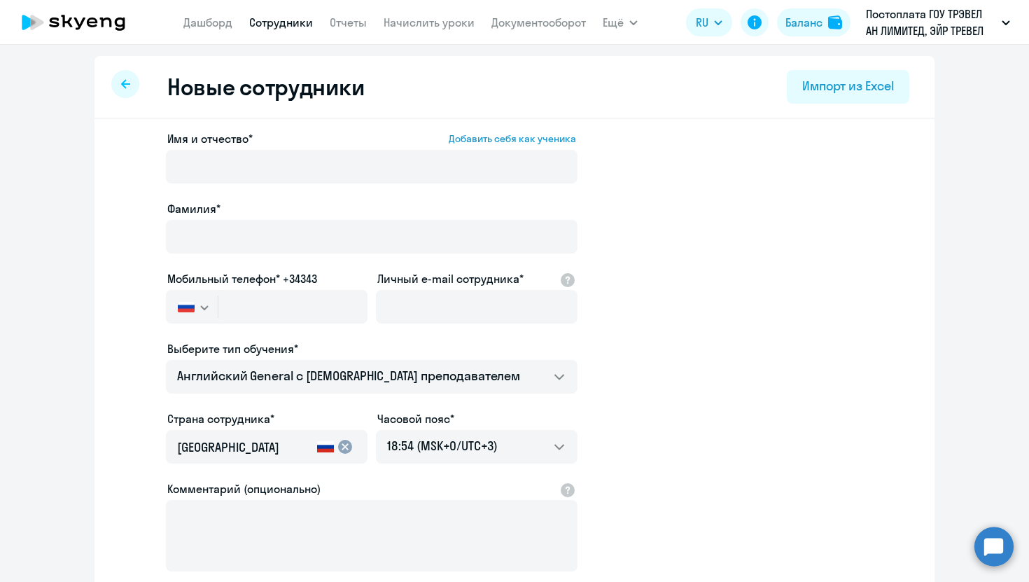
select select "30"
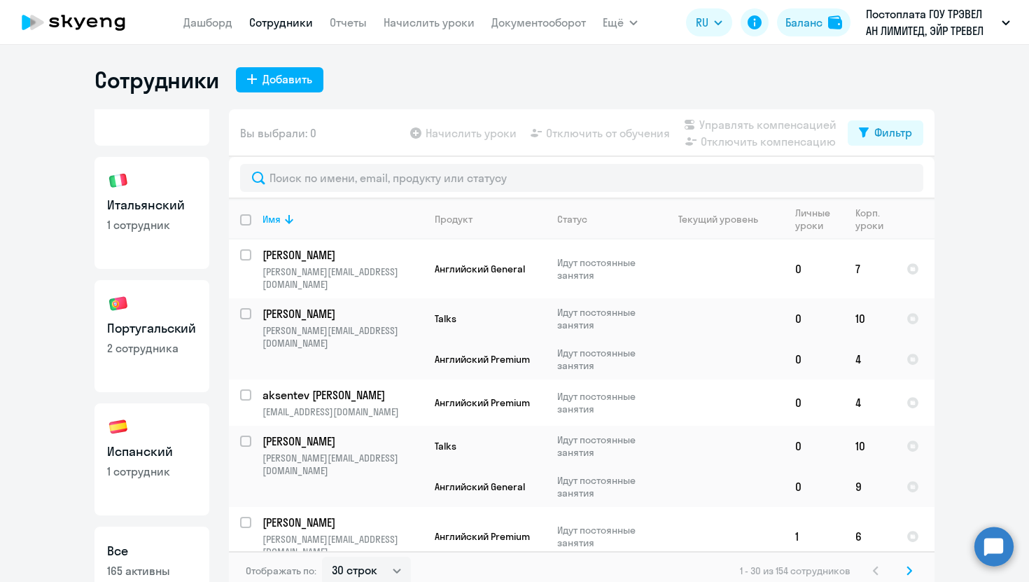
scroll to position [502, 0]
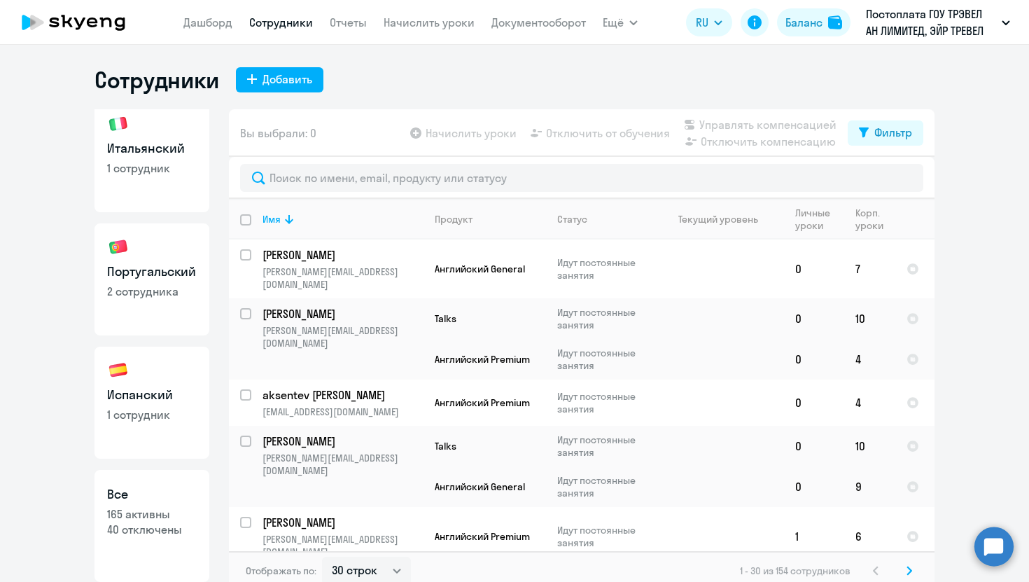
click at [138, 263] on h3 "Португальский" at bounding box center [152, 272] width 90 height 18
select select "30"
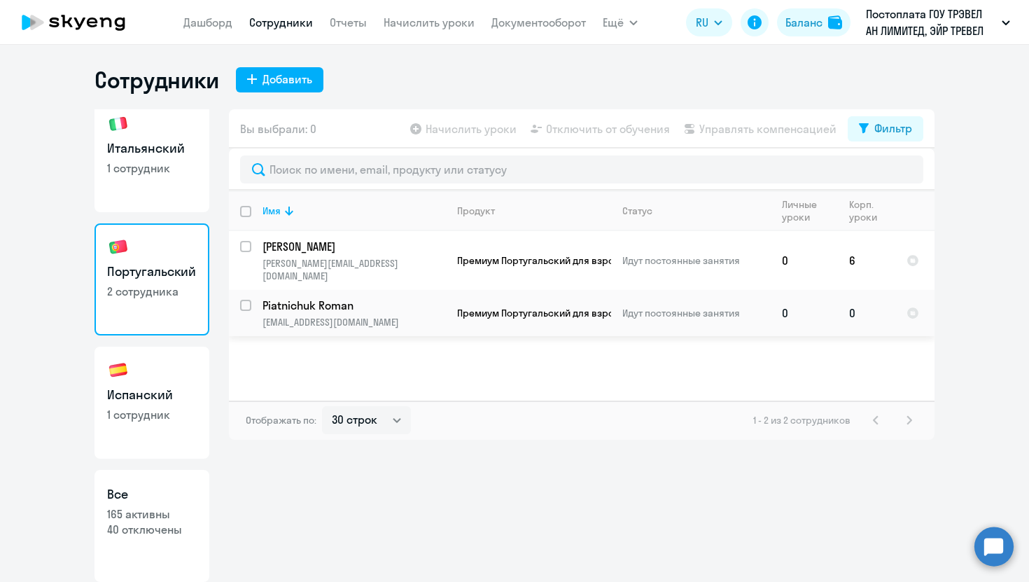
click at [248, 300] on input "select row 43033538" at bounding box center [254, 314] width 28 height 28
checkbox input "true"
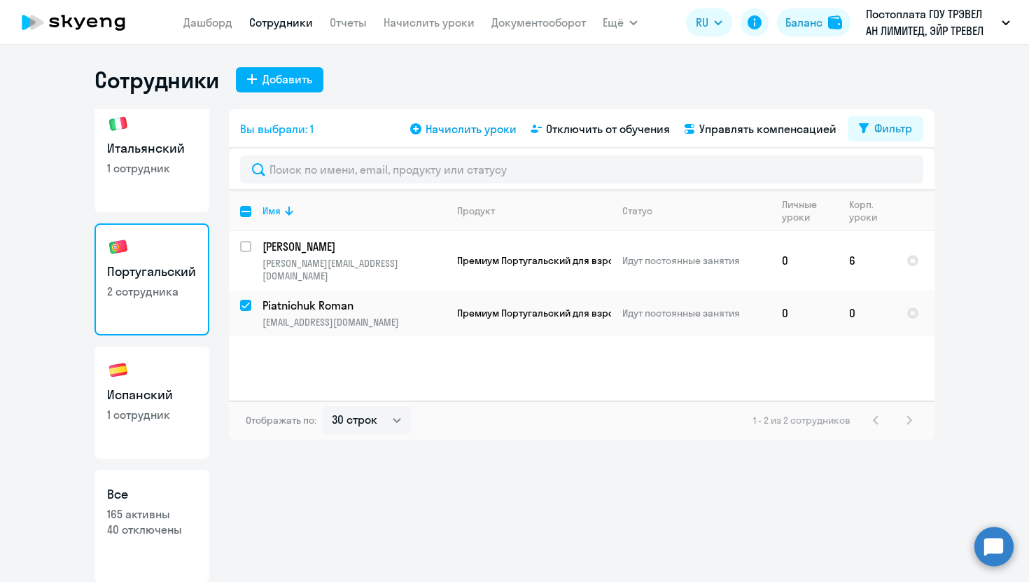
click at [475, 126] on span "Начислить уроки" at bounding box center [471, 128] width 91 height 17
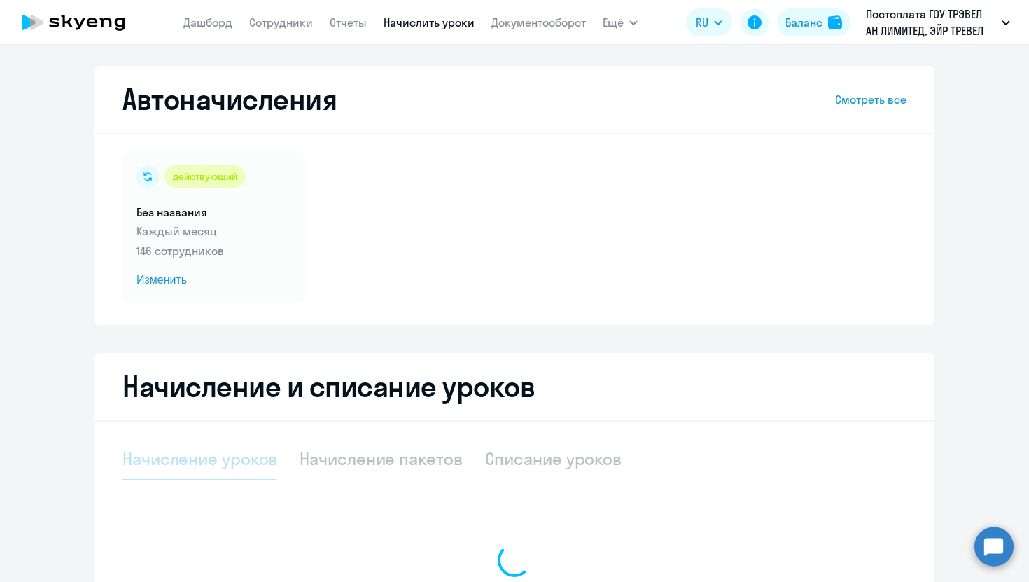
select select "10"
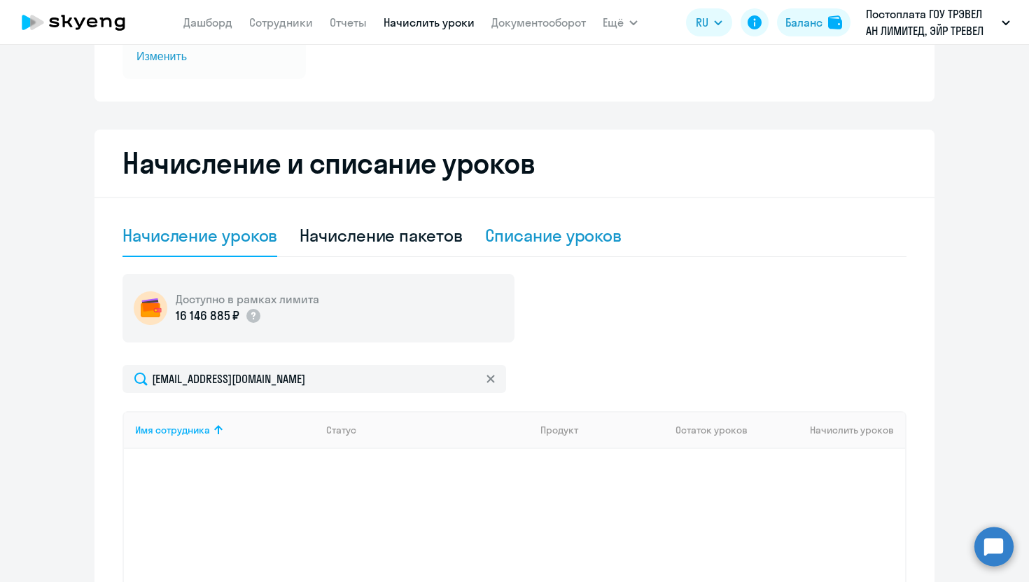
scroll to position [230, 0]
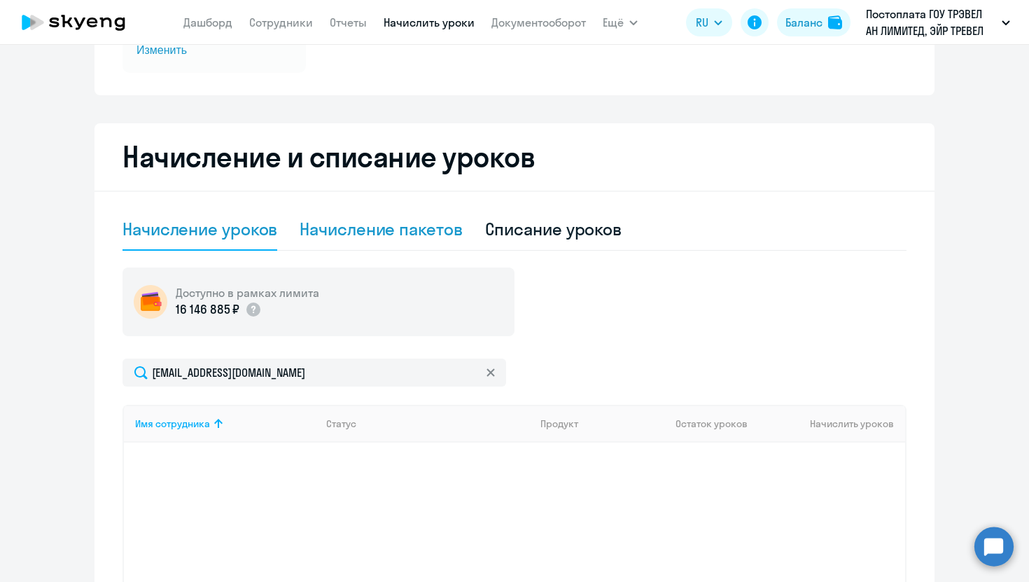
click at [407, 231] on div "Начисление пакетов" at bounding box center [381, 229] width 162 height 22
select select "10"
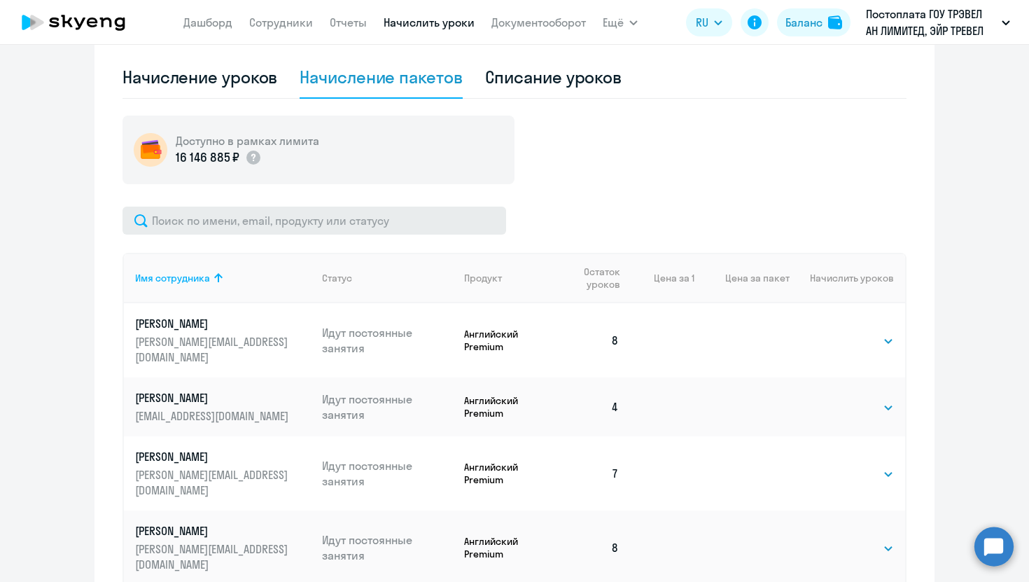
scroll to position [389, 0]
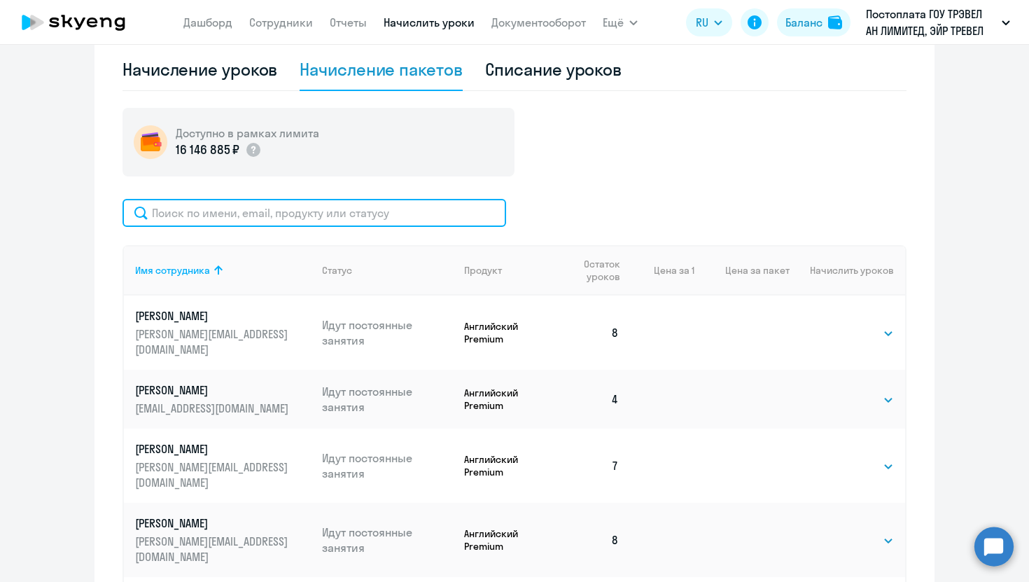
click at [305, 206] on input "text" at bounding box center [315, 213] width 384 height 28
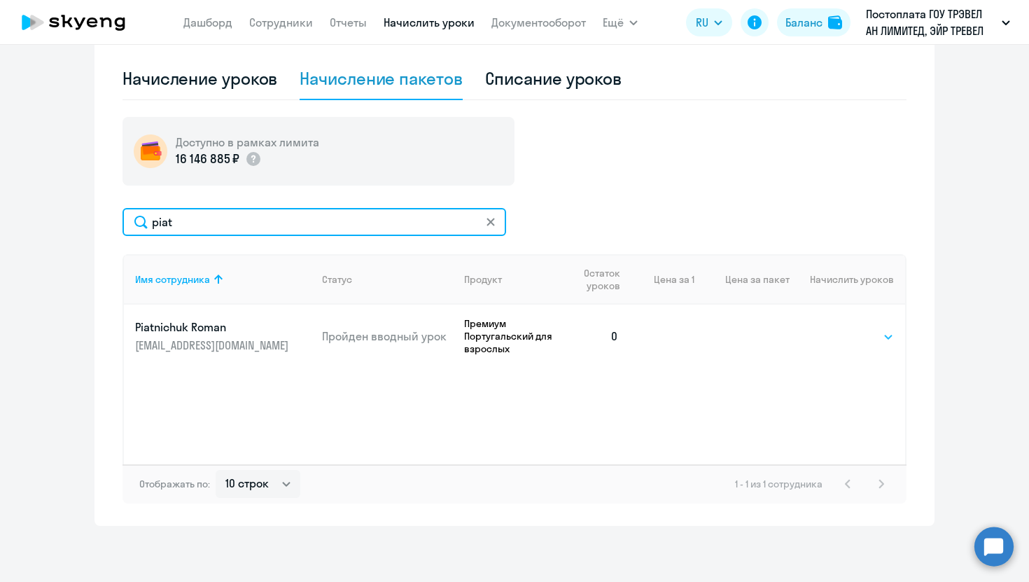
type input "piat"
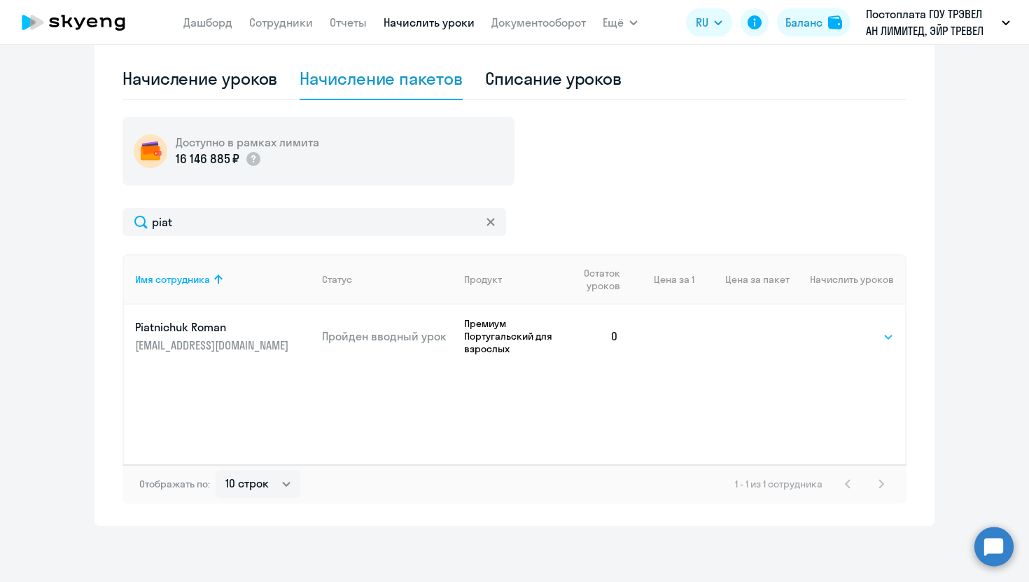
click at [845, 335] on select "Выбрать 4 8 16 32 64 96 128" at bounding box center [865, 336] width 57 height 17
select select "4"
click at [837, 328] on select "Выбрать 4 8 16 32 64 96 128" at bounding box center [865, 336] width 57 height 17
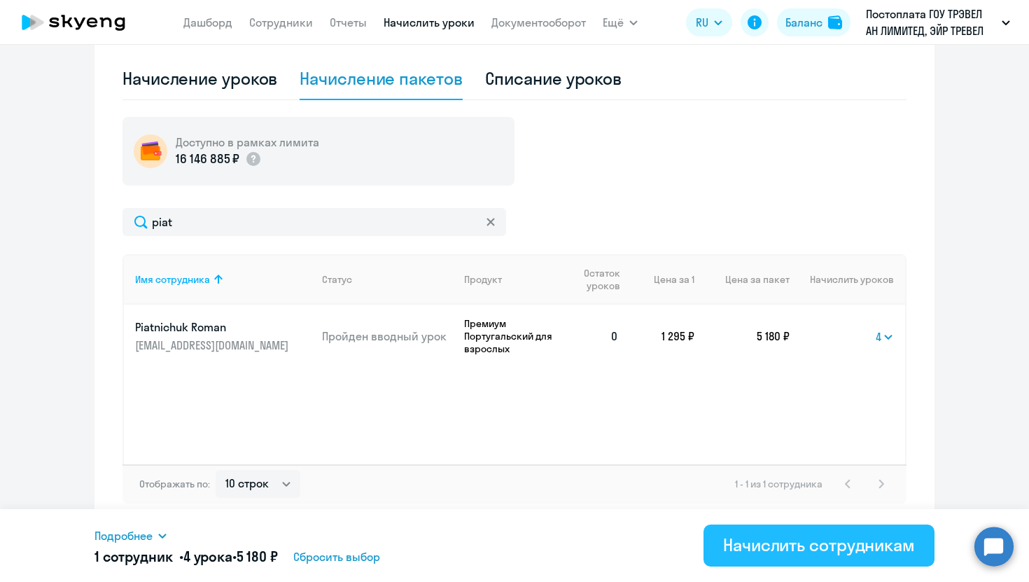
click at [814, 549] on div "Начислить сотрудникам" at bounding box center [819, 544] width 192 height 22
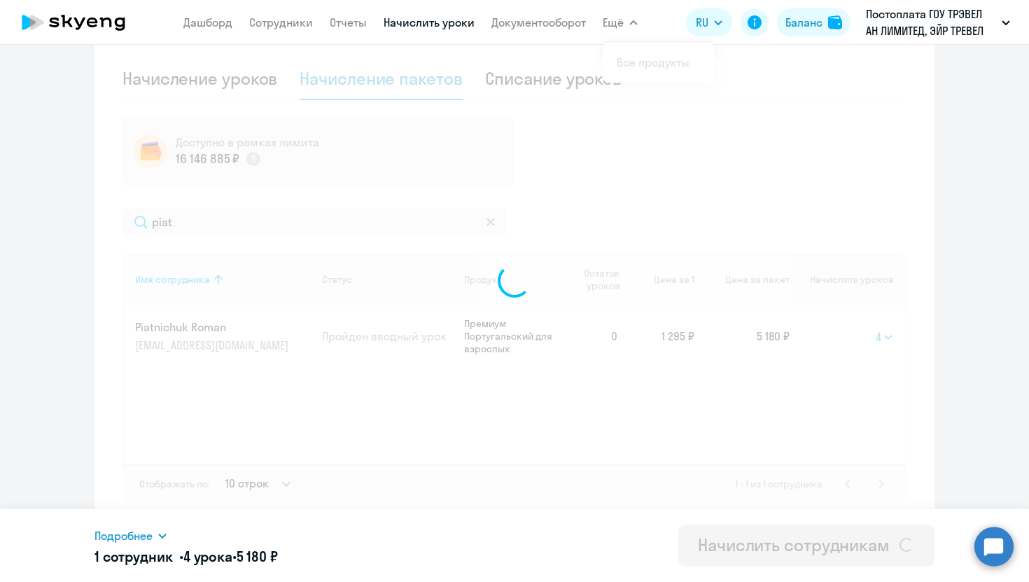
select select
